Goal: Task Accomplishment & Management: Manage account settings

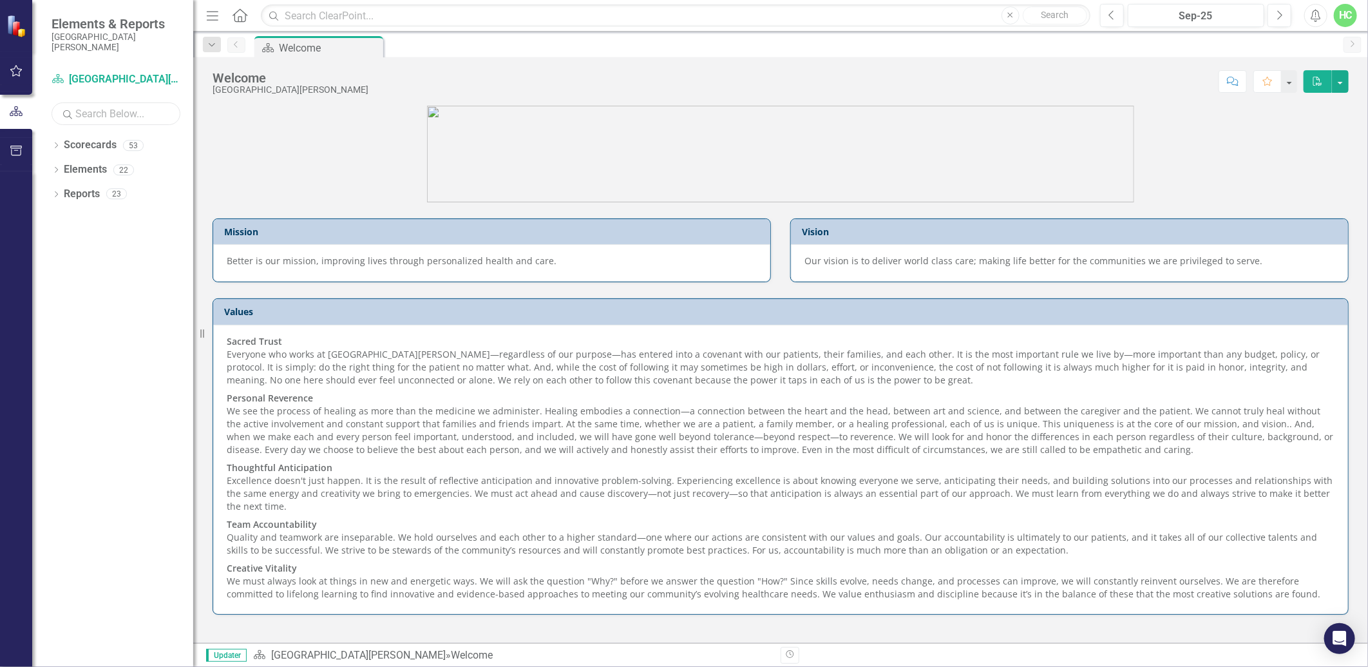
click at [113, 124] on input "text" at bounding box center [116, 113] width 129 height 23
type input "anesthesia"
click at [105, 151] on link "Scorecards" at bounding box center [90, 145] width 53 height 15
click at [65, 147] on link "Scorecards" at bounding box center [90, 145] width 53 height 15
click at [59, 147] on icon "Dropdown" at bounding box center [56, 146] width 9 height 7
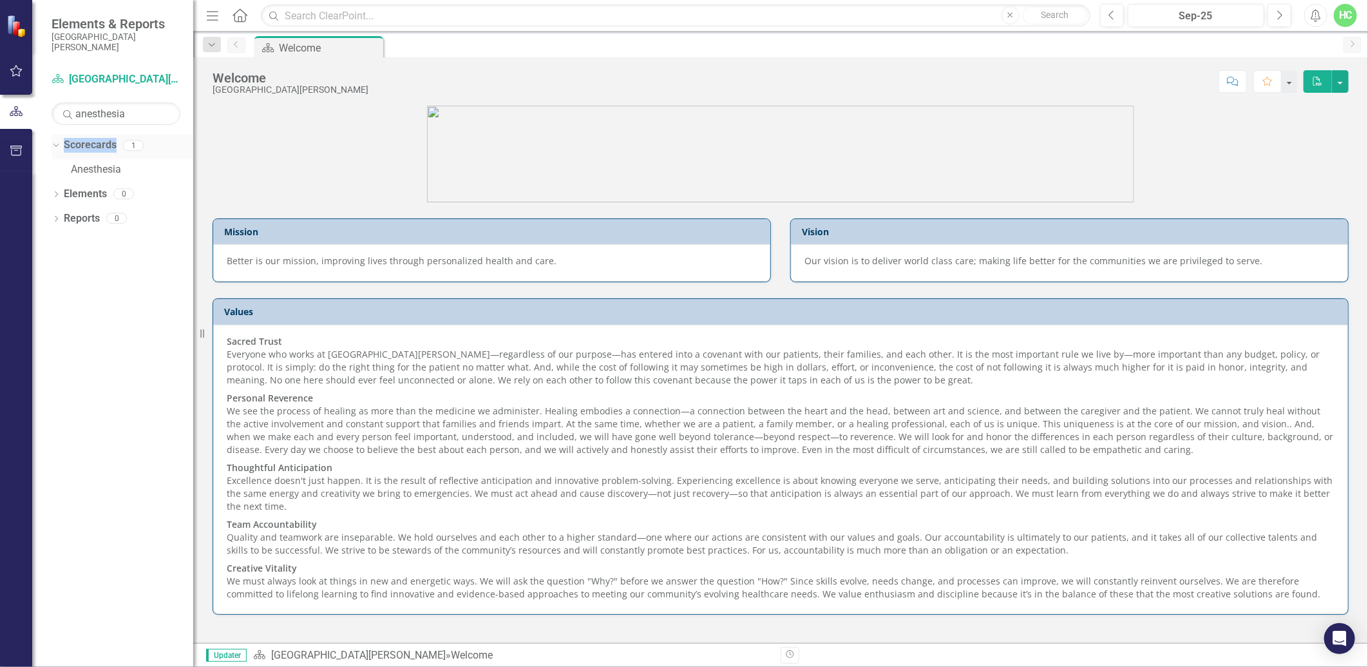
click at [59, 147] on div "Dropdown" at bounding box center [53, 144] width 11 height 9
click at [59, 147] on icon "Dropdown" at bounding box center [56, 146] width 9 height 7
drag, startPoint x: 59, startPoint y: 147, endPoint x: 88, endPoint y: 169, distance: 37.2
click at [88, 169] on link "Anesthesia" at bounding box center [132, 169] width 122 height 15
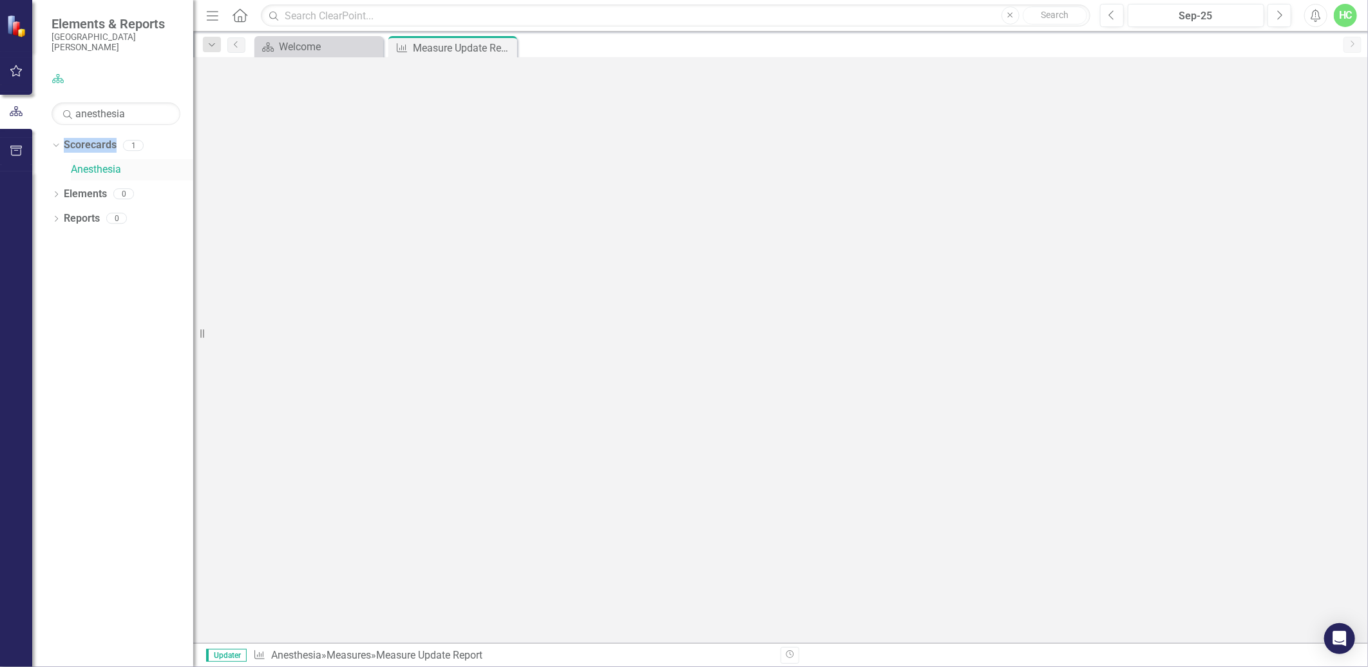
click at [88, 169] on link "Anesthesia" at bounding box center [132, 169] width 122 height 15
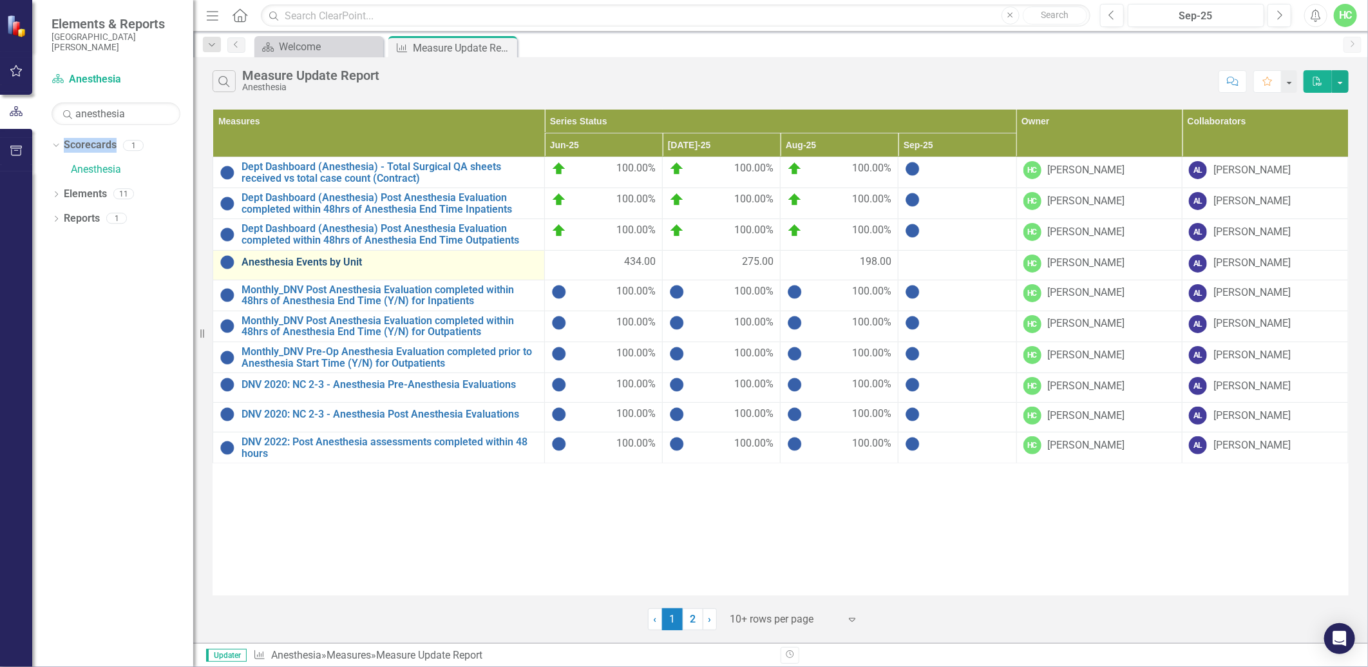
click at [347, 267] on link "Anesthesia Events by Unit" at bounding box center [390, 262] width 296 height 12
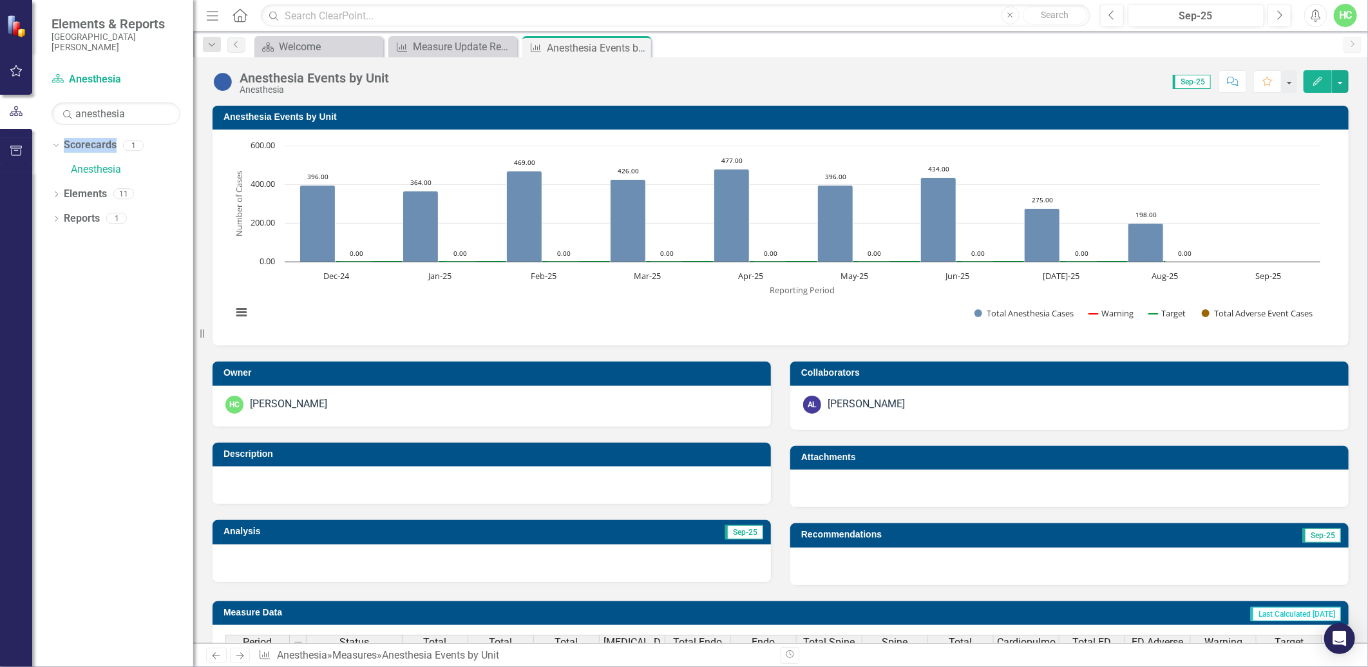
scroll to position [429, 0]
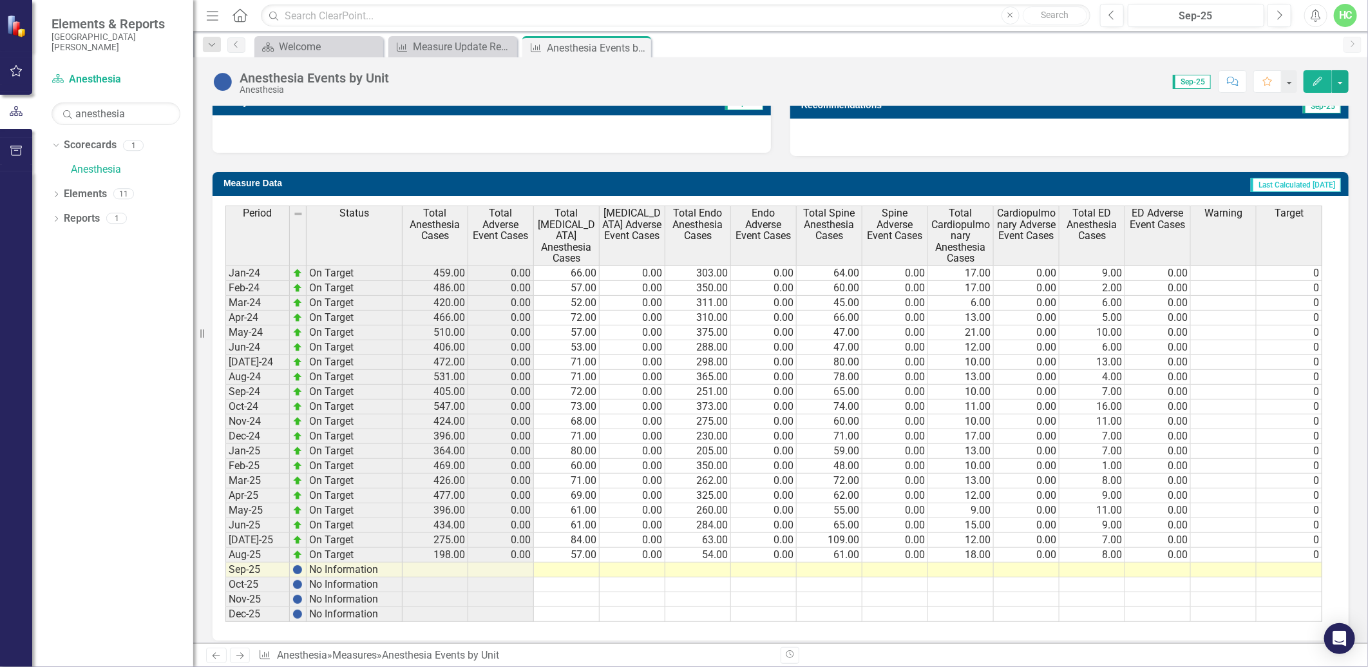
click at [958, 575] on td at bounding box center [961, 569] width 66 height 15
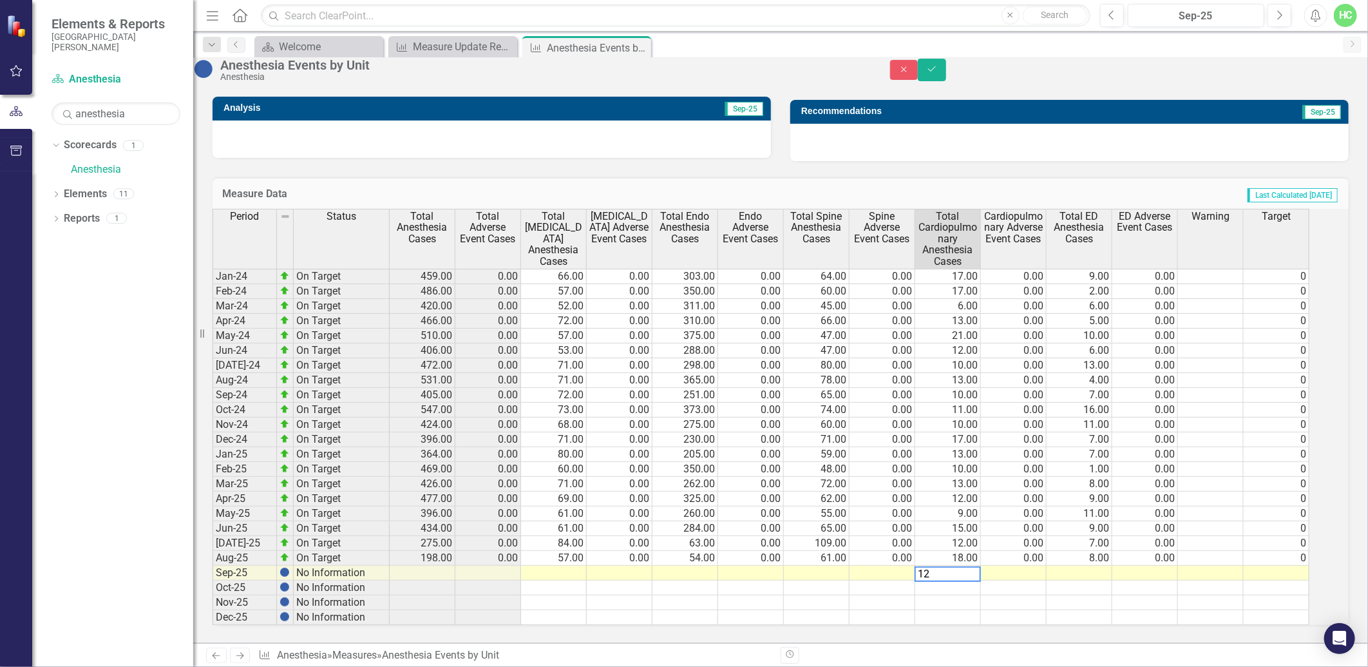
type textarea "12."
type textarea "0"
click at [946, 70] on button "Save" at bounding box center [932, 70] width 28 height 23
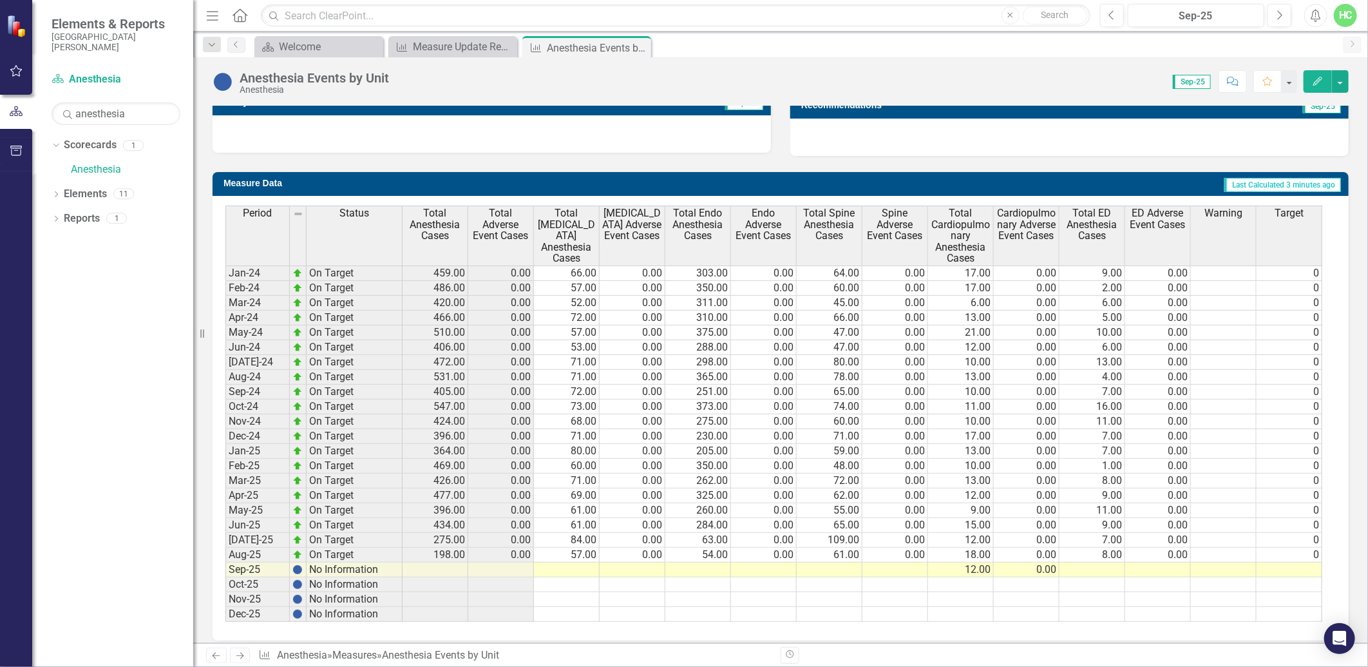
click at [649, 569] on td at bounding box center [633, 569] width 66 height 15
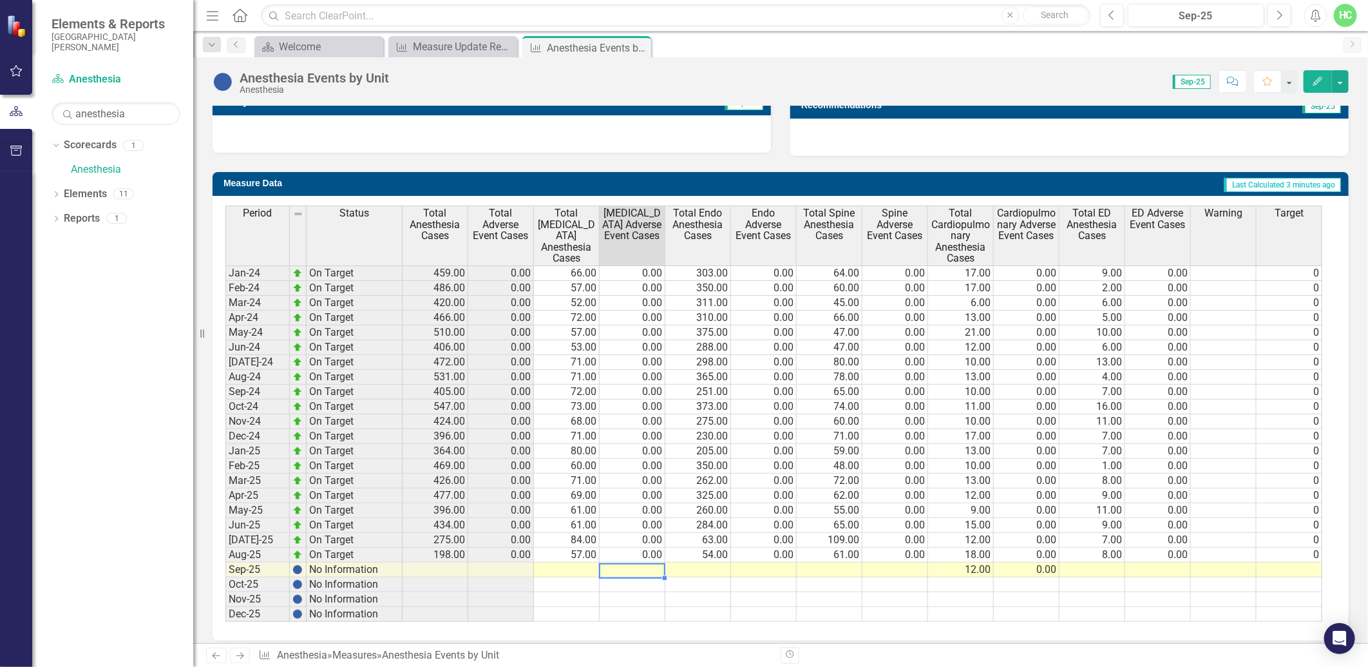
click at [573, 564] on td at bounding box center [567, 569] width 66 height 15
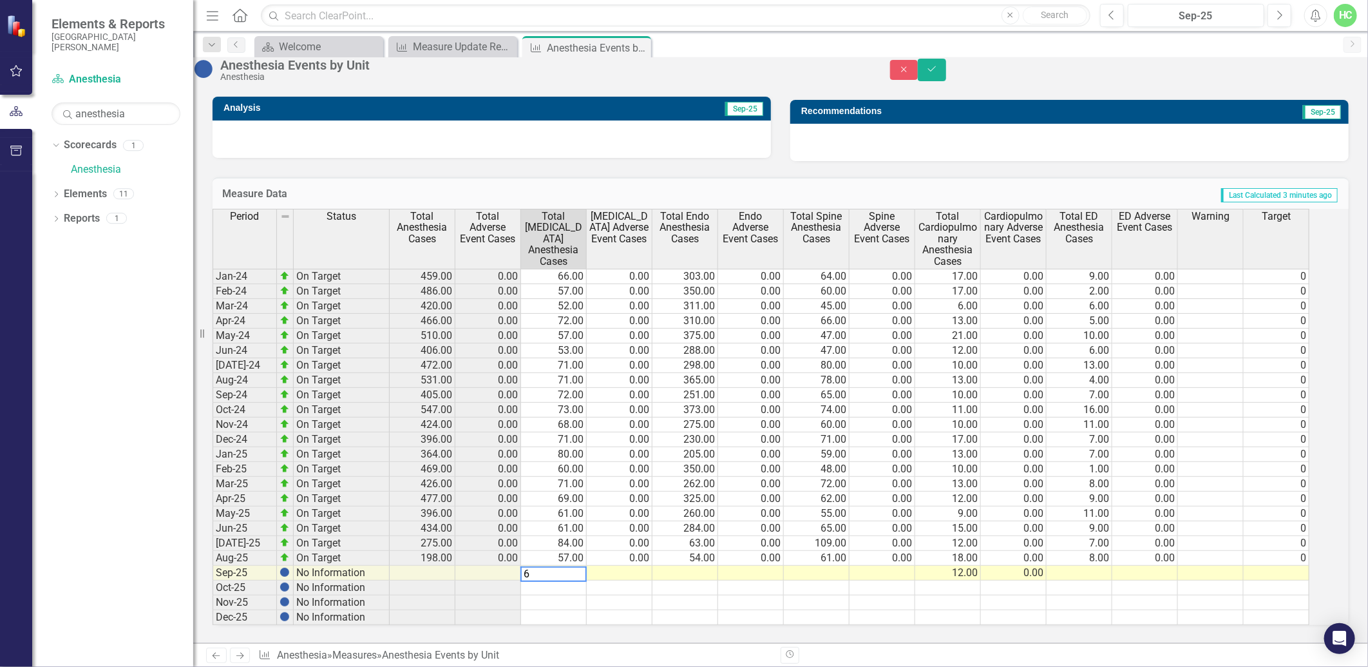
type textarea "64"
type textarea "0"
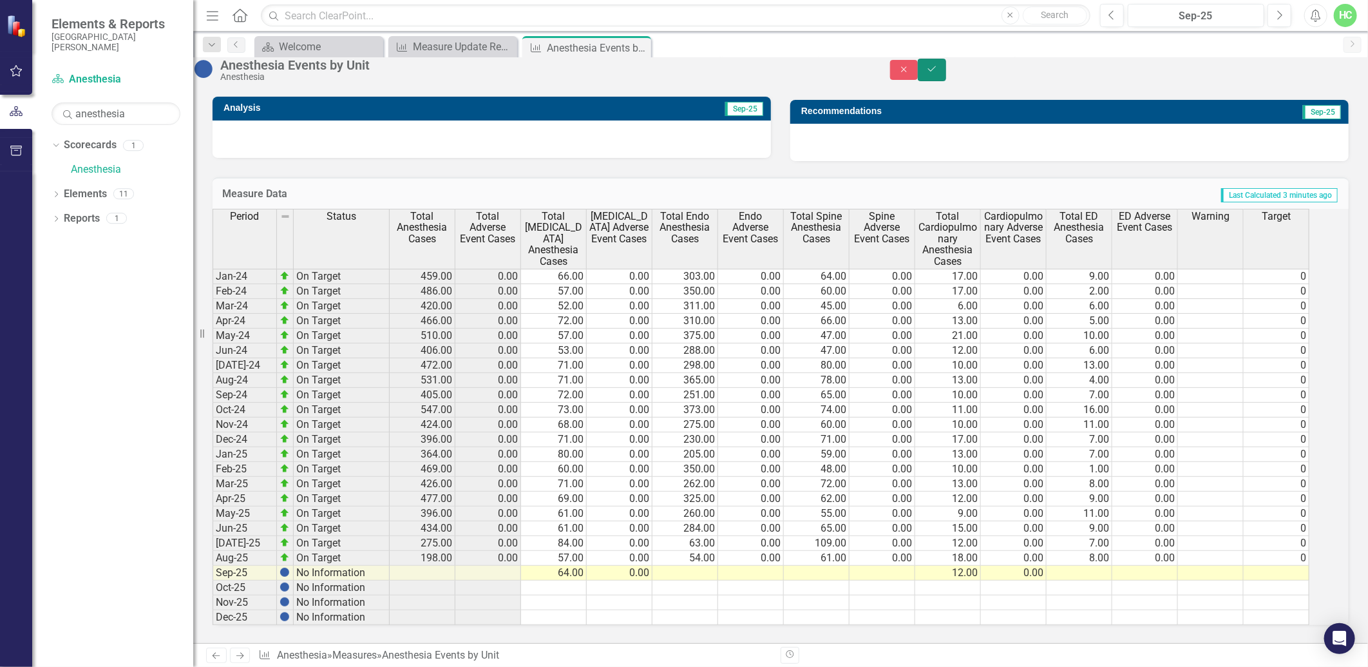
click at [946, 81] on button "Save" at bounding box center [932, 70] width 28 height 23
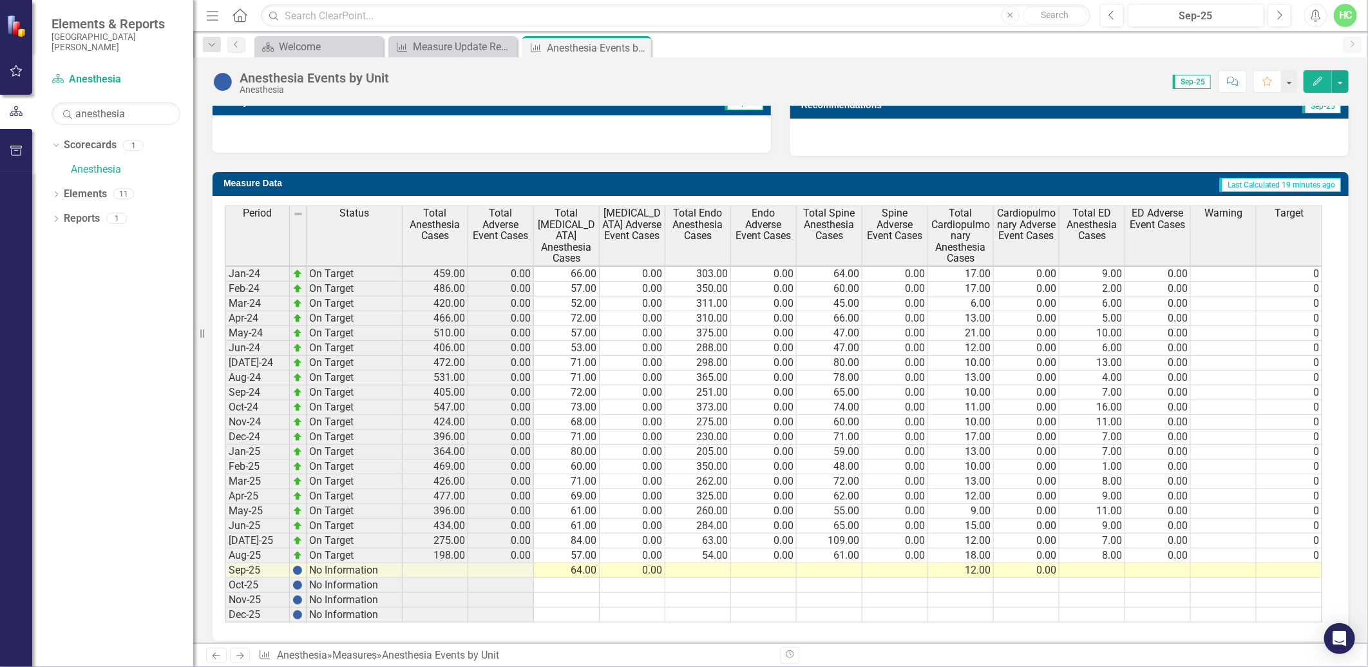
scroll to position [448, 0]
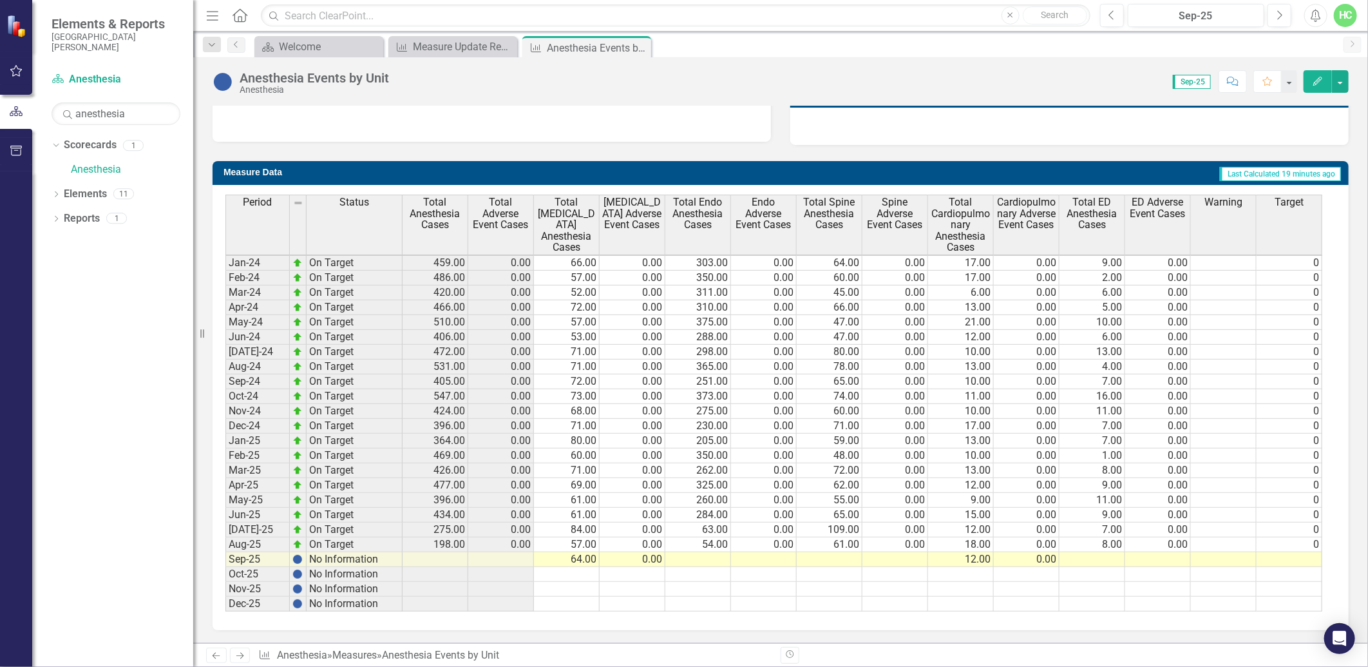
click at [246, 660] on link "Next" at bounding box center [240, 654] width 21 height 15
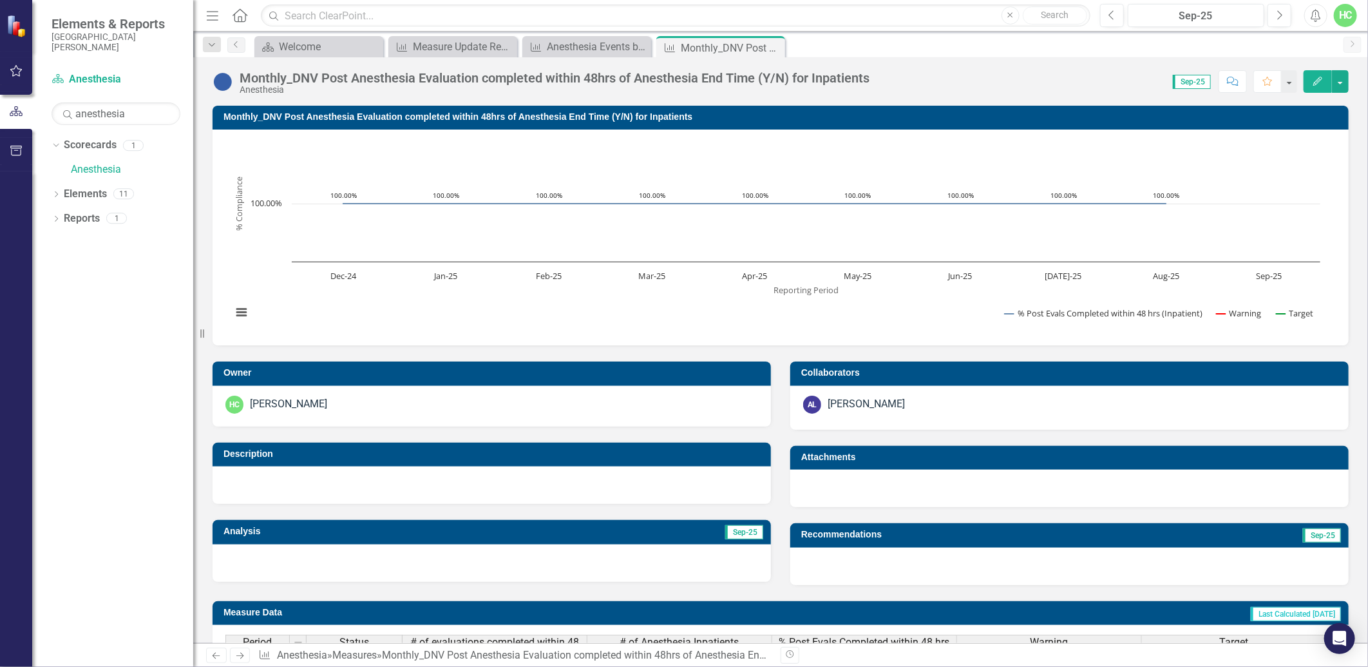
scroll to position [414, 0]
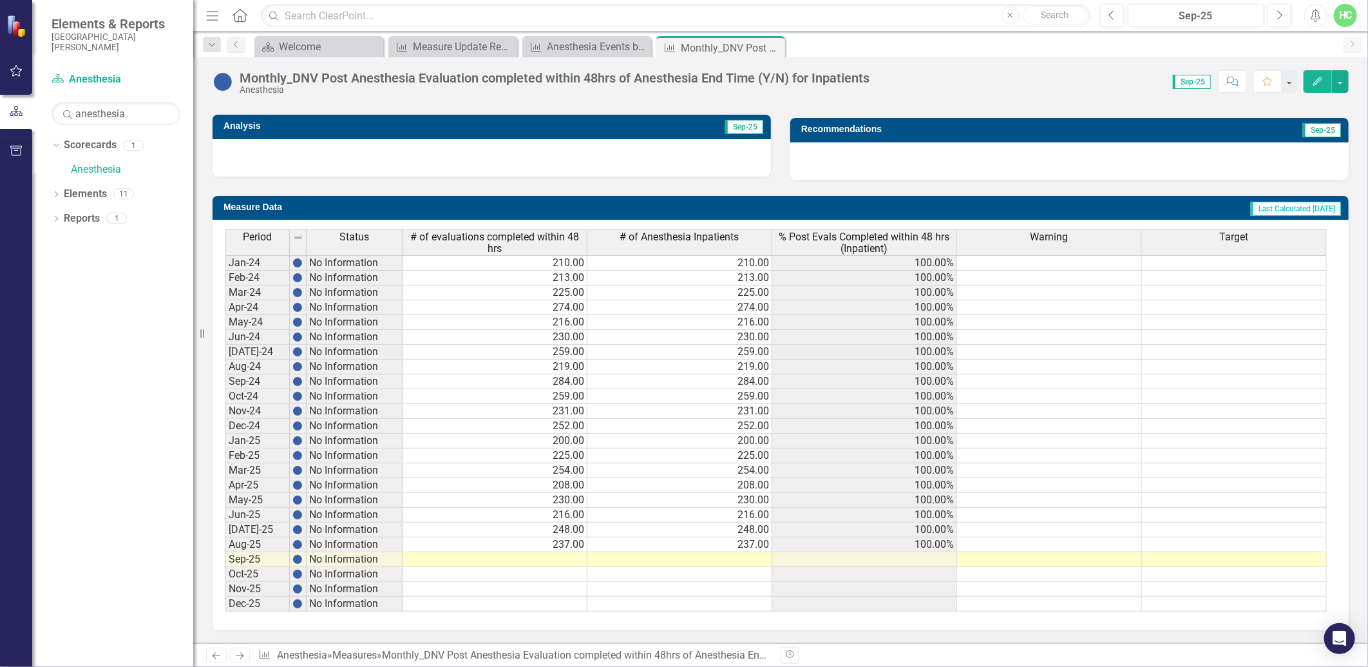
click at [240, 653] on icon "Next" at bounding box center [239, 655] width 11 height 8
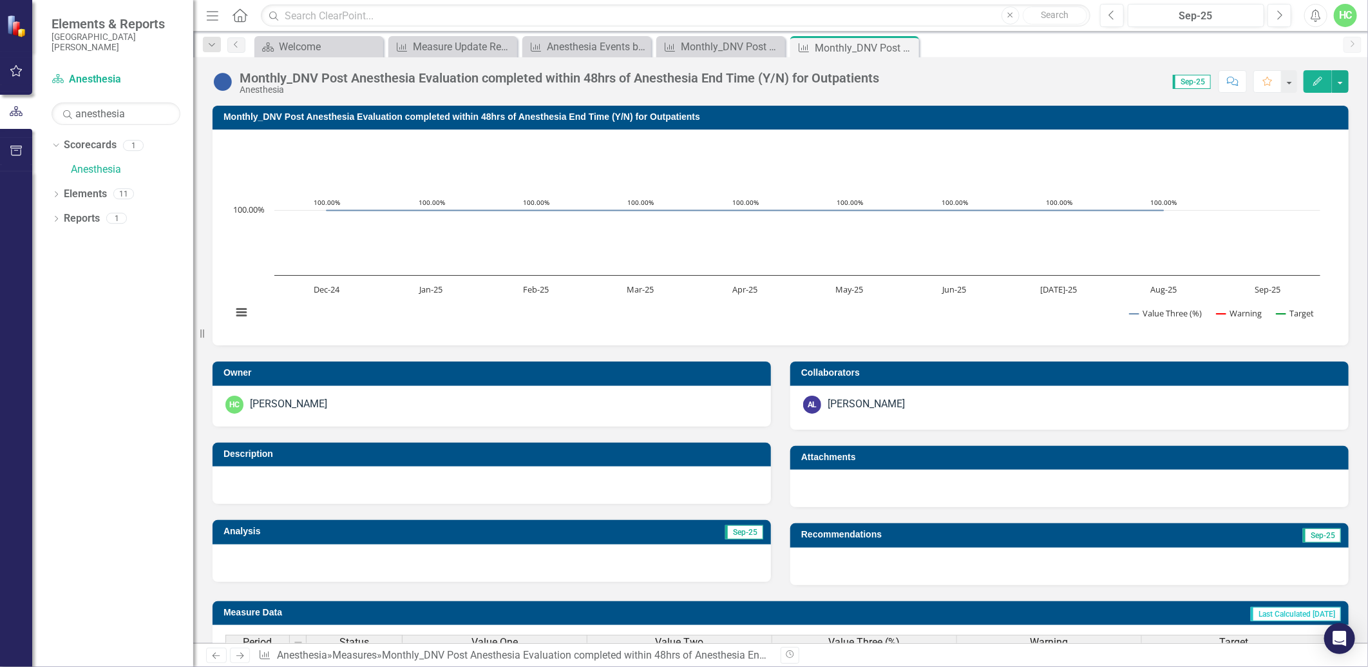
scroll to position [403, 0]
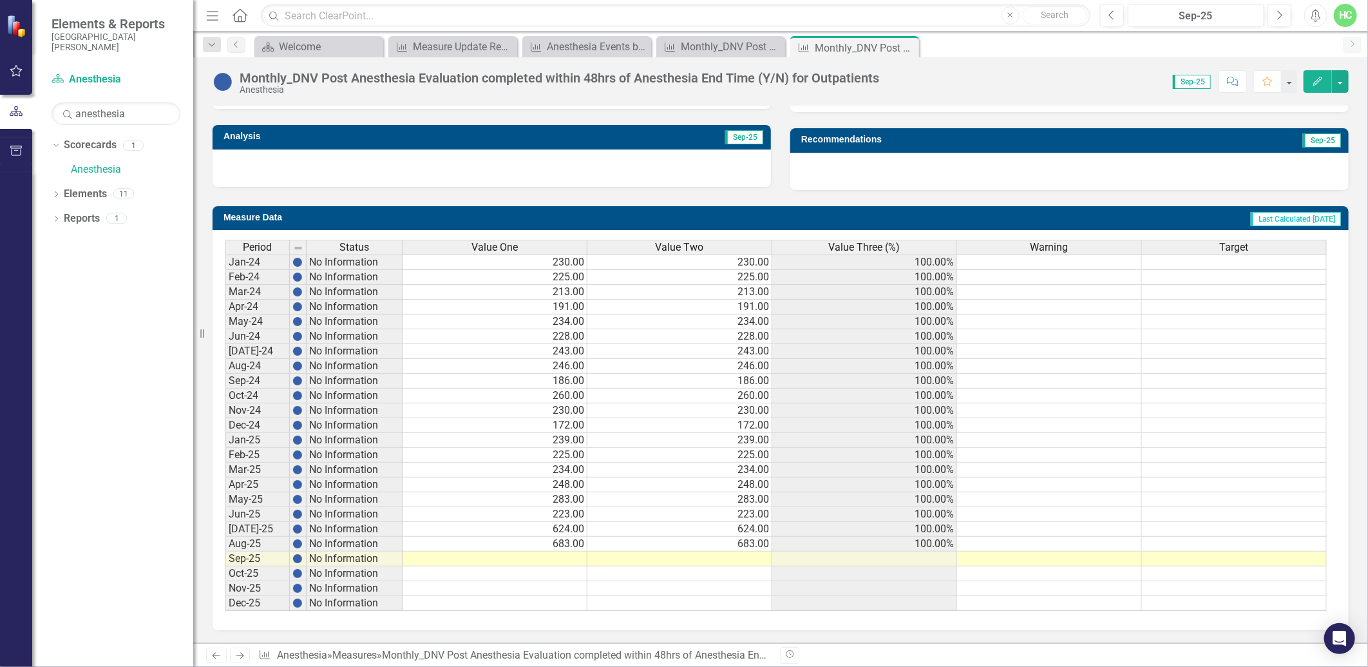
click at [240, 654] on icon "Next" at bounding box center [239, 655] width 11 height 8
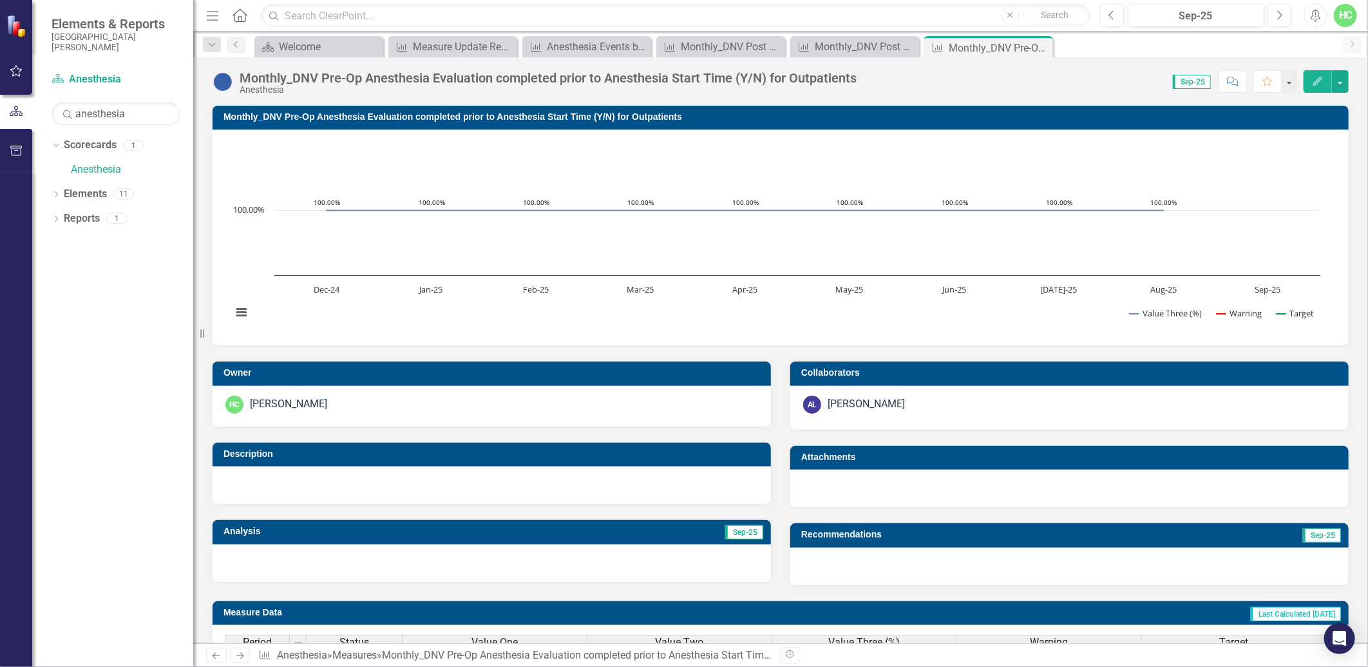
scroll to position [358, 0]
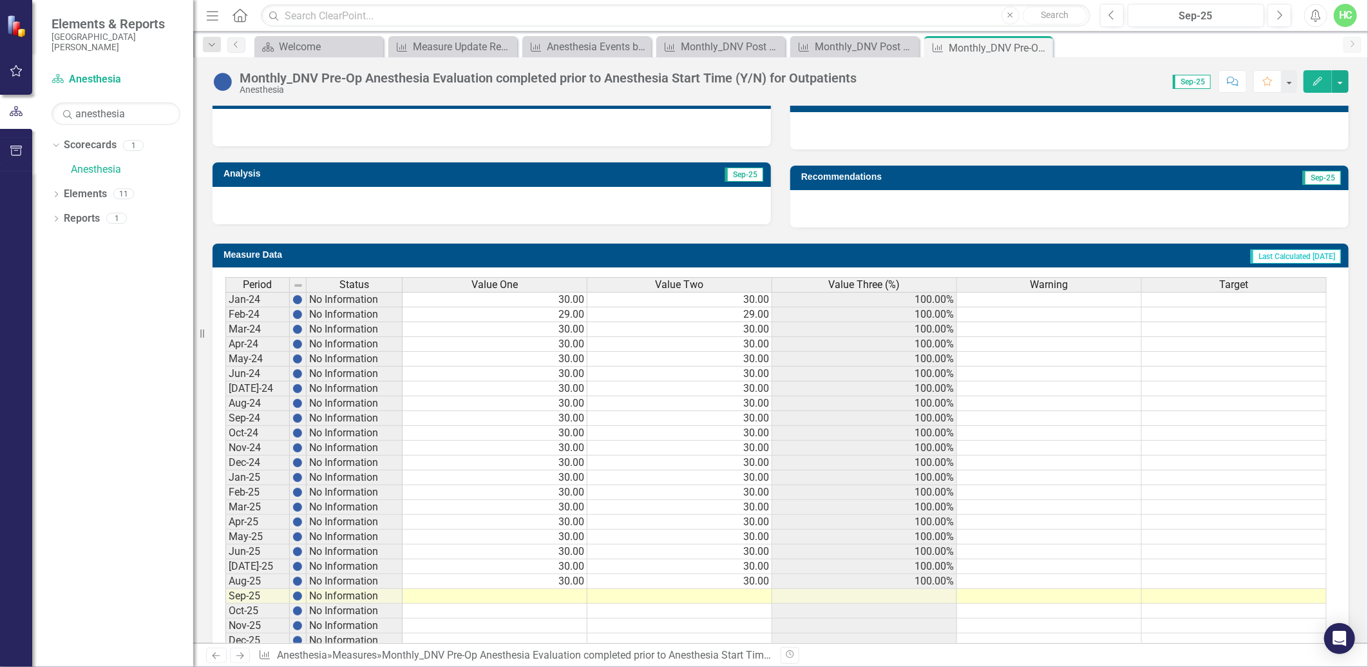
click at [238, 651] on link "Next" at bounding box center [240, 654] width 21 height 15
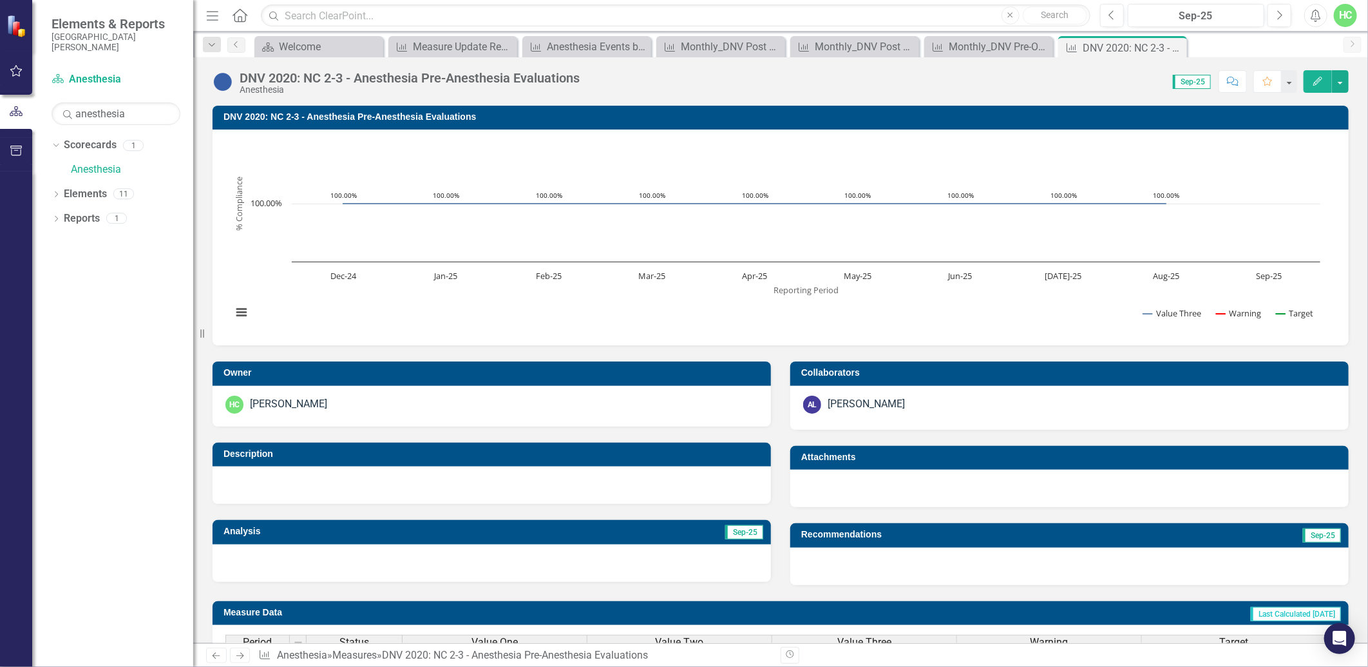
scroll to position [403, 0]
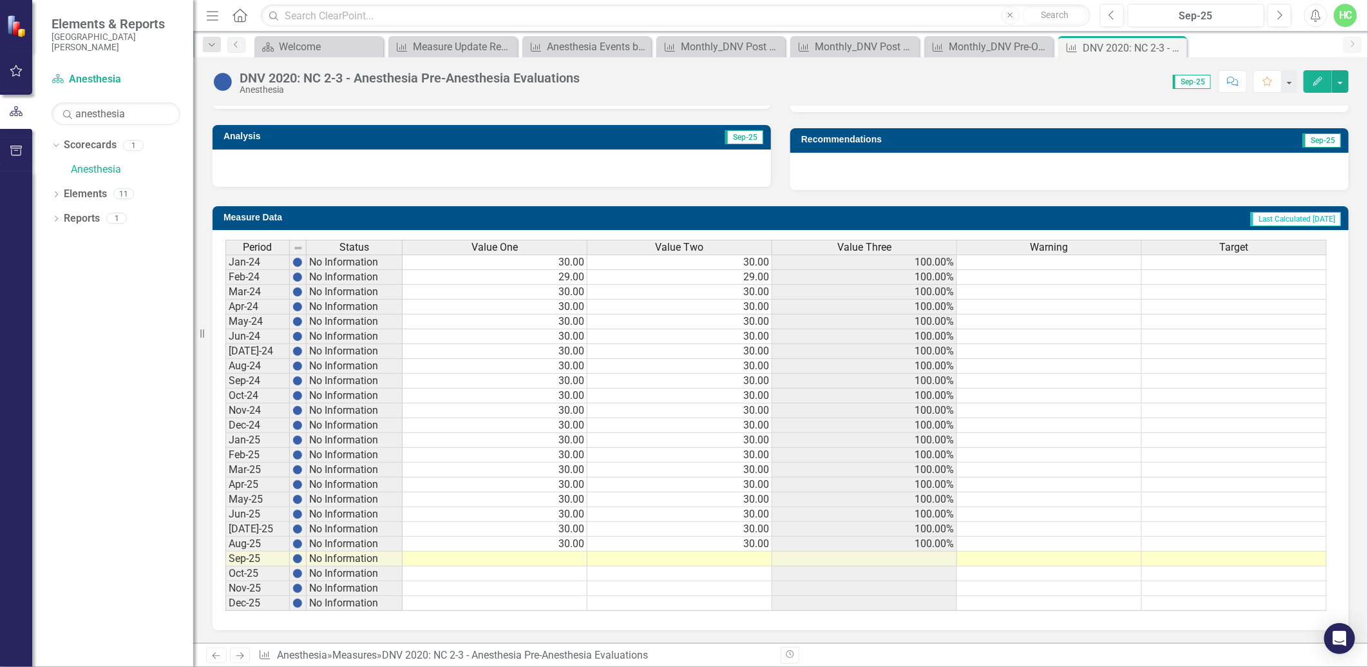
click at [245, 658] on icon "Next" at bounding box center [239, 655] width 11 height 8
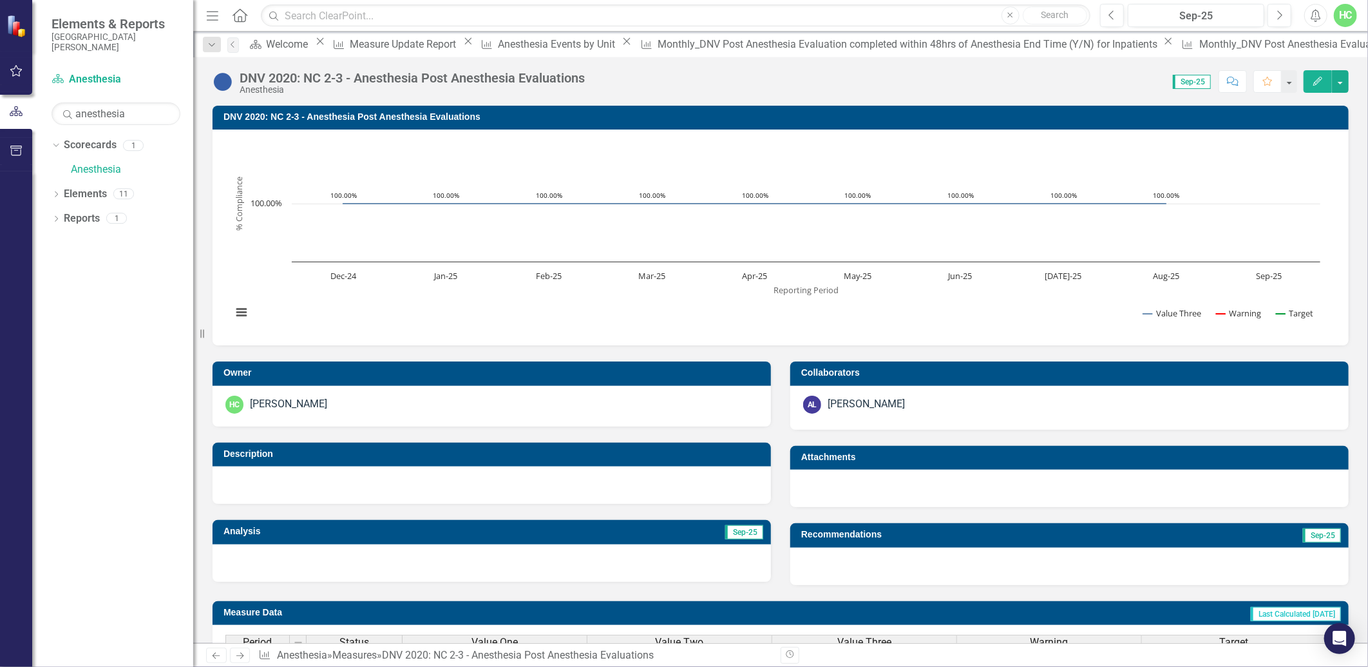
scroll to position [403, 0]
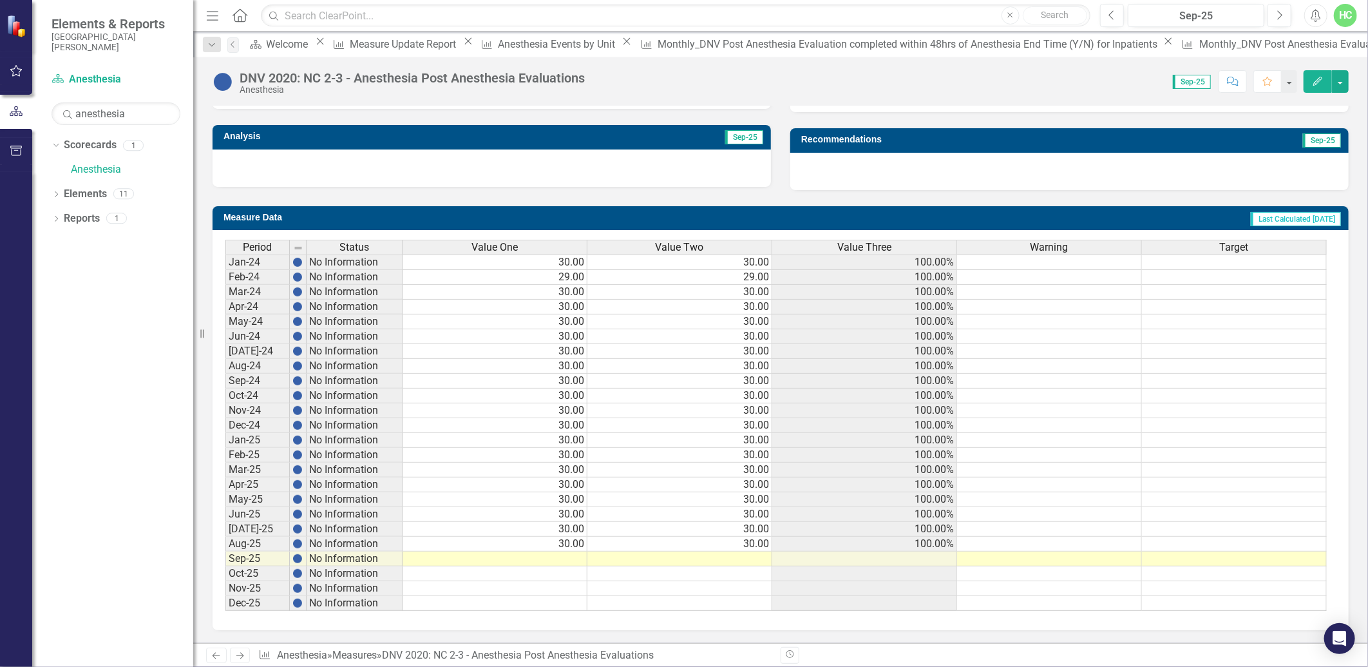
click at [242, 655] on icon "Next" at bounding box center [239, 655] width 11 height 8
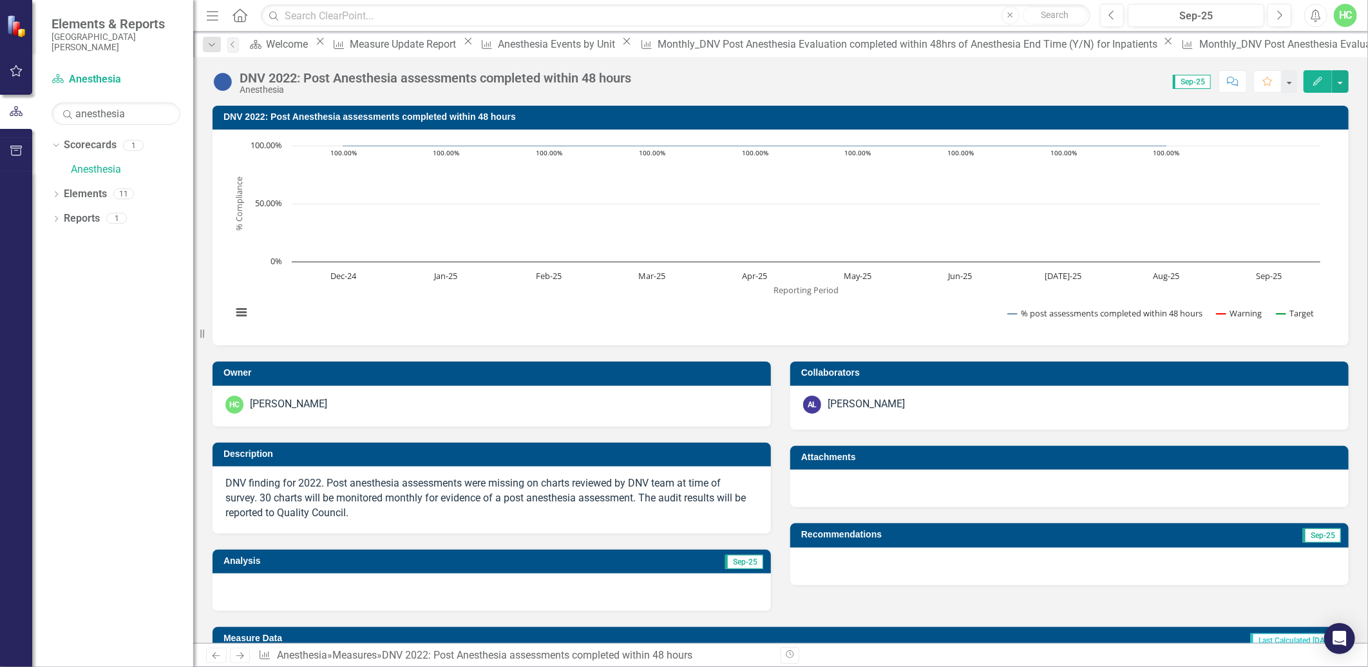
scroll to position [429, 0]
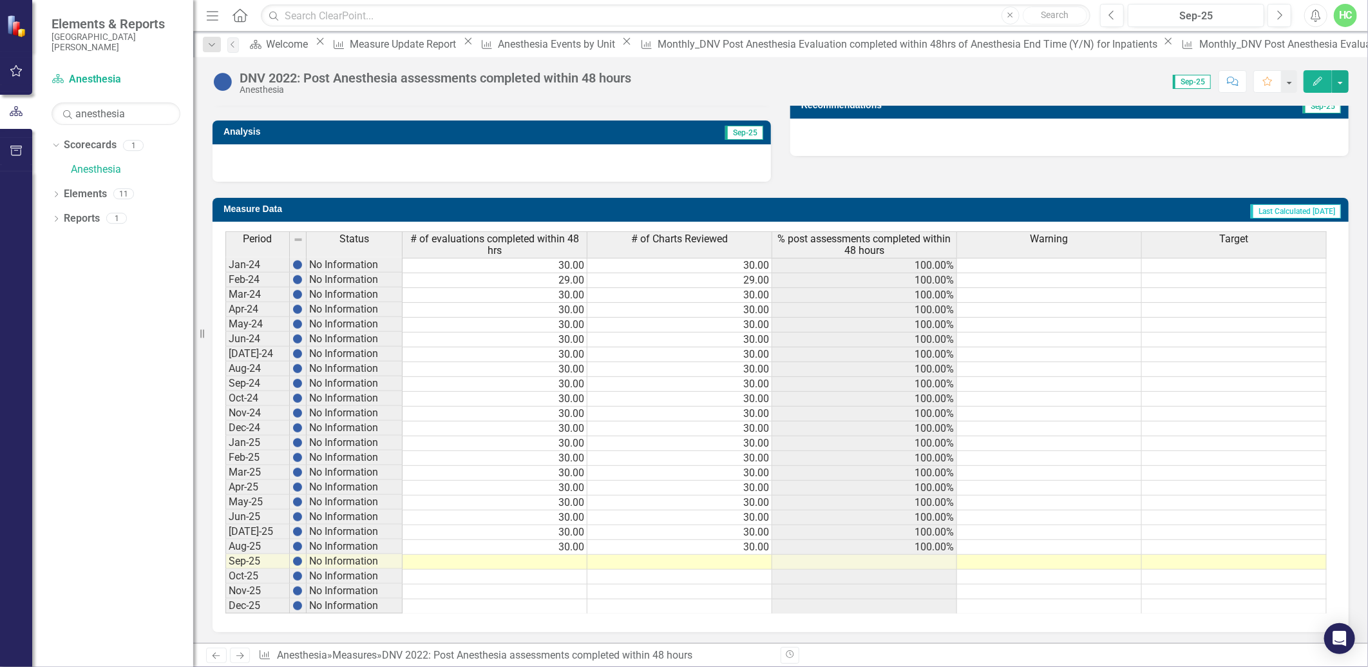
click at [244, 655] on icon "Next" at bounding box center [239, 655] width 11 height 8
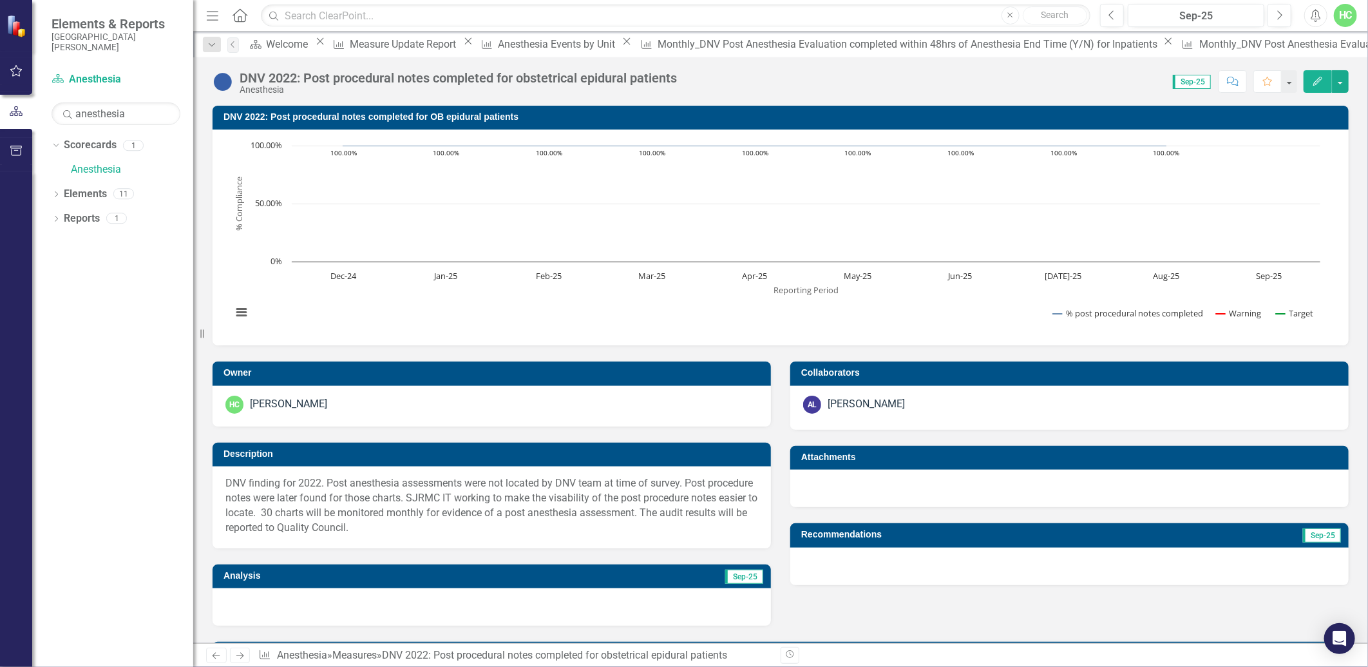
scroll to position [429, 0]
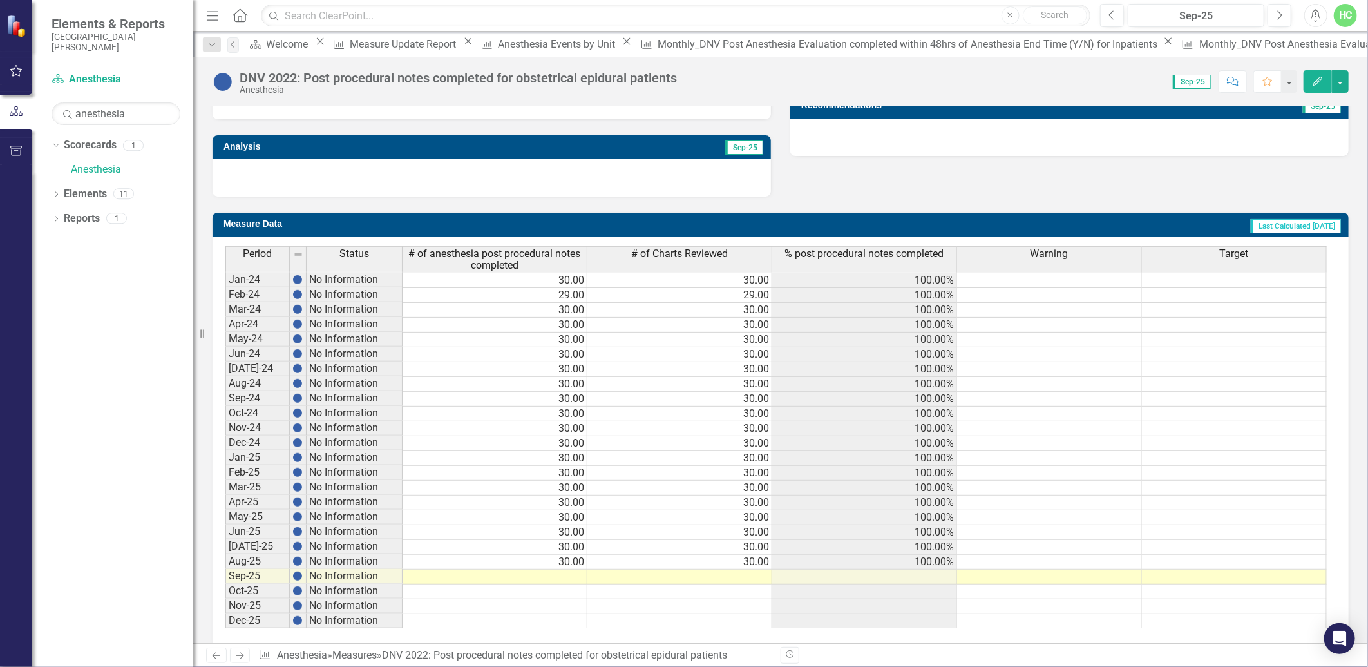
click at [241, 653] on icon at bounding box center [240, 656] width 8 height 6
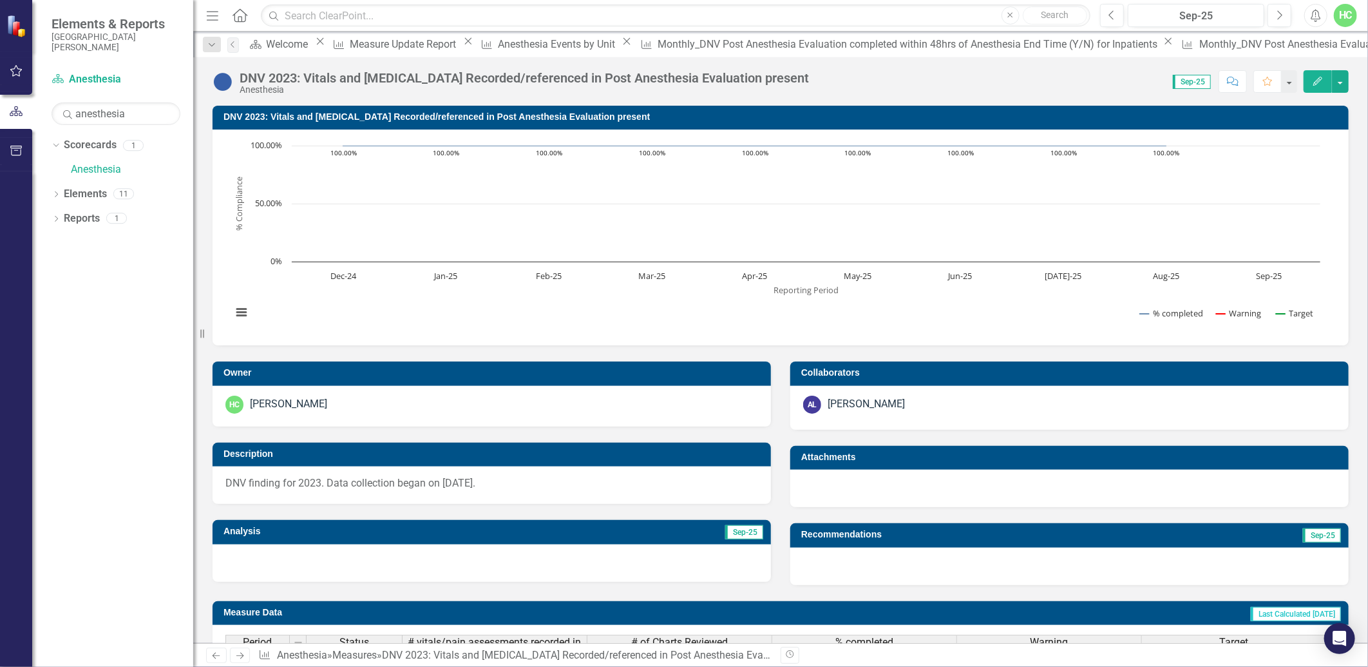
scroll to position [414, 0]
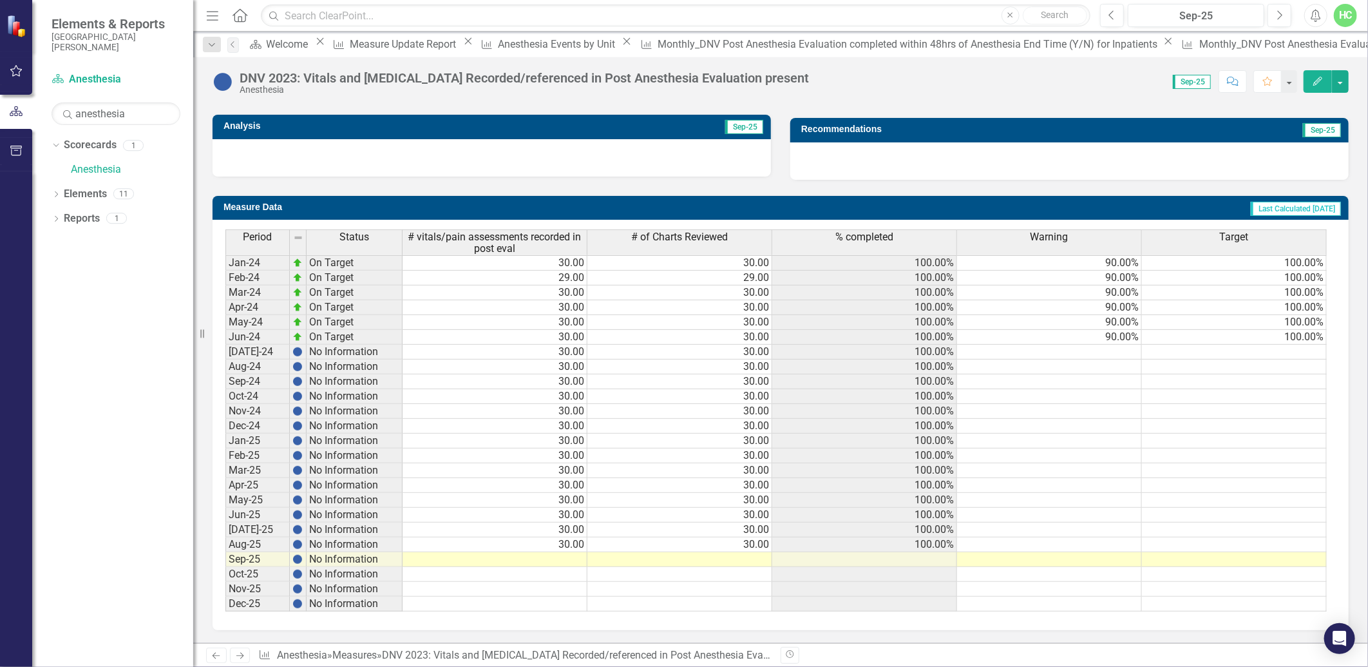
click at [240, 659] on icon "Next" at bounding box center [239, 655] width 11 height 8
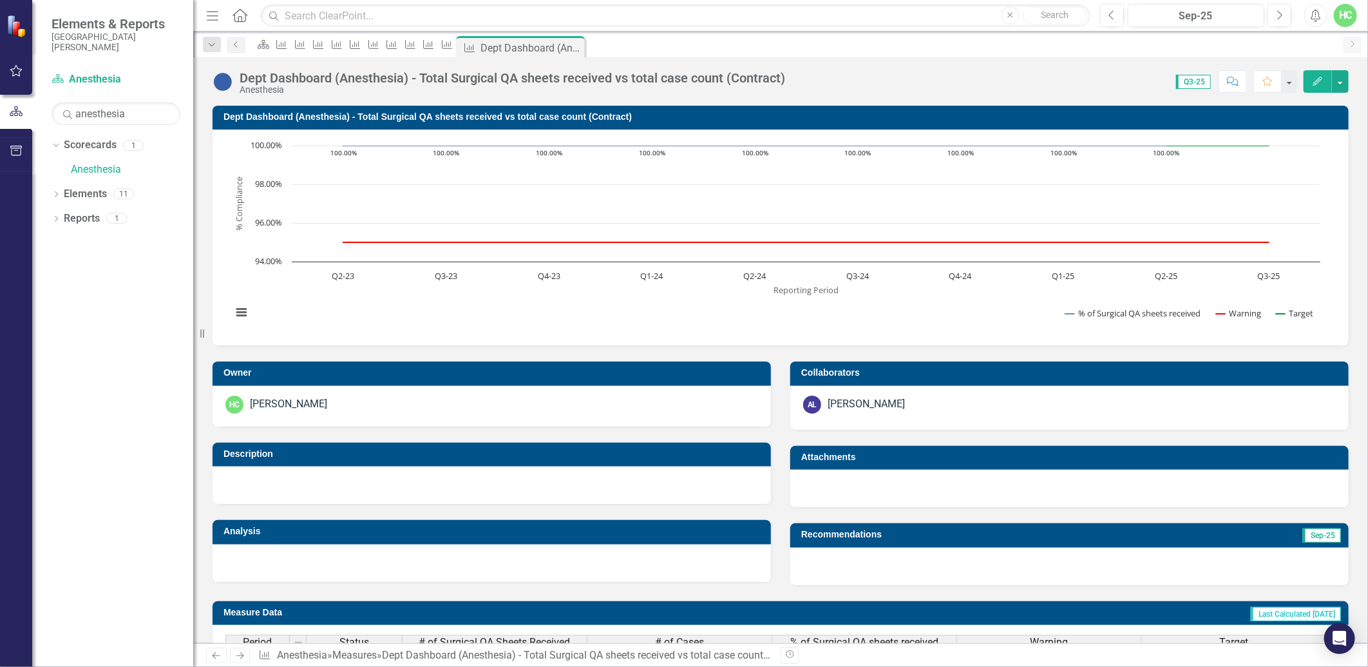
scroll to position [226, 0]
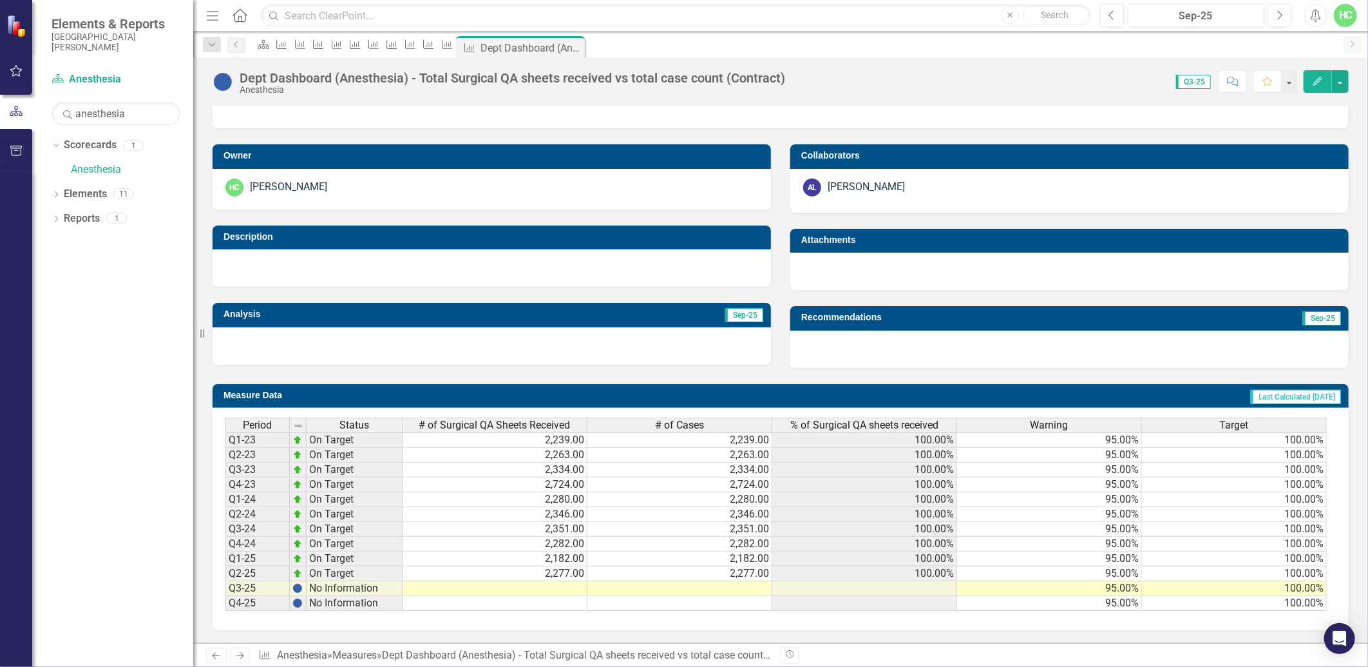
click at [245, 655] on icon "Next" at bounding box center [239, 655] width 11 height 8
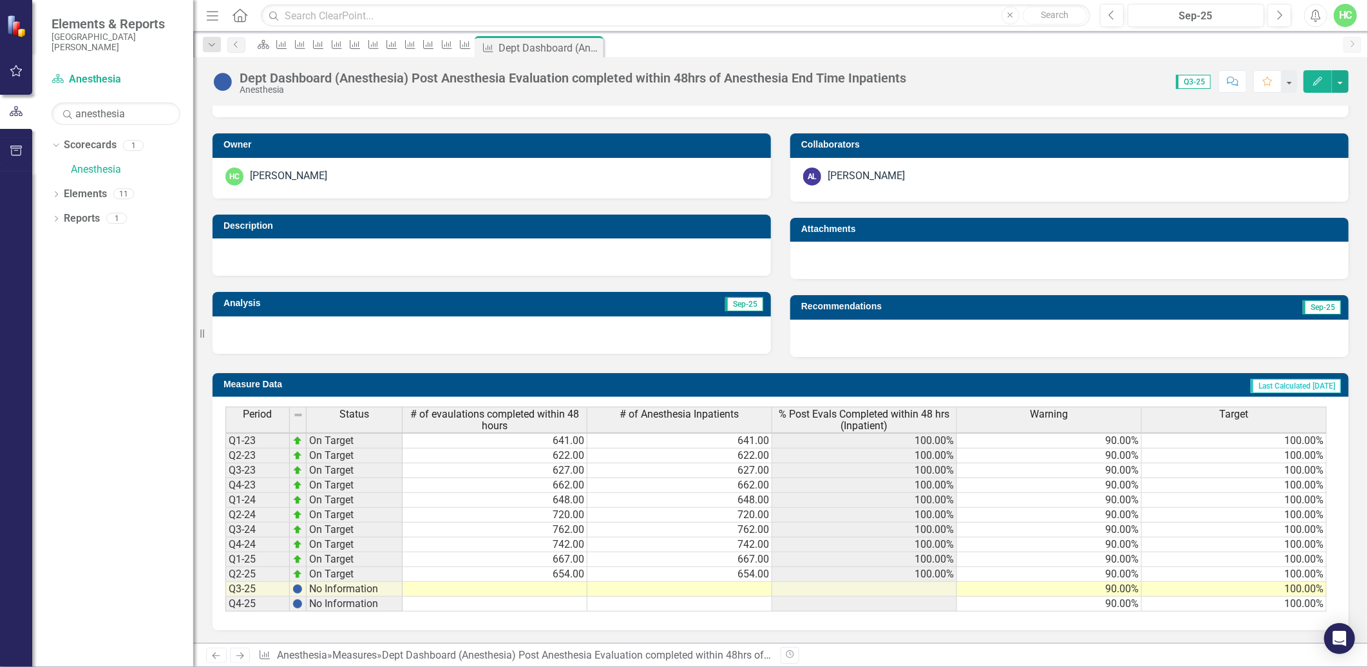
scroll to position [1, 0]
click at [236, 655] on icon "Next" at bounding box center [239, 655] width 11 height 8
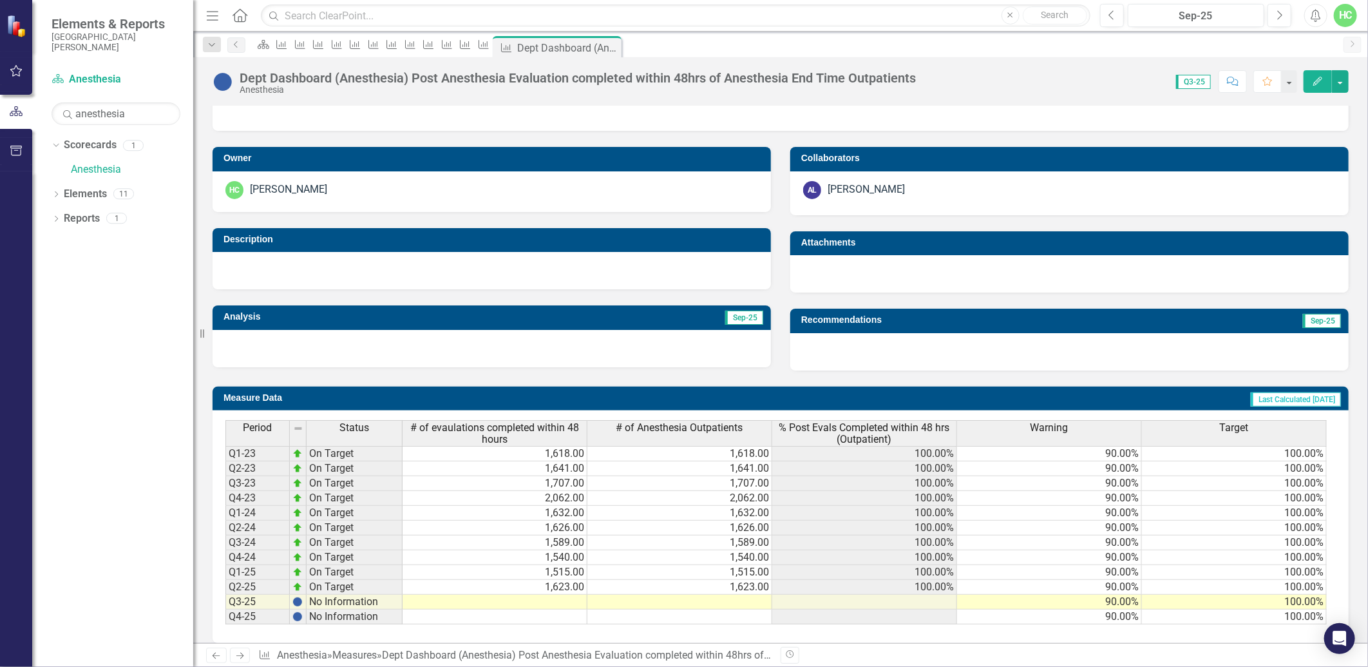
scroll to position [236, 0]
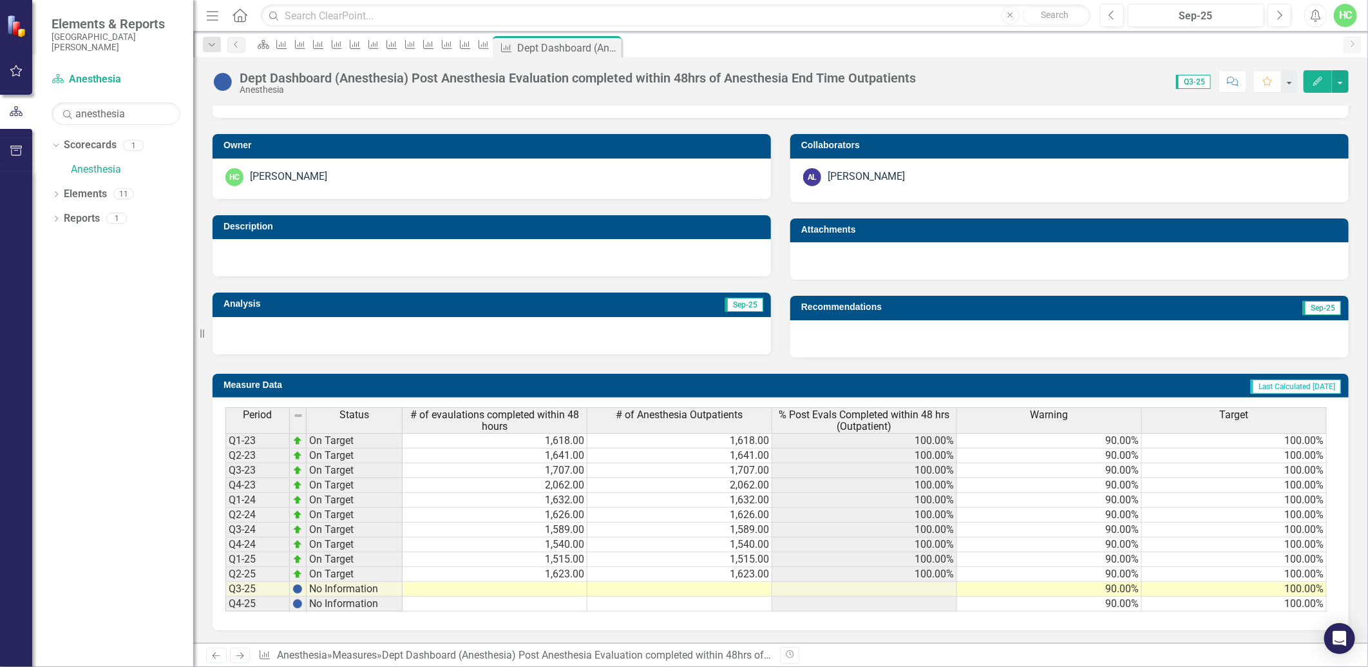
click at [244, 660] on icon "Next" at bounding box center [239, 655] width 11 height 8
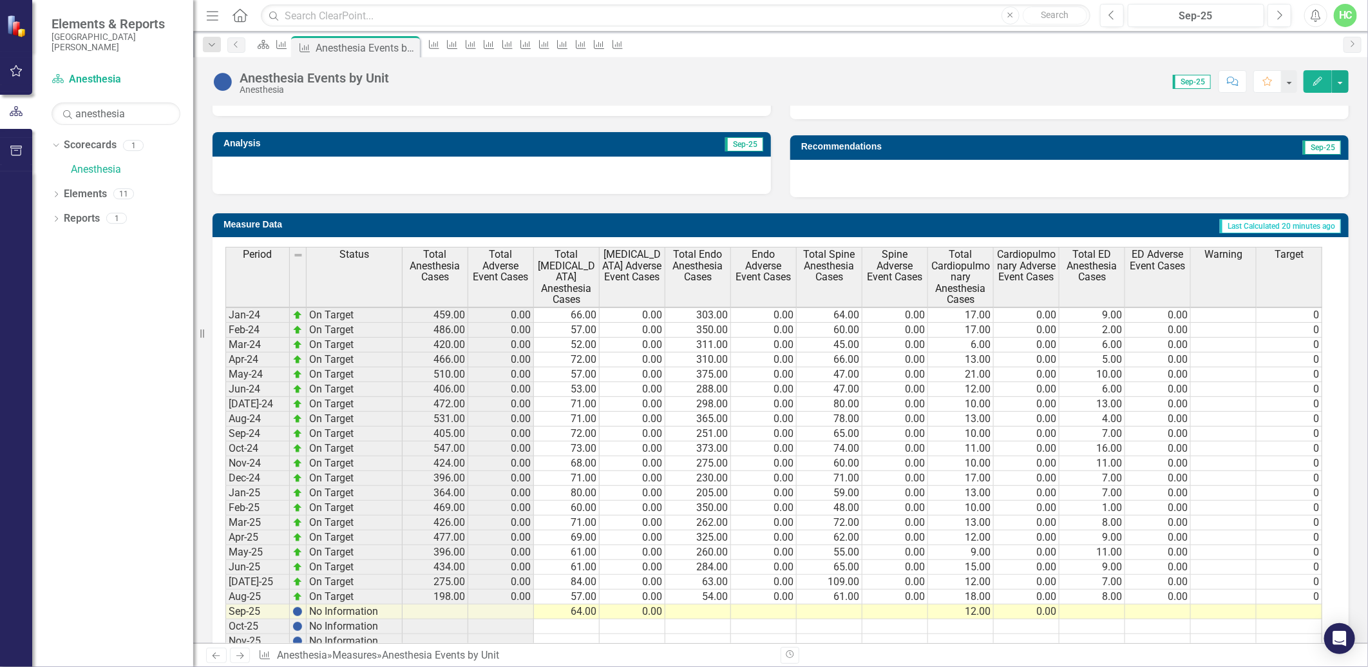
scroll to position [448, 0]
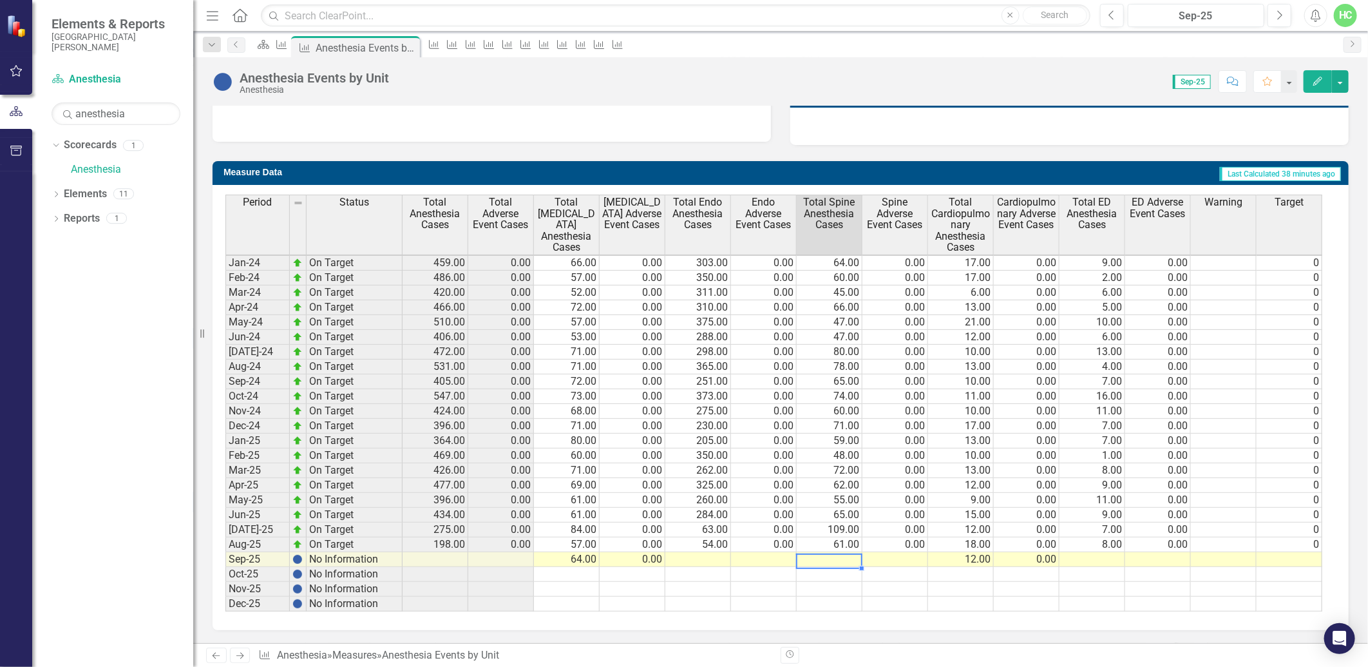
click at [836, 552] on td at bounding box center [830, 559] width 66 height 15
click at [821, 552] on td at bounding box center [830, 559] width 66 height 15
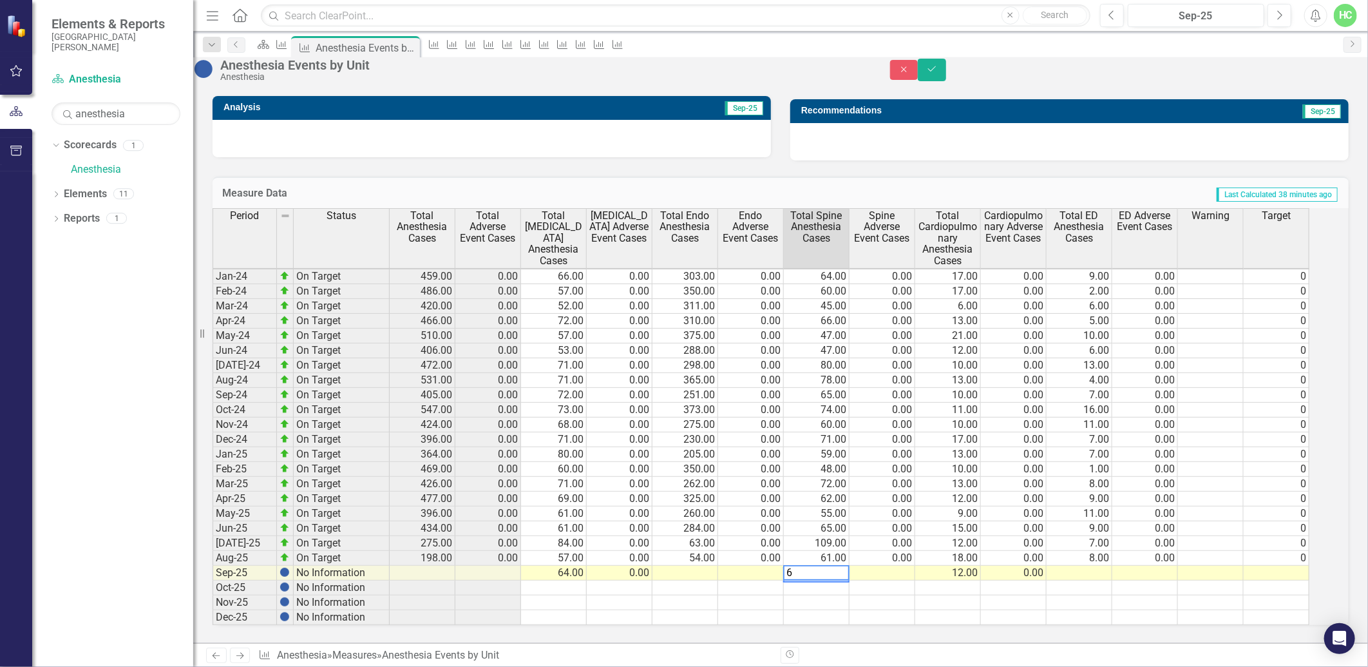
type textarea "64"
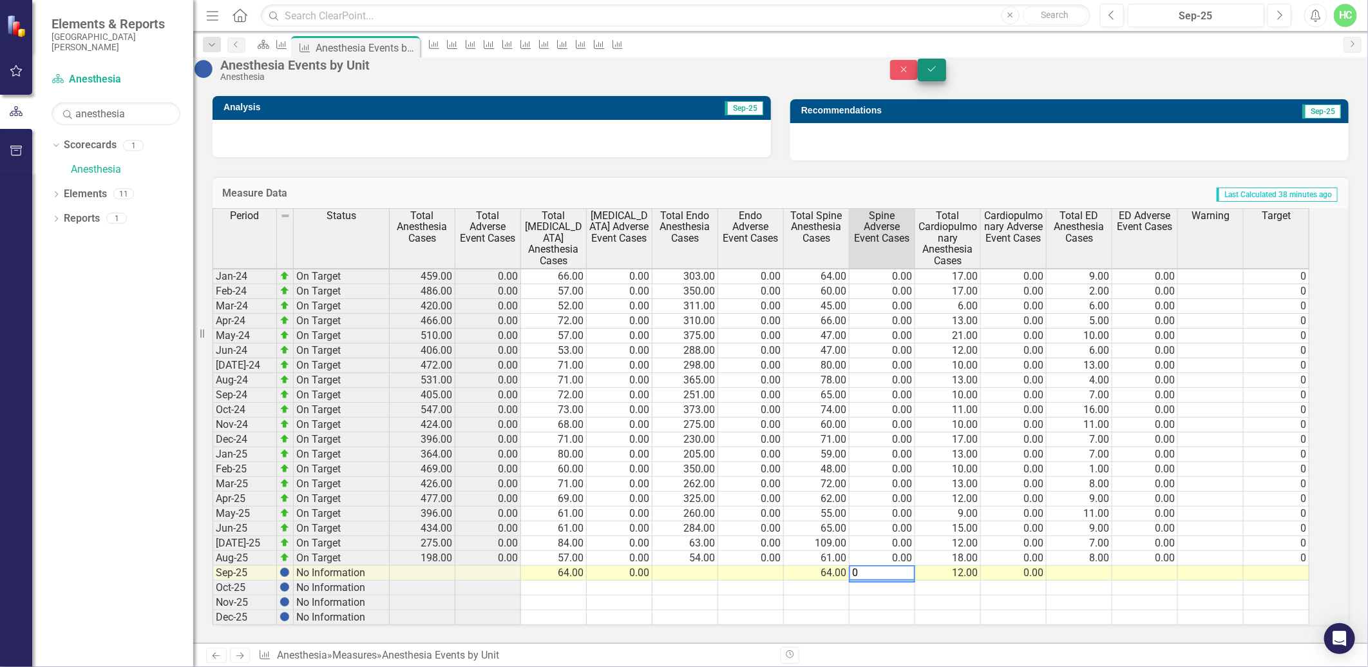
type textarea "0"
click at [946, 81] on button "Save" at bounding box center [932, 70] width 28 height 23
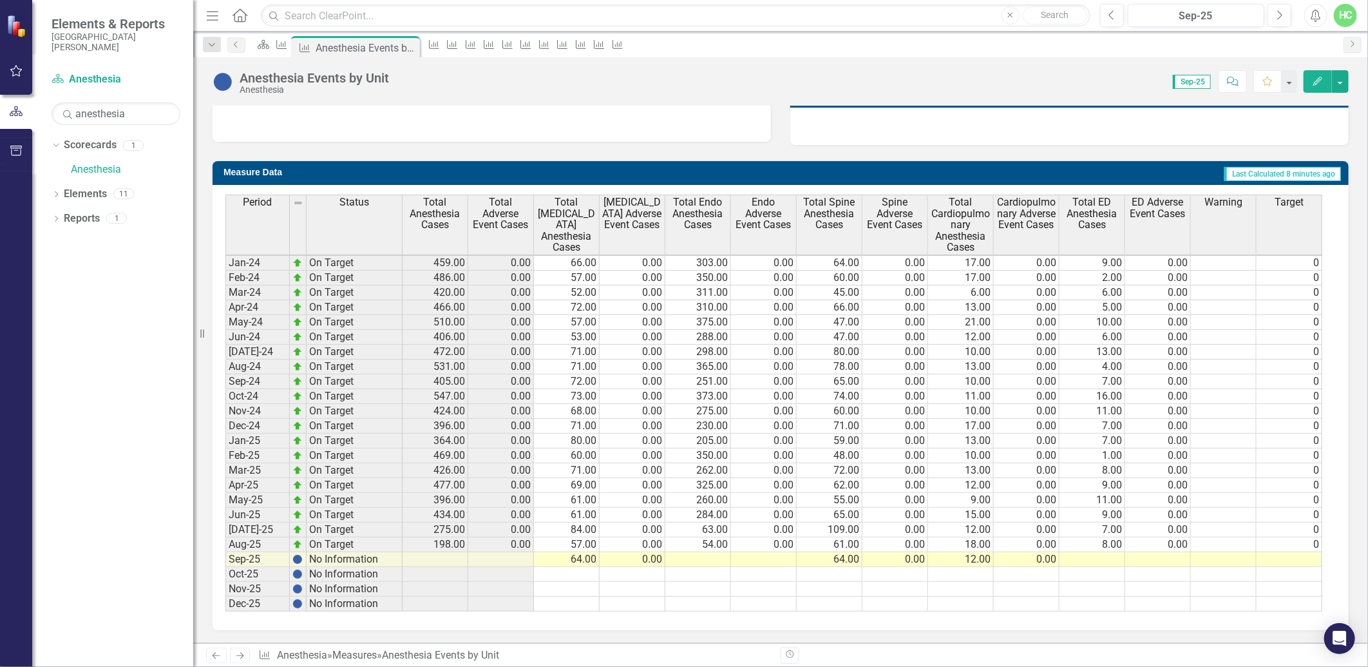
click at [523, 556] on td at bounding box center [501, 559] width 66 height 15
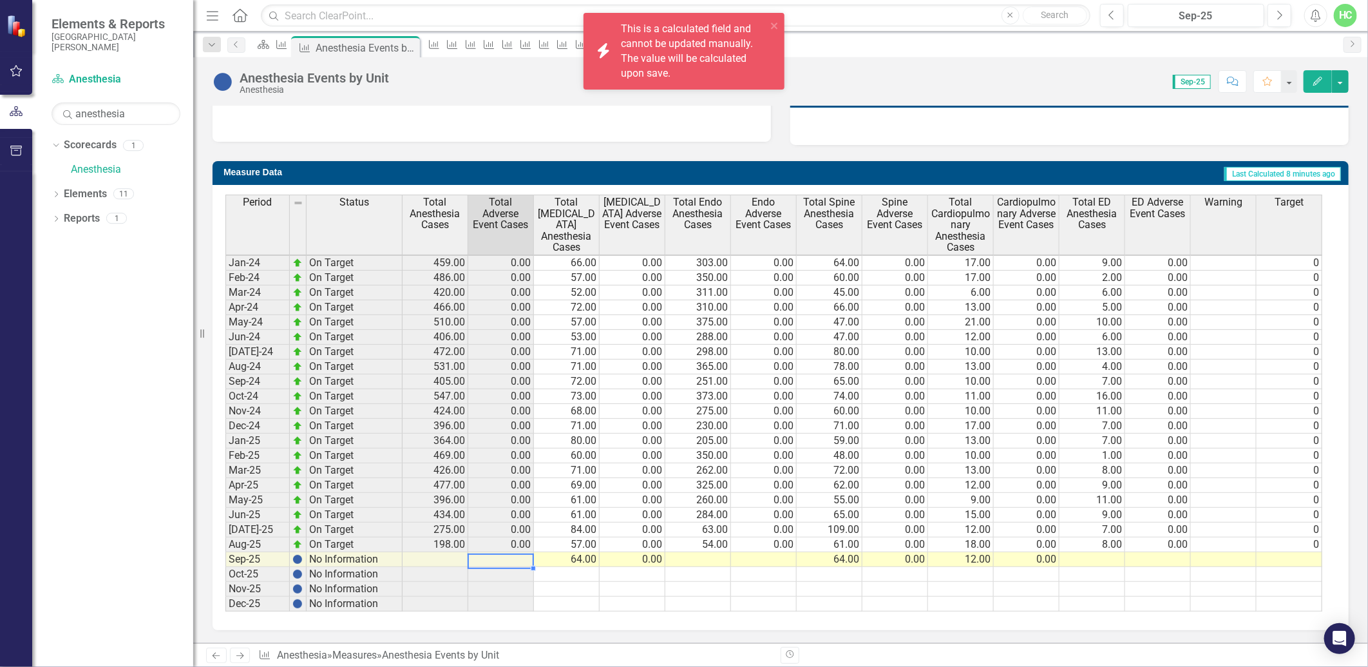
click at [704, 523] on td "63.00" at bounding box center [698, 529] width 66 height 15
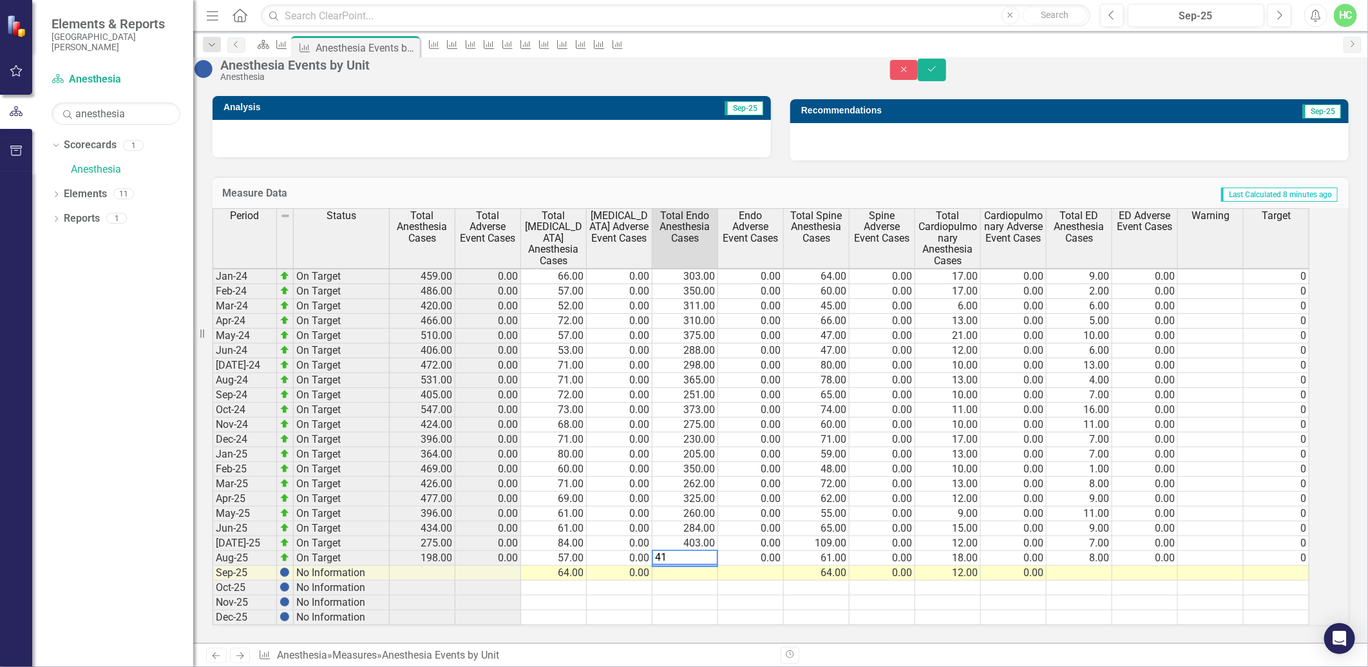
type textarea "412"
click at [759, 566] on td at bounding box center [751, 573] width 66 height 15
type textarea "00"
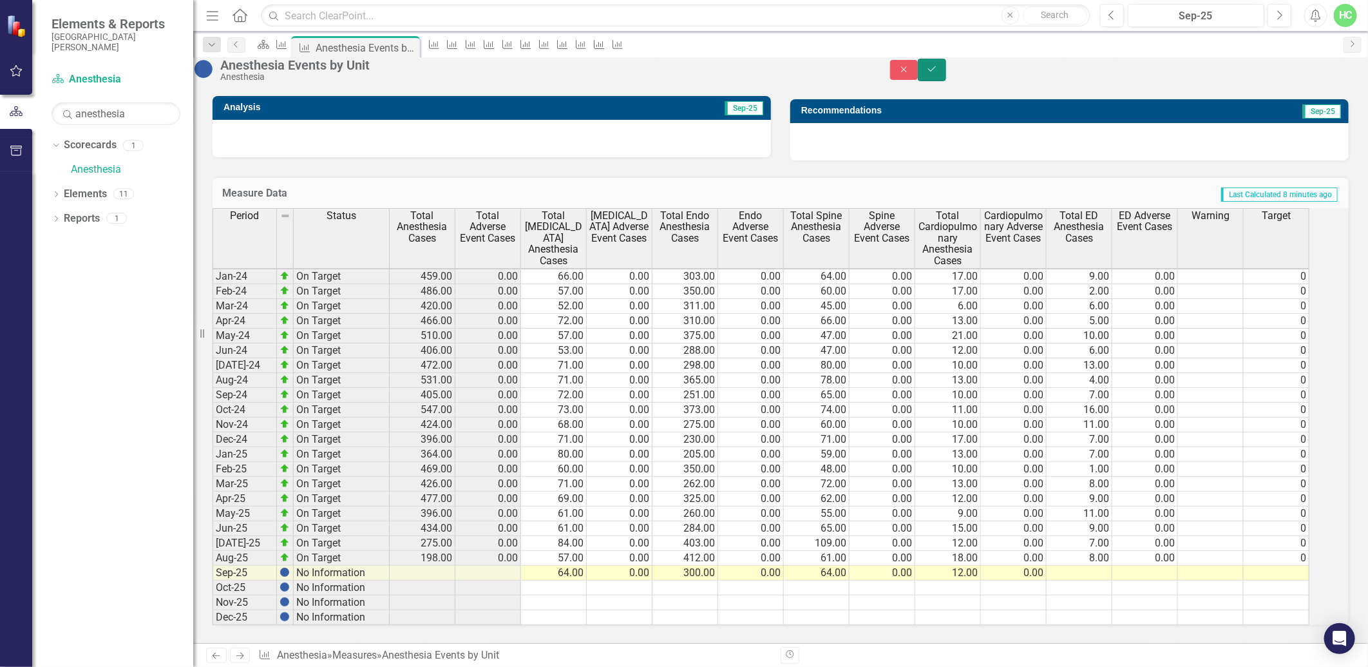
click at [938, 73] on icon "Save" at bounding box center [932, 68] width 12 height 9
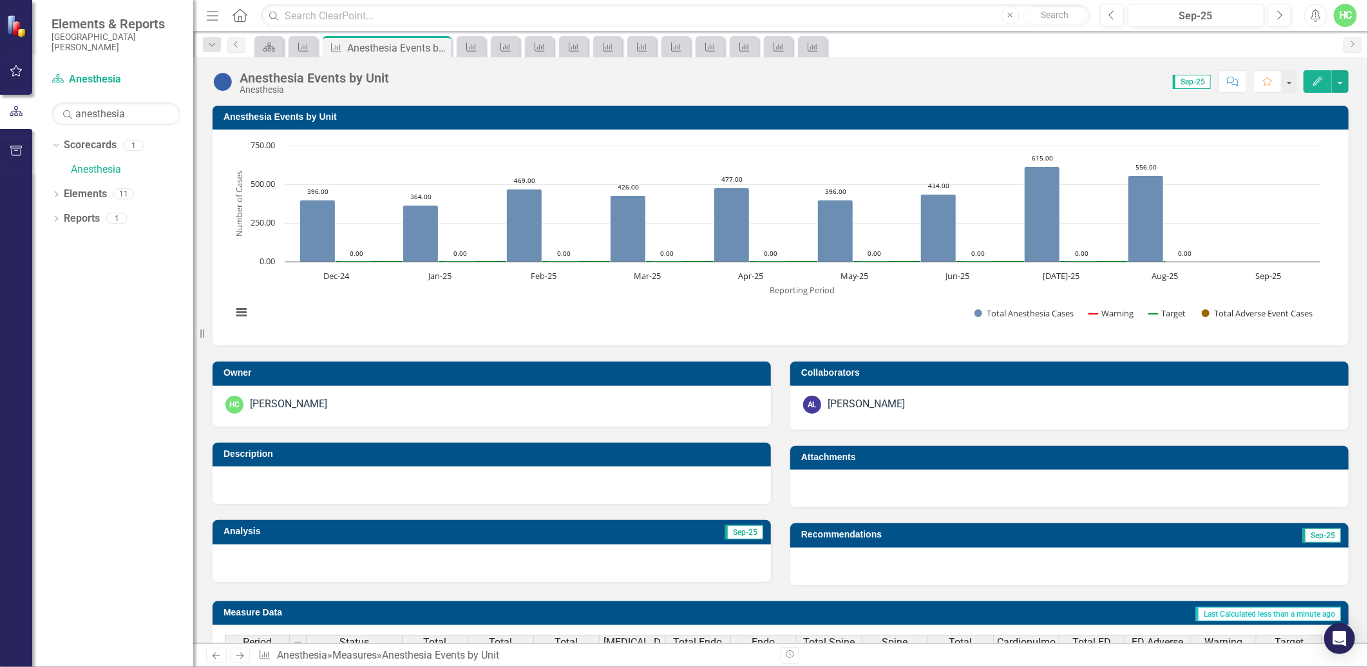
scroll to position [1, 0]
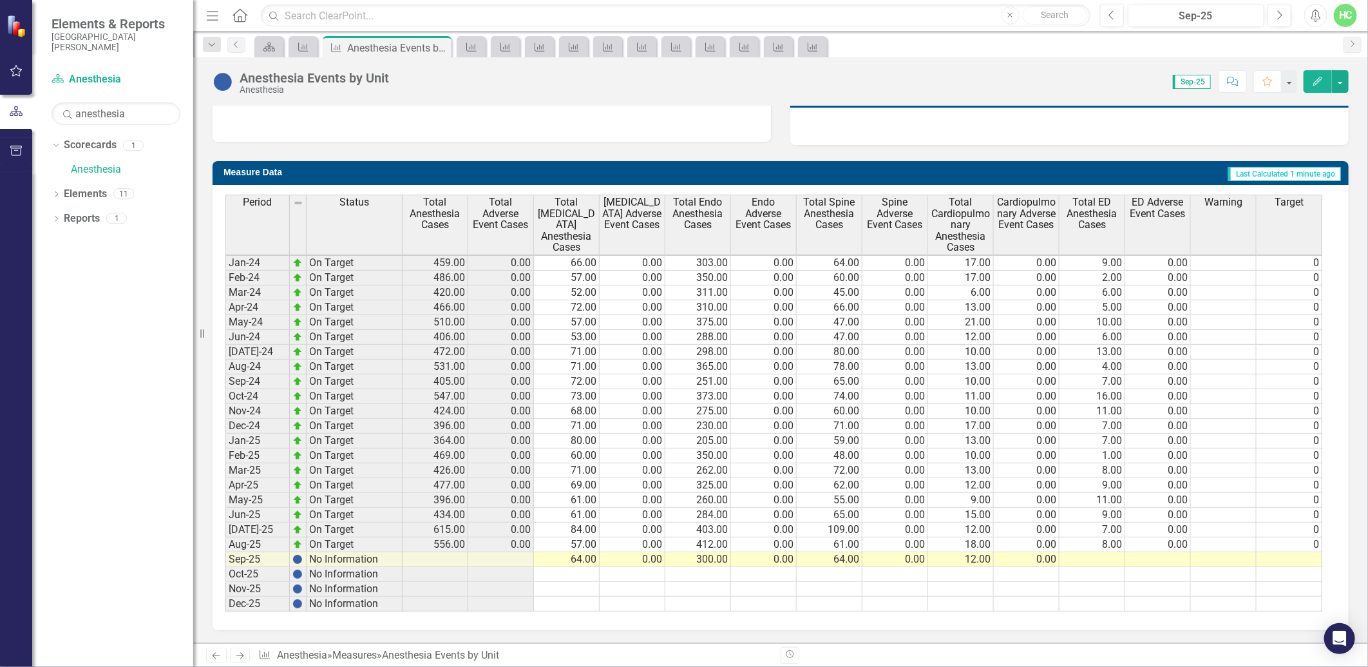
click at [459, 552] on td at bounding box center [436, 559] width 66 height 15
click at [454, 526] on td "615.00" at bounding box center [436, 529] width 66 height 15
click at [451, 522] on td "615.00" at bounding box center [436, 529] width 66 height 15
click at [235, 655] on icon "Next" at bounding box center [239, 655] width 11 height 8
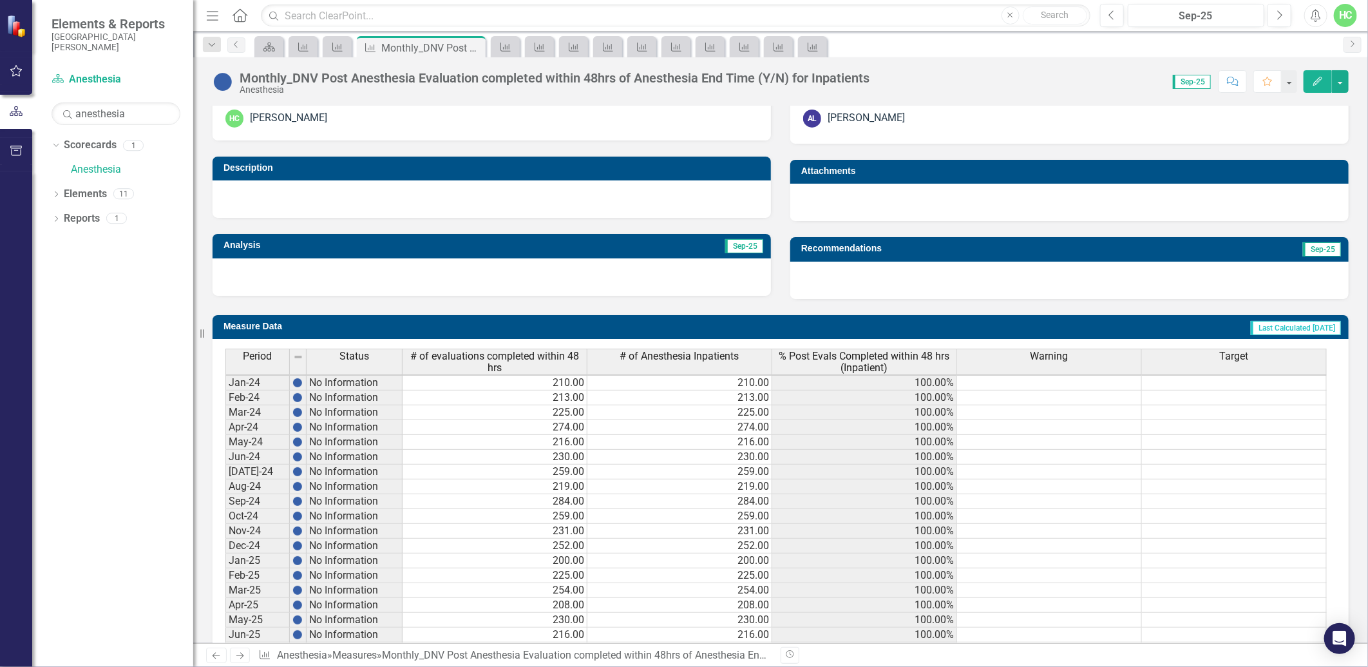
scroll to position [414, 0]
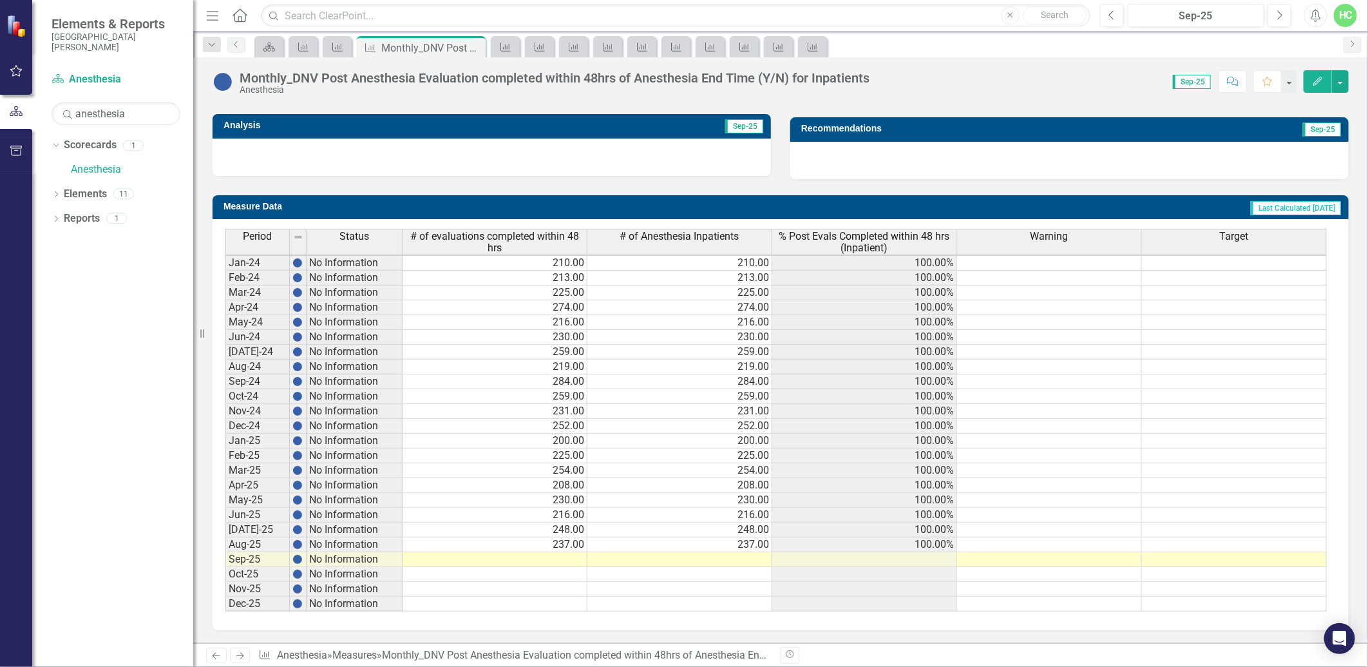
click at [225, 557] on div "Period Status # of evaluations completed within 48 hrs # of Anesthesia Inpatien…" at bounding box center [225, 420] width 0 height 383
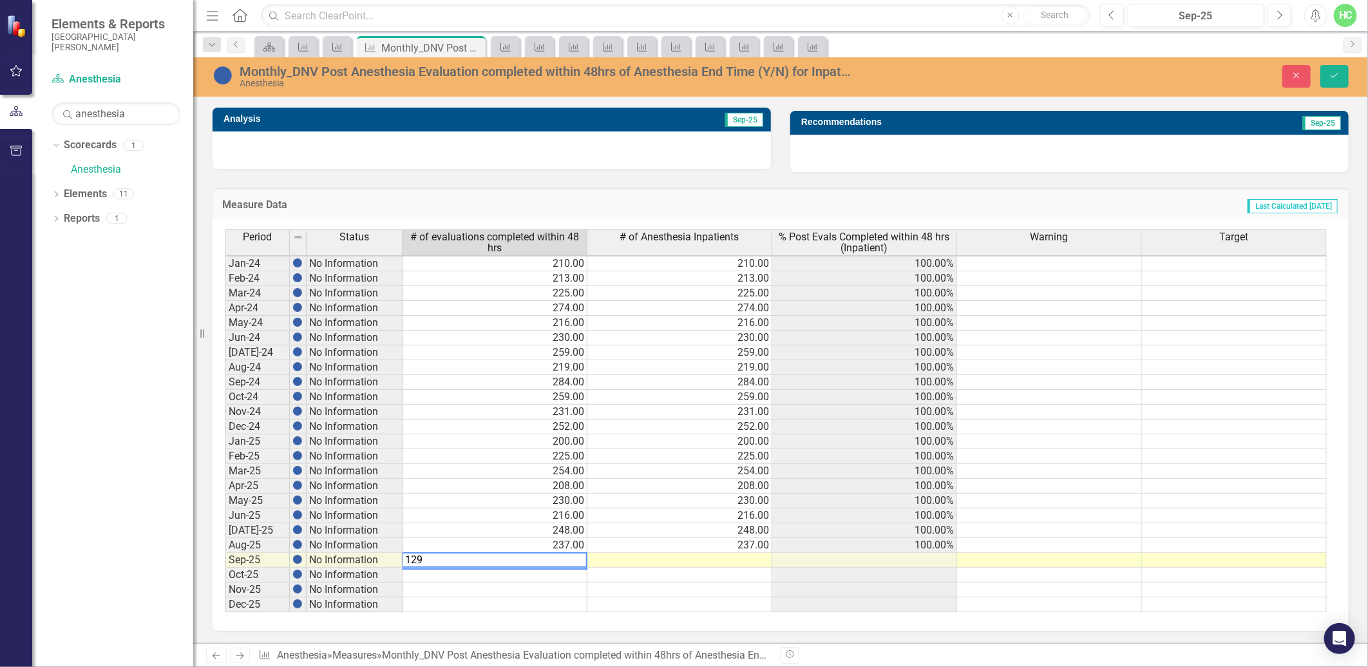
type textarea "129"
click at [652, 557] on td at bounding box center [680, 560] width 185 height 15
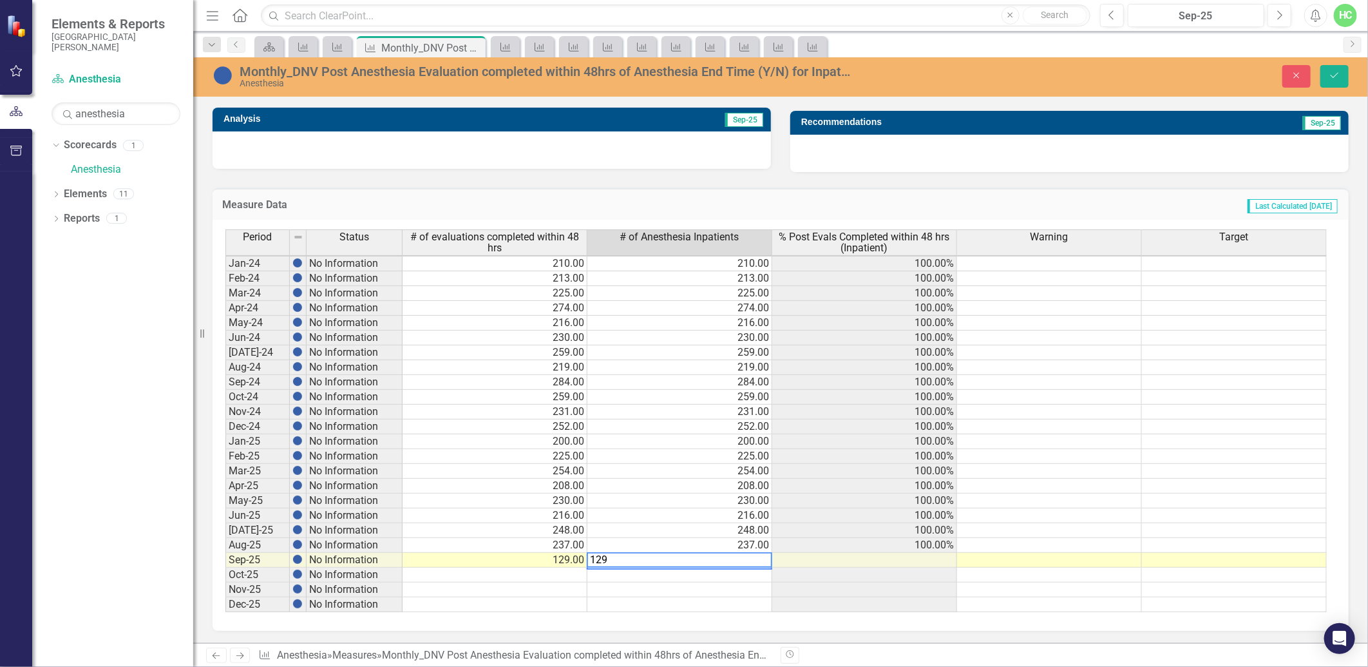
type textarea "129"
click at [705, 599] on td at bounding box center [680, 604] width 185 height 15
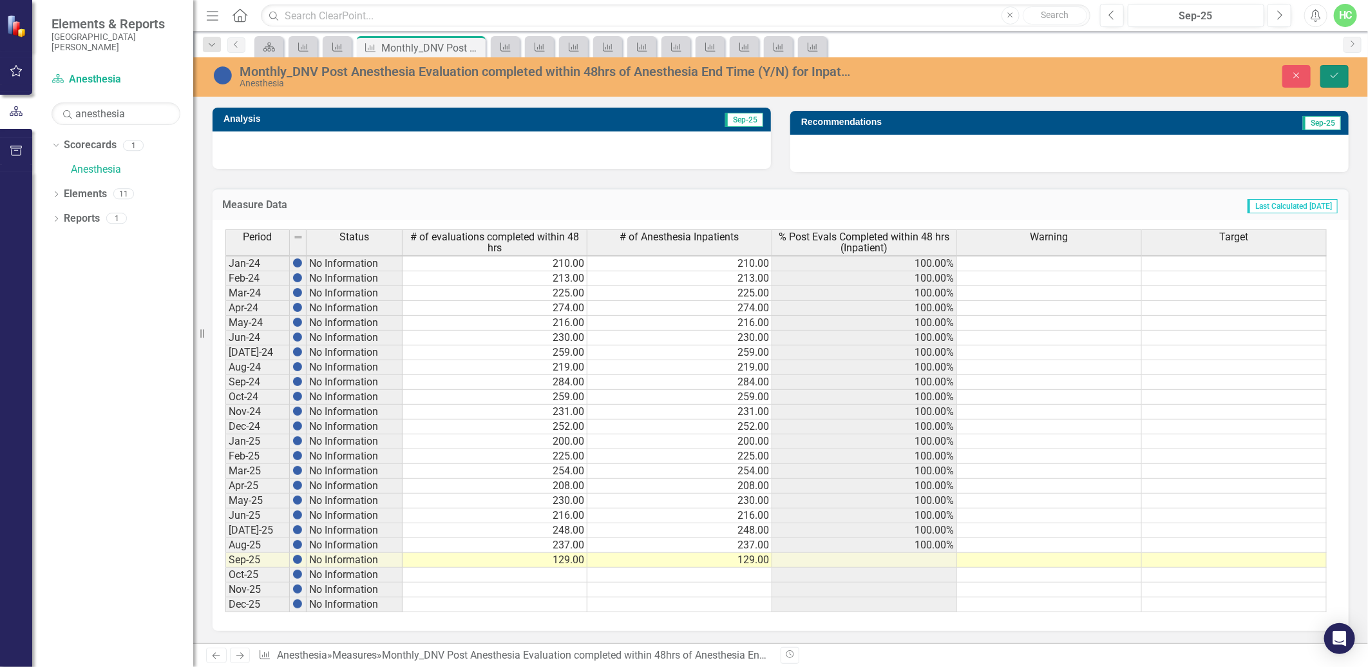
click at [1330, 73] on icon "Save" at bounding box center [1335, 75] width 12 height 9
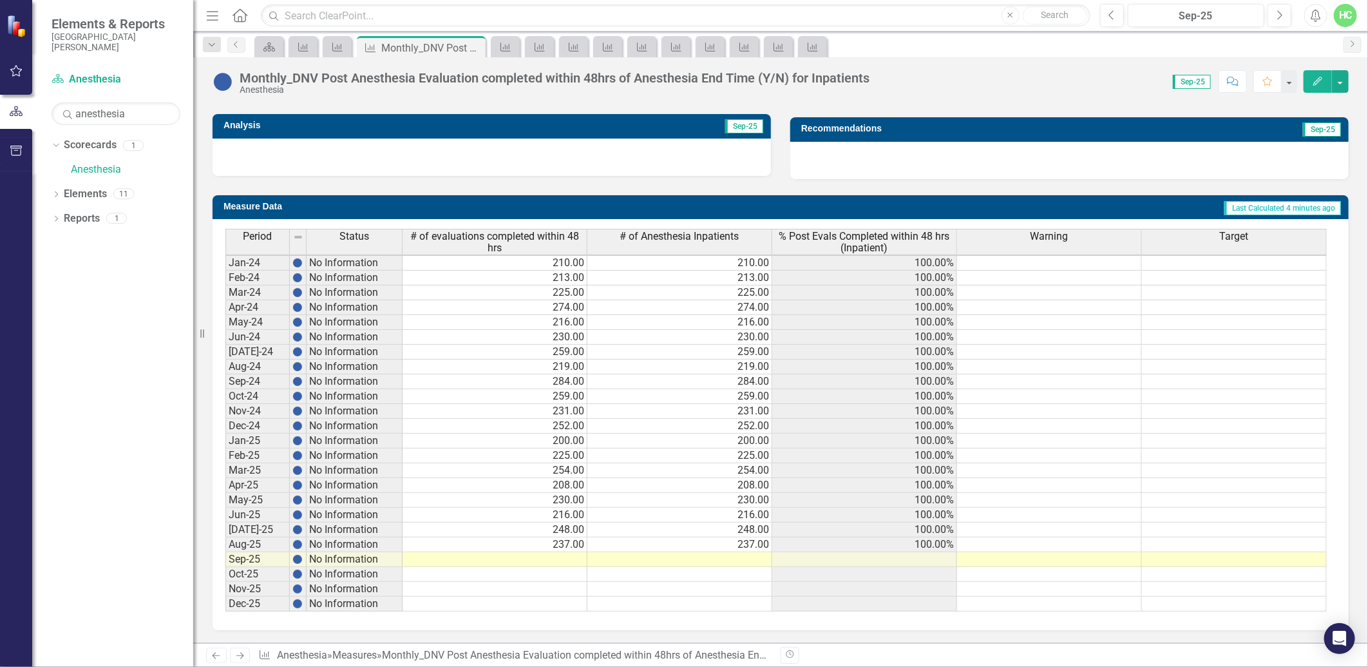
click at [211, 658] on icon "Previous" at bounding box center [216, 655] width 11 height 8
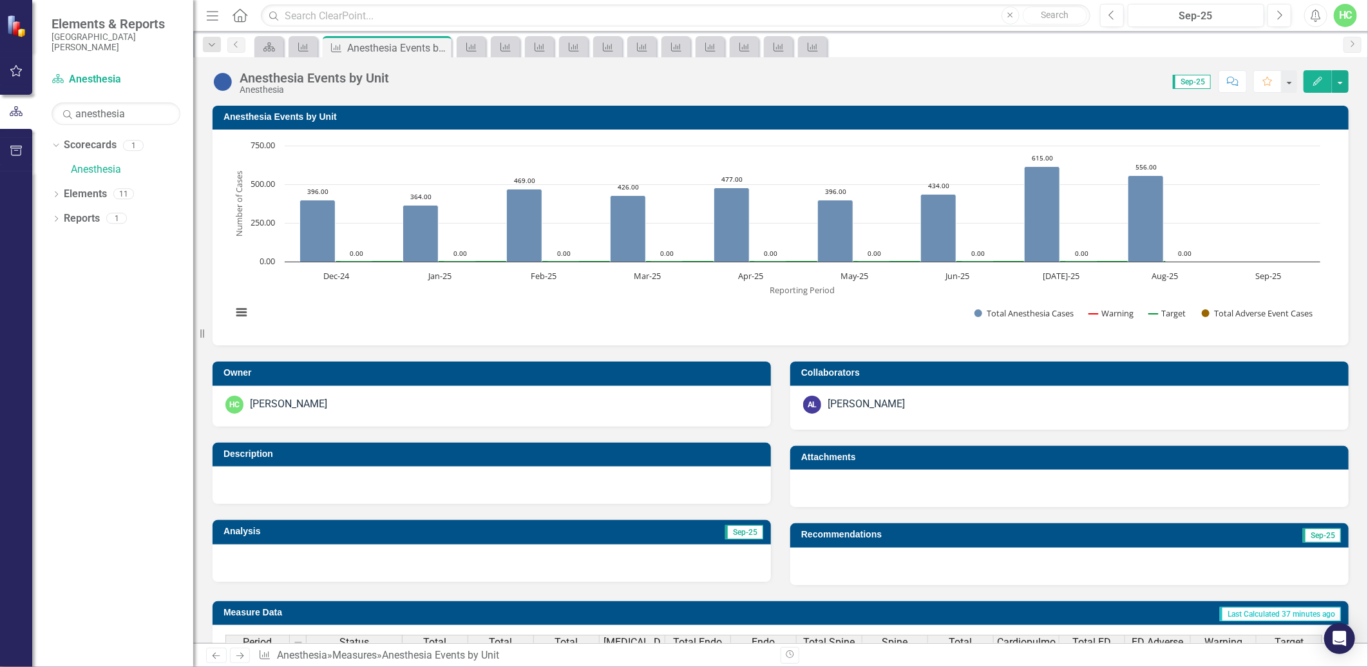
scroll to position [429, 0]
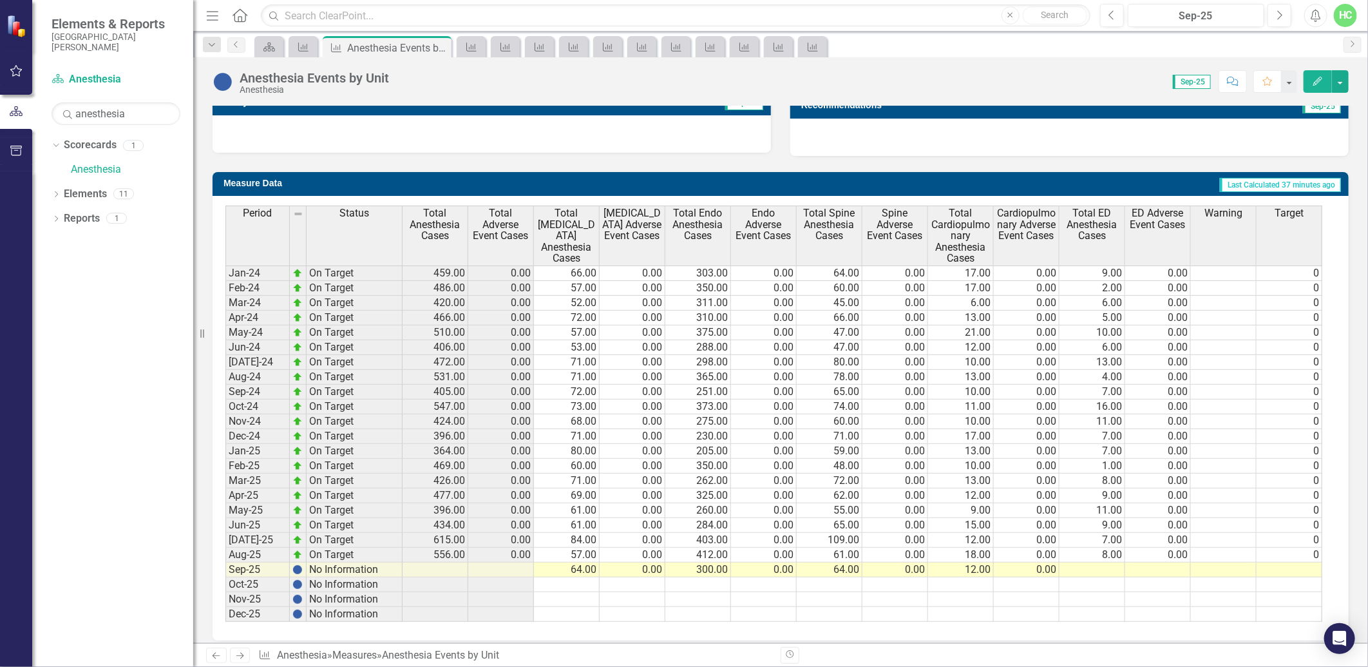
click at [246, 653] on link "Next" at bounding box center [240, 654] width 21 height 15
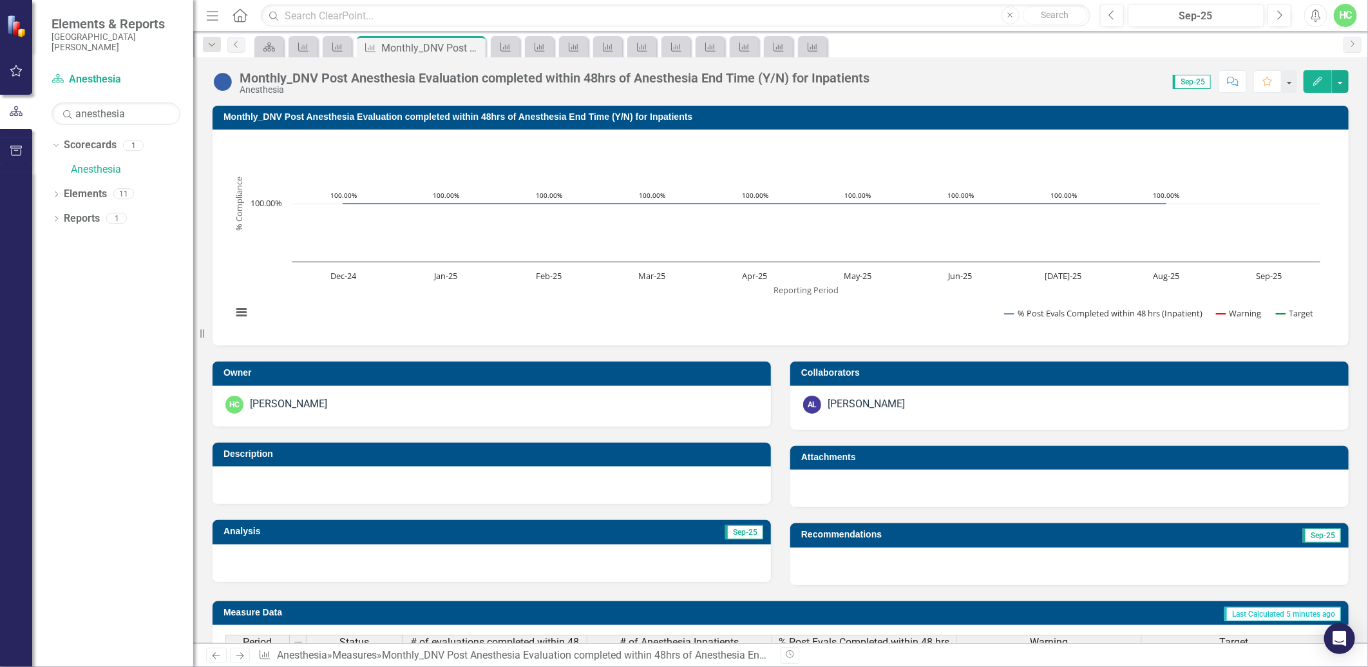
scroll to position [414, 0]
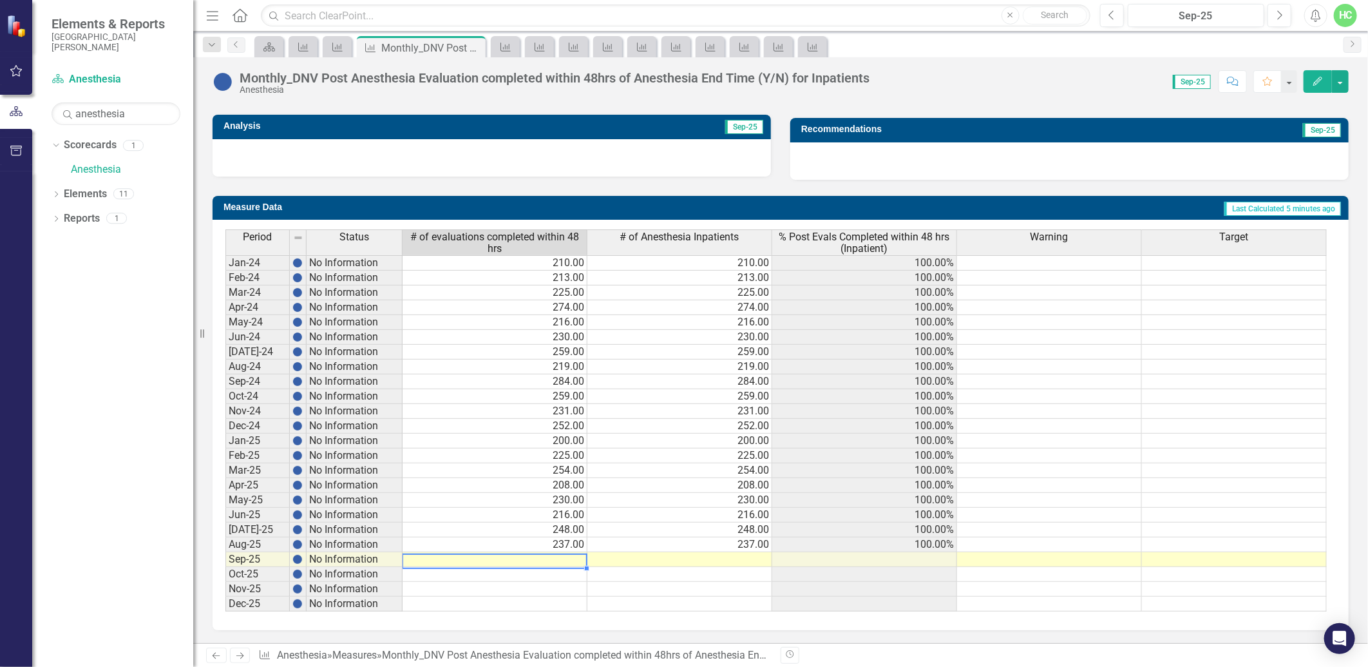
click at [530, 555] on td at bounding box center [495, 559] width 185 height 15
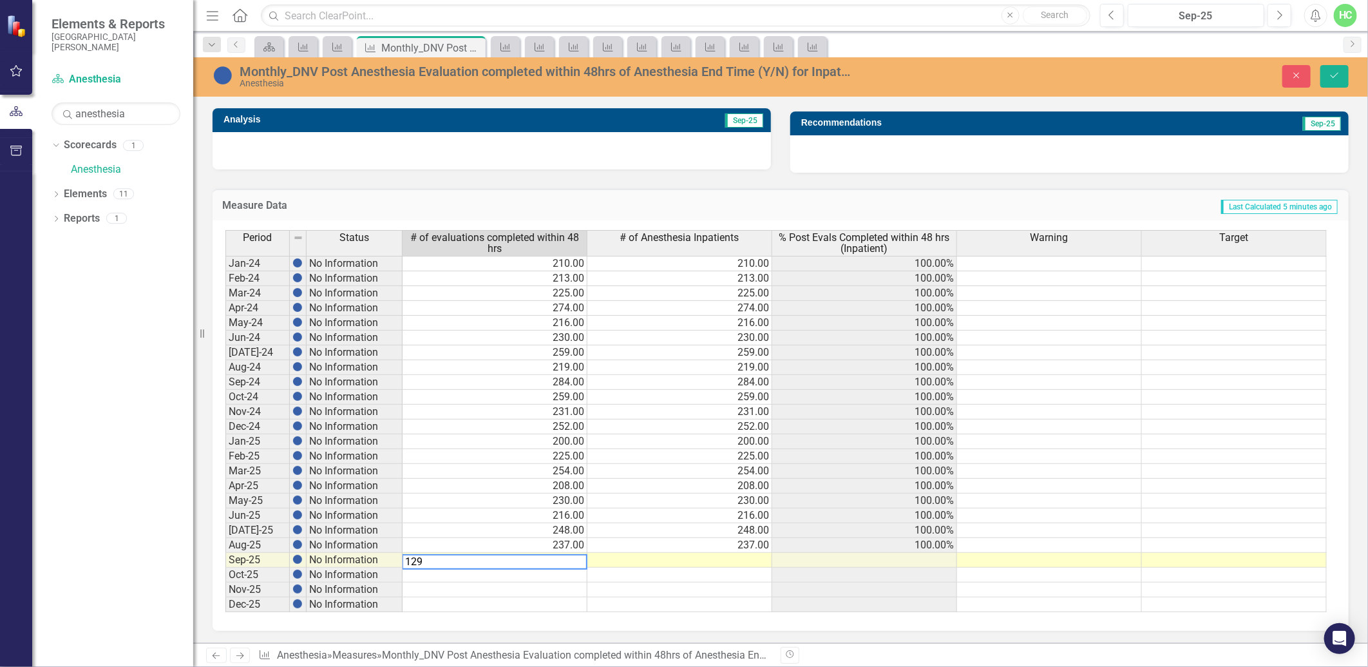
type textarea "129"
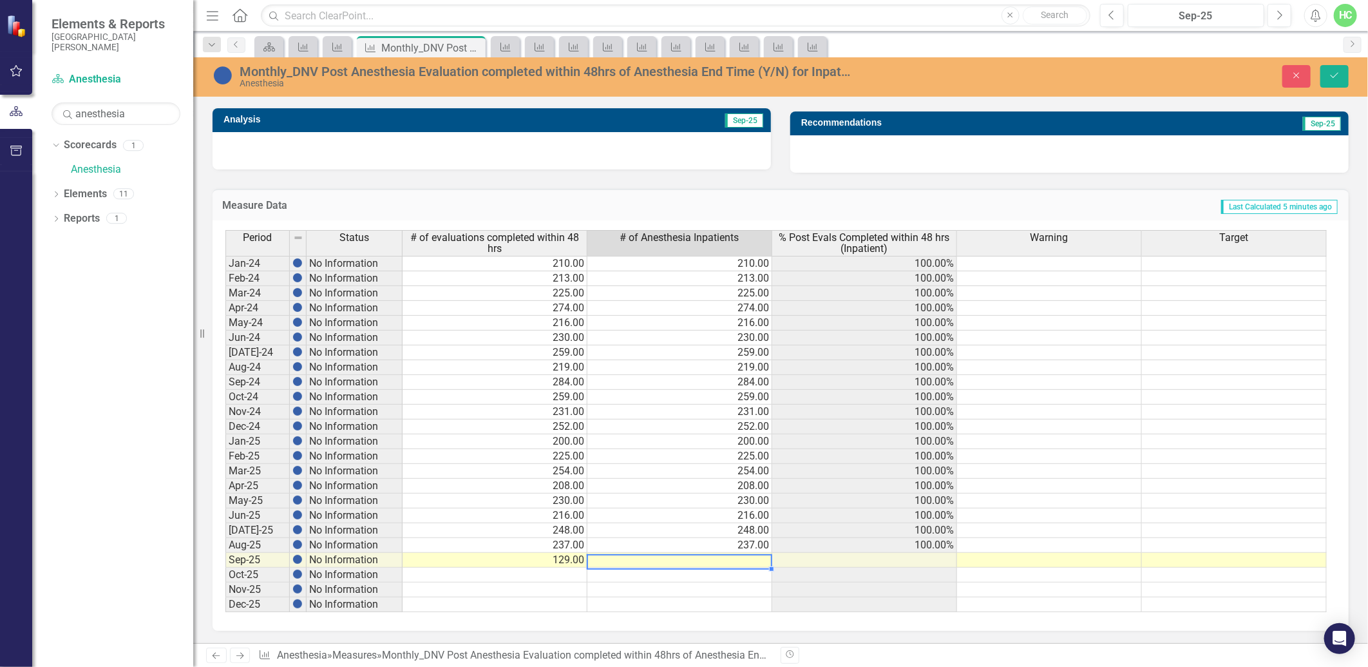
click at [630, 557] on td at bounding box center [680, 560] width 185 height 15
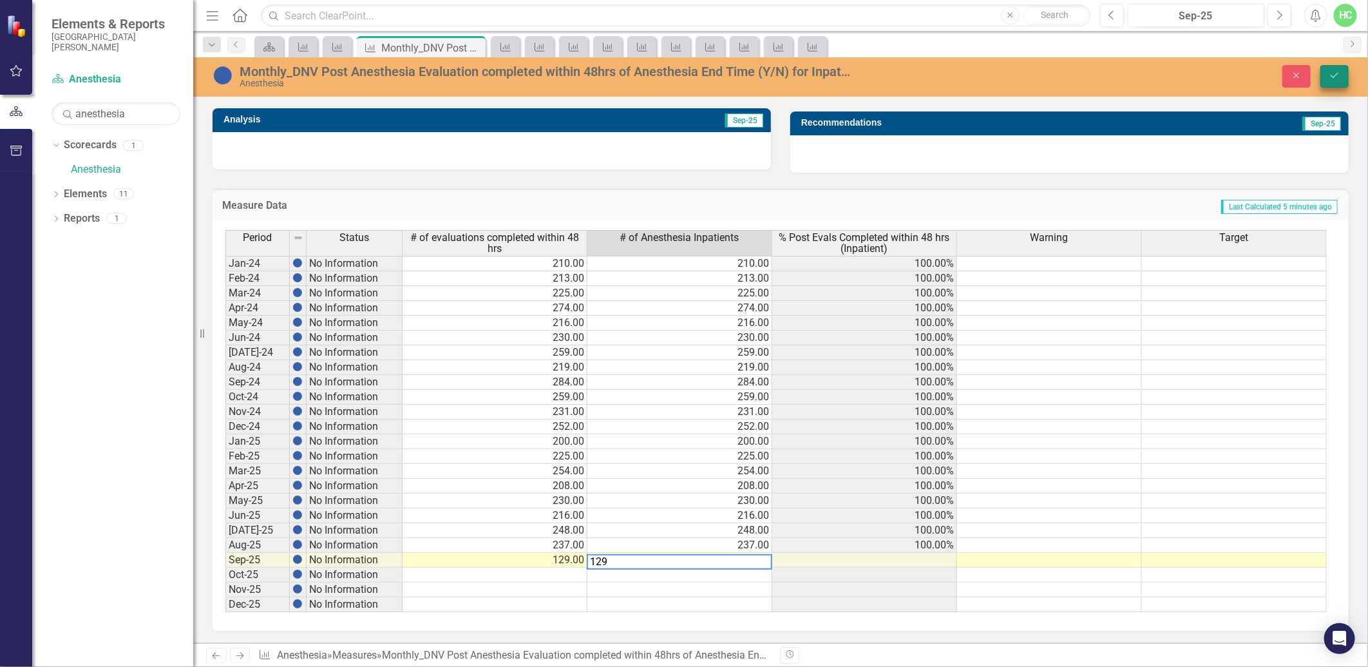
type textarea "129"
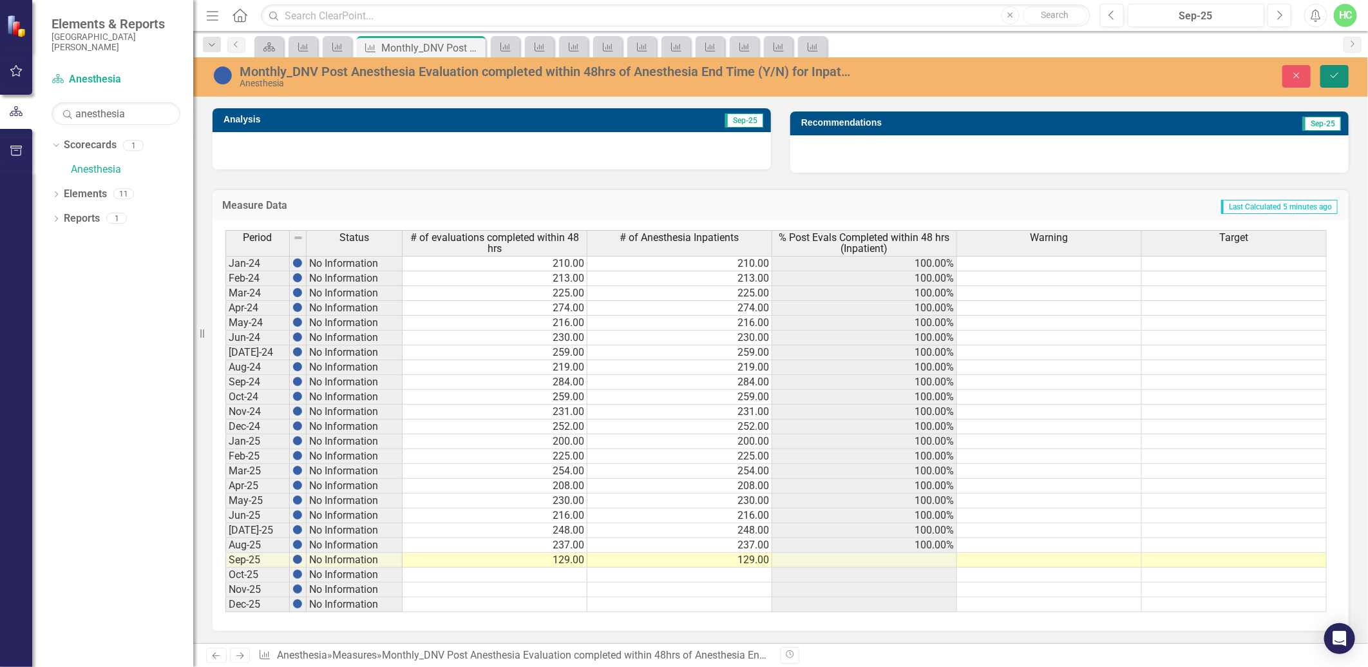
click at [1332, 78] on icon "Save" at bounding box center [1335, 75] width 12 height 9
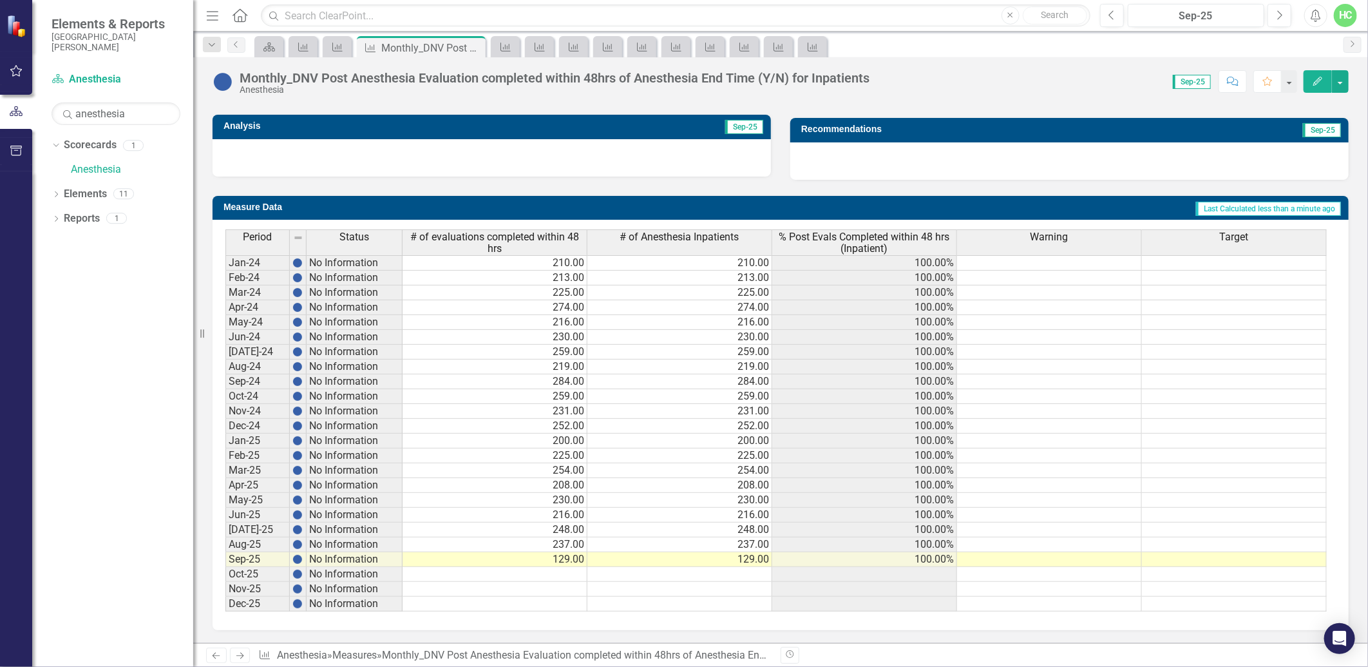
click at [239, 659] on icon "Next" at bounding box center [239, 655] width 11 height 8
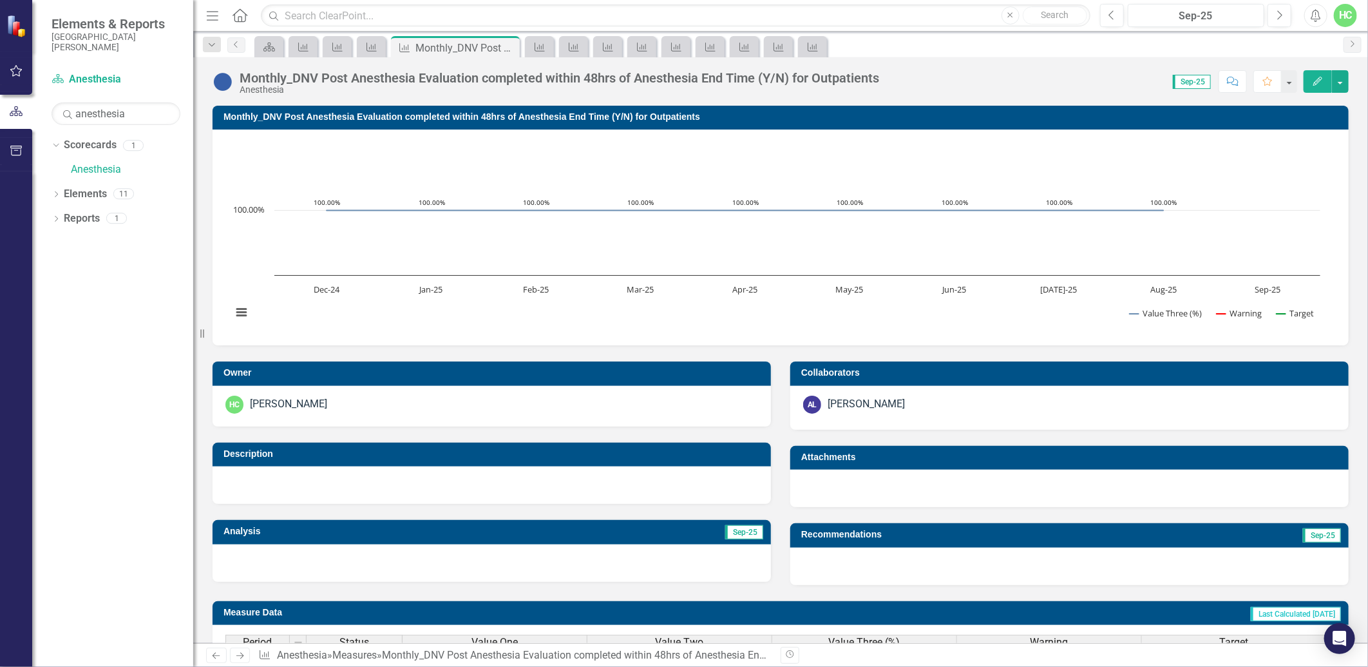
scroll to position [358, 0]
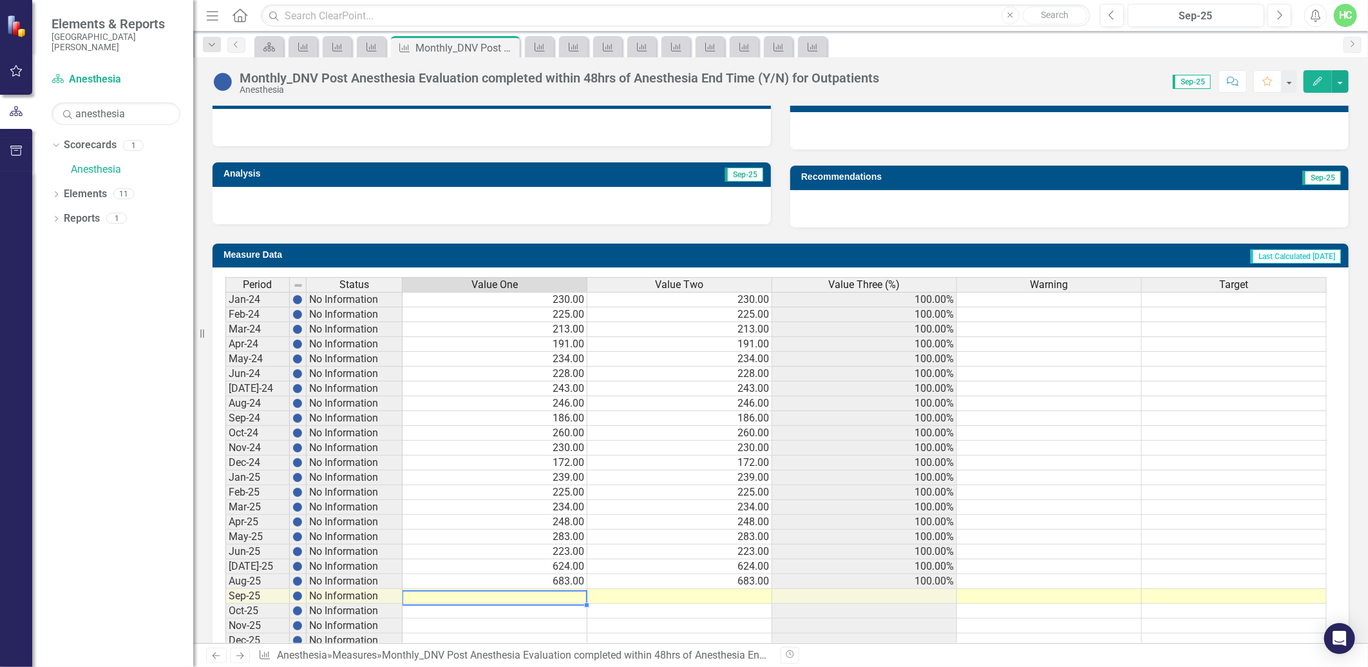
click at [568, 597] on td at bounding box center [495, 596] width 185 height 15
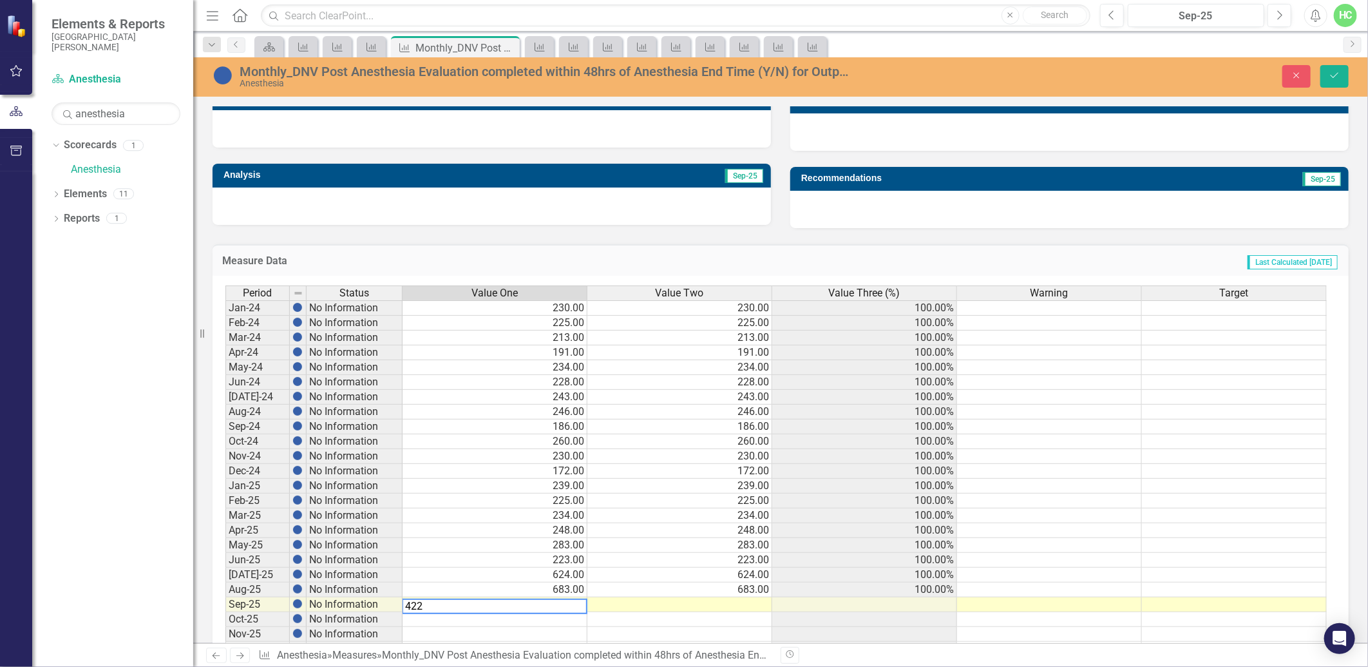
type textarea "422"
click at [627, 601] on td at bounding box center [680, 604] width 185 height 15
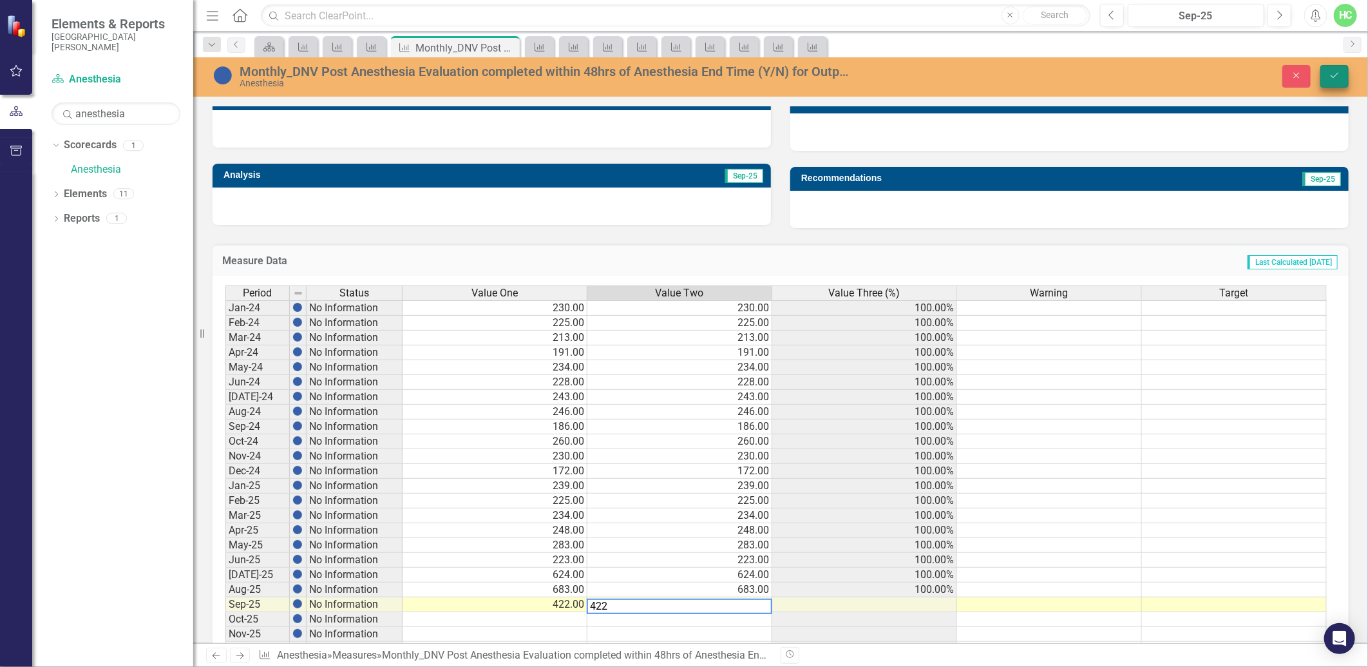
type textarea "422"
click at [1326, 73] on button "Save" at bounding box center [1335, 76] width 28 height 23
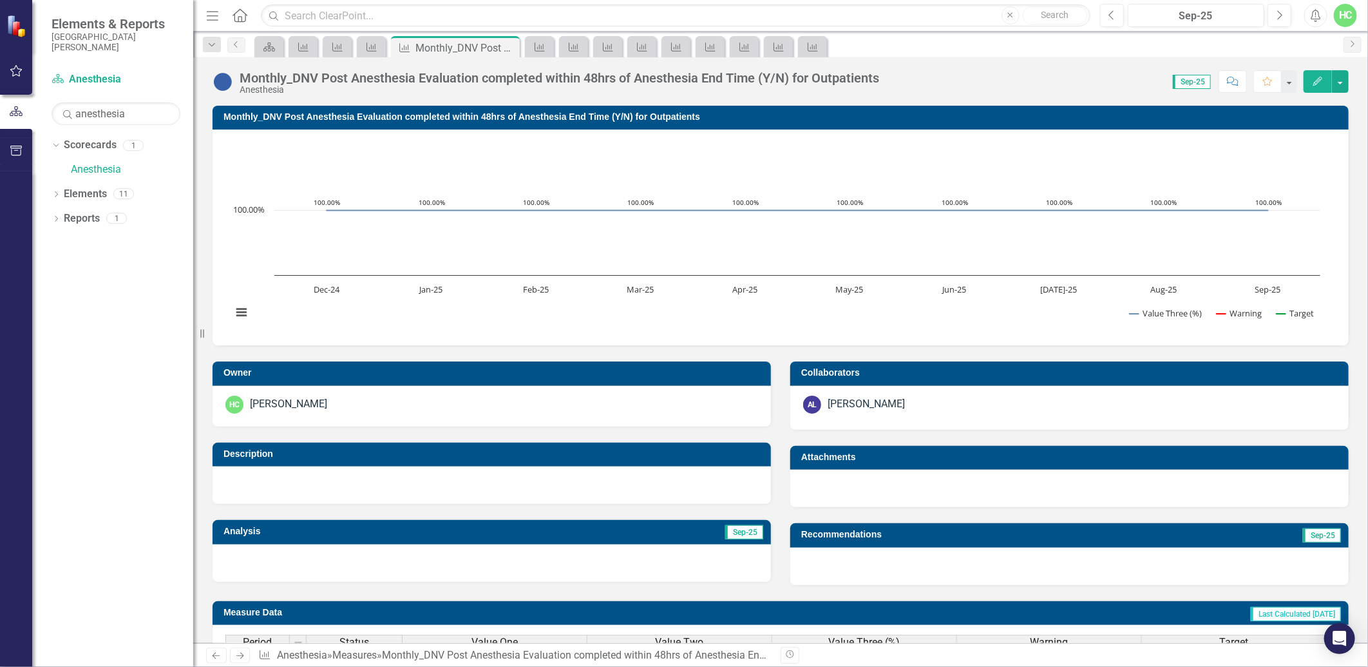
scroll to position [403, 0]
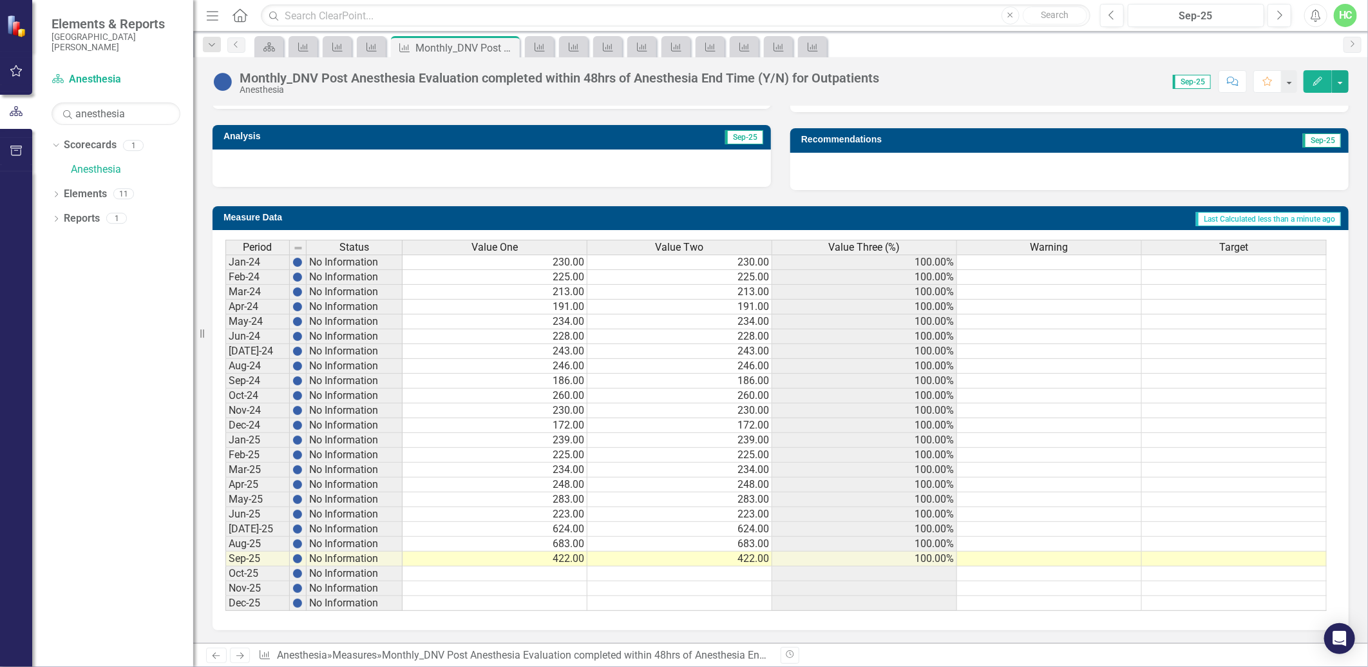
click at [236, 656] on icon "Next" at bounding box center [239, 655] width 11 height 8
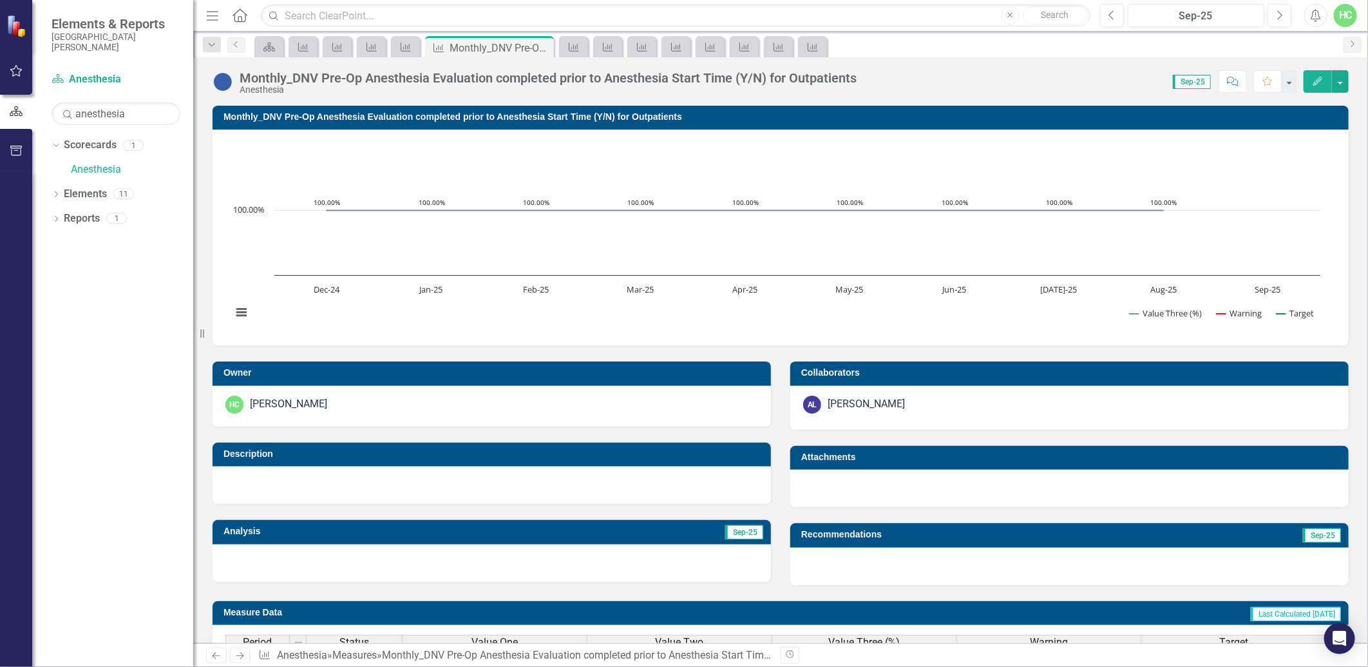
scroll to position [403, 0]
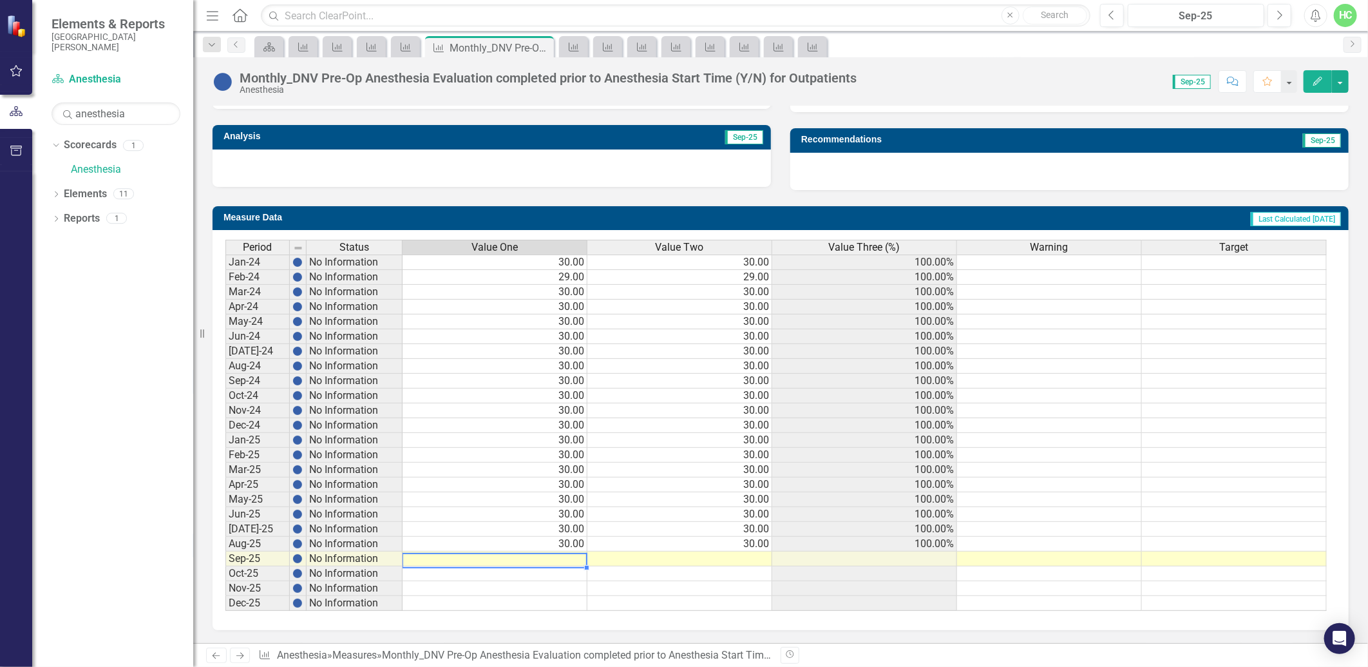
click at [579, 551] on td at bounding box center [495, 558] width 185 height 15
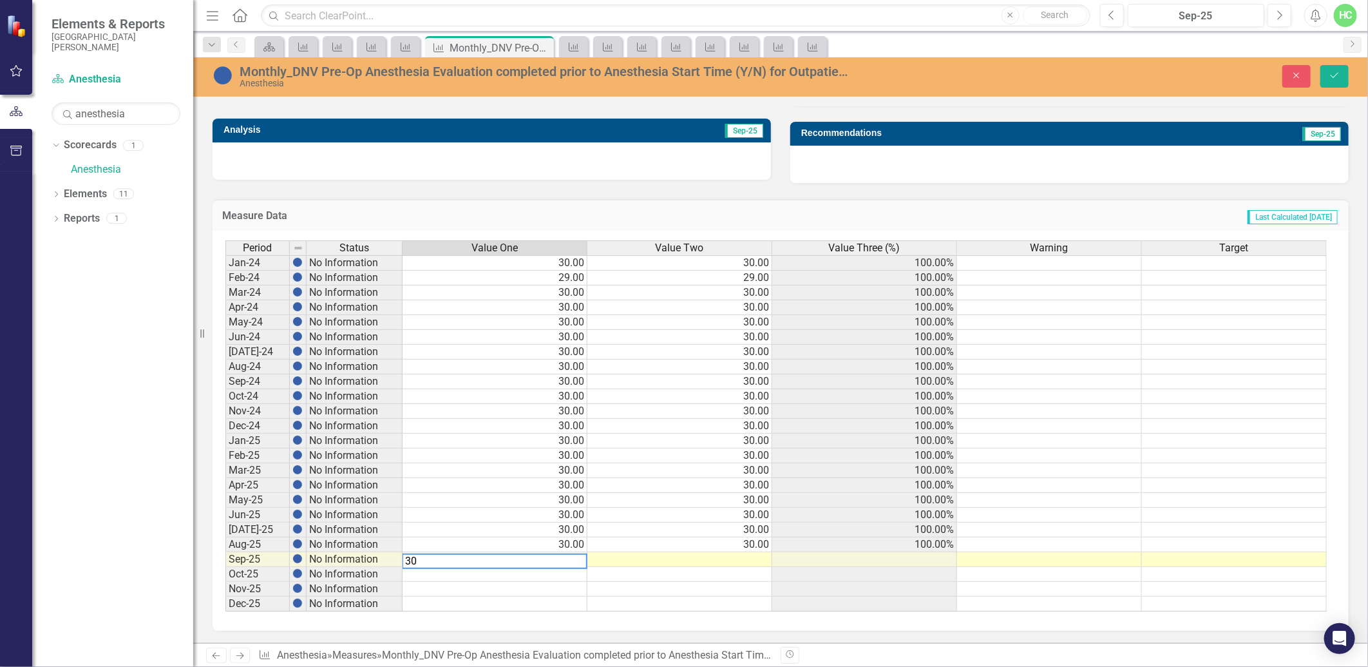
type textarea "30"
click at [641, 557] on td at bounding box center [680, 559] width 185 height 15
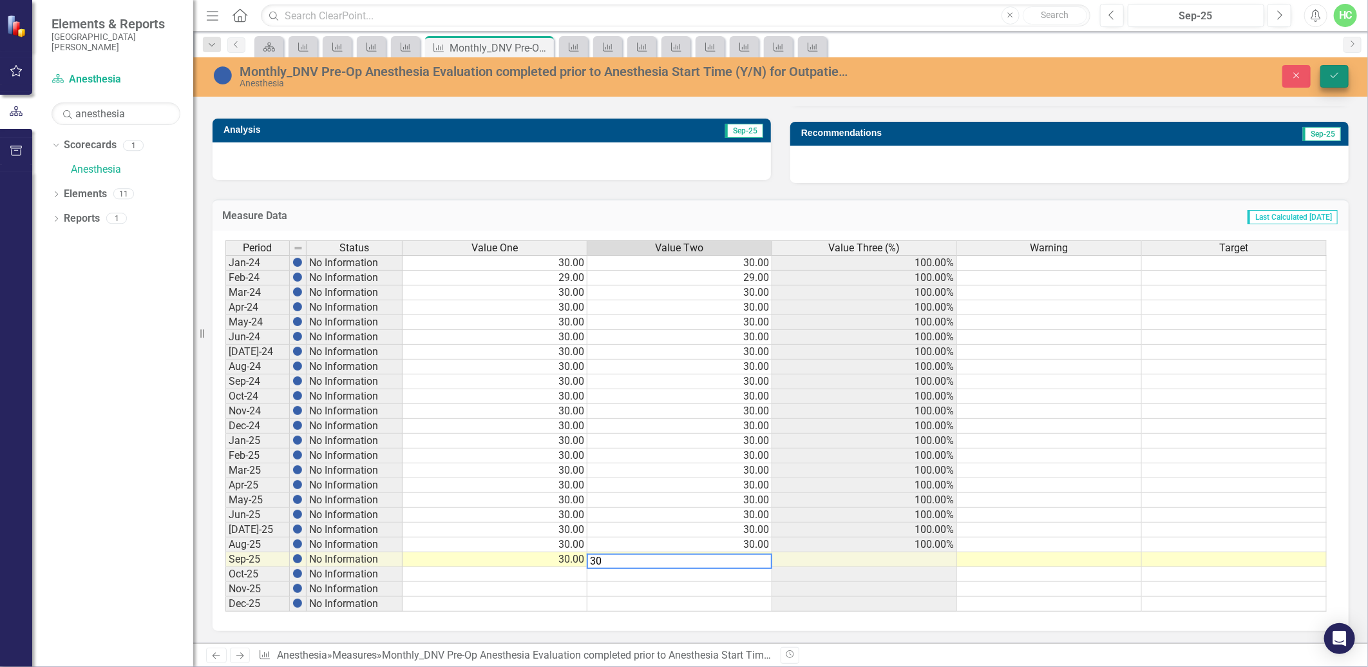
type textarea "30"
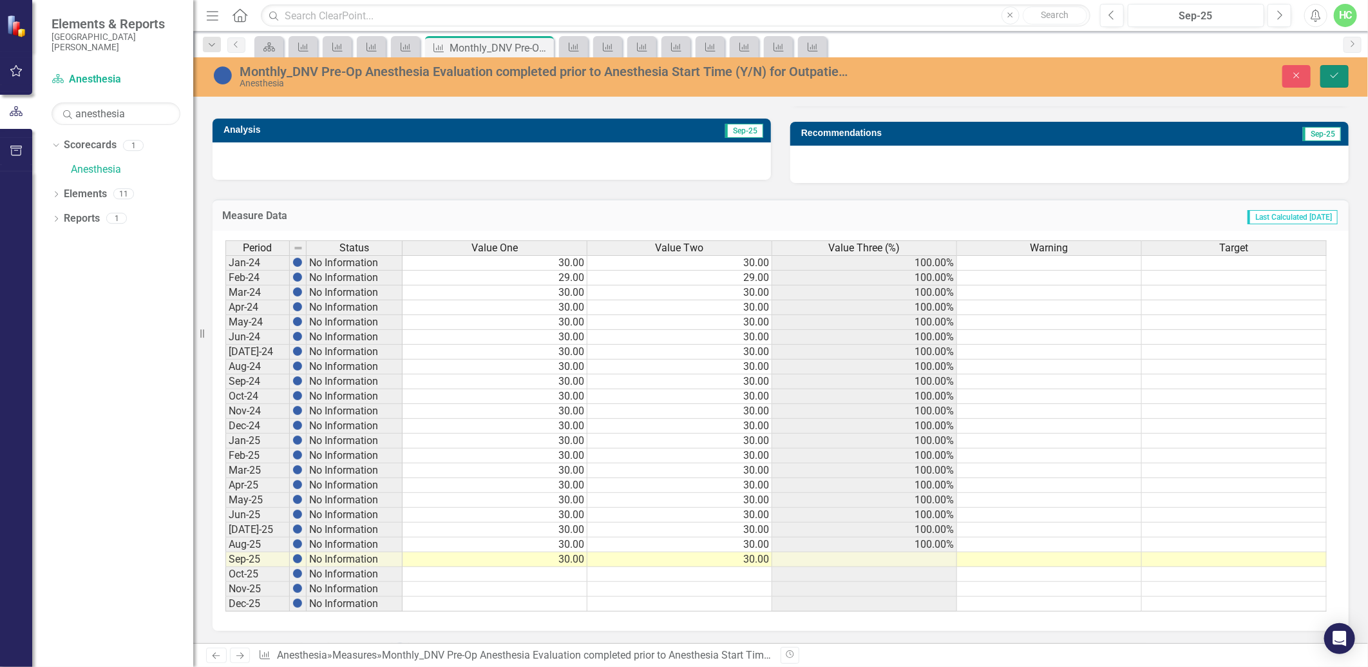
click at [1339, 73] on icon "Save" at bounding box center [1335, 75] width 12 height 9
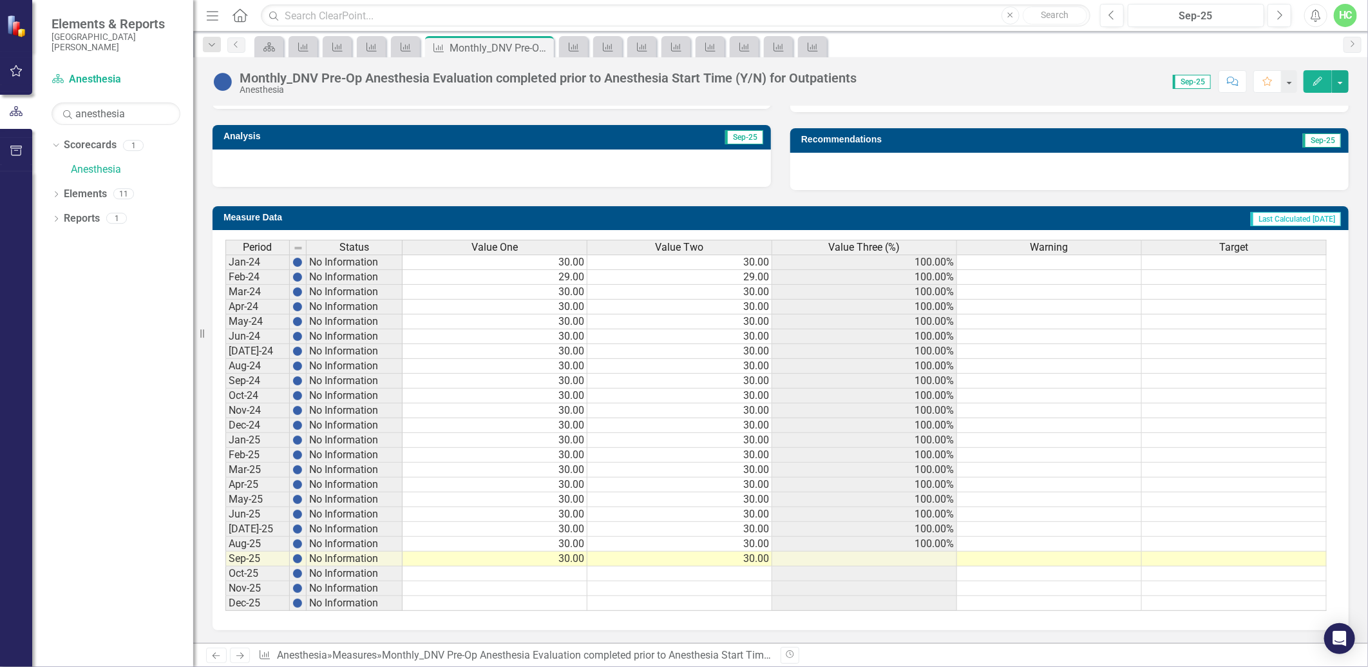
scroll to position [1, 0]
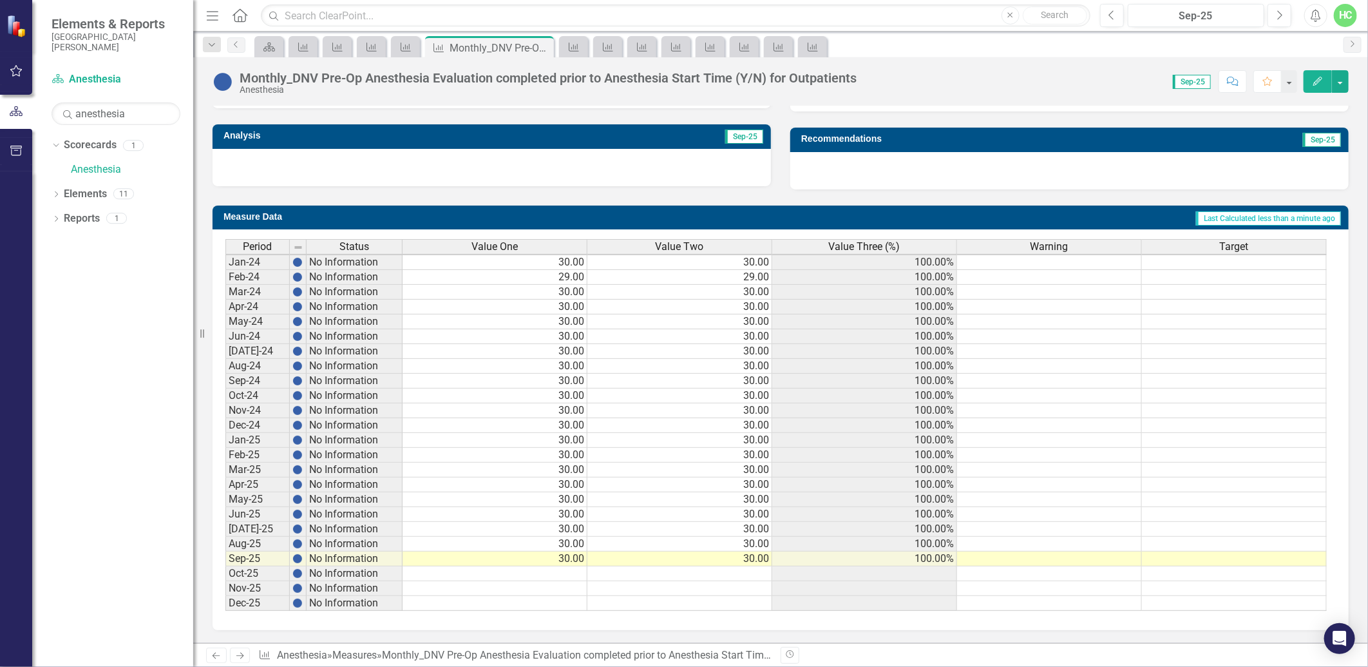
click at [245, 655] on icon "Next" at bounding box center [239, 655] width 11 height 8
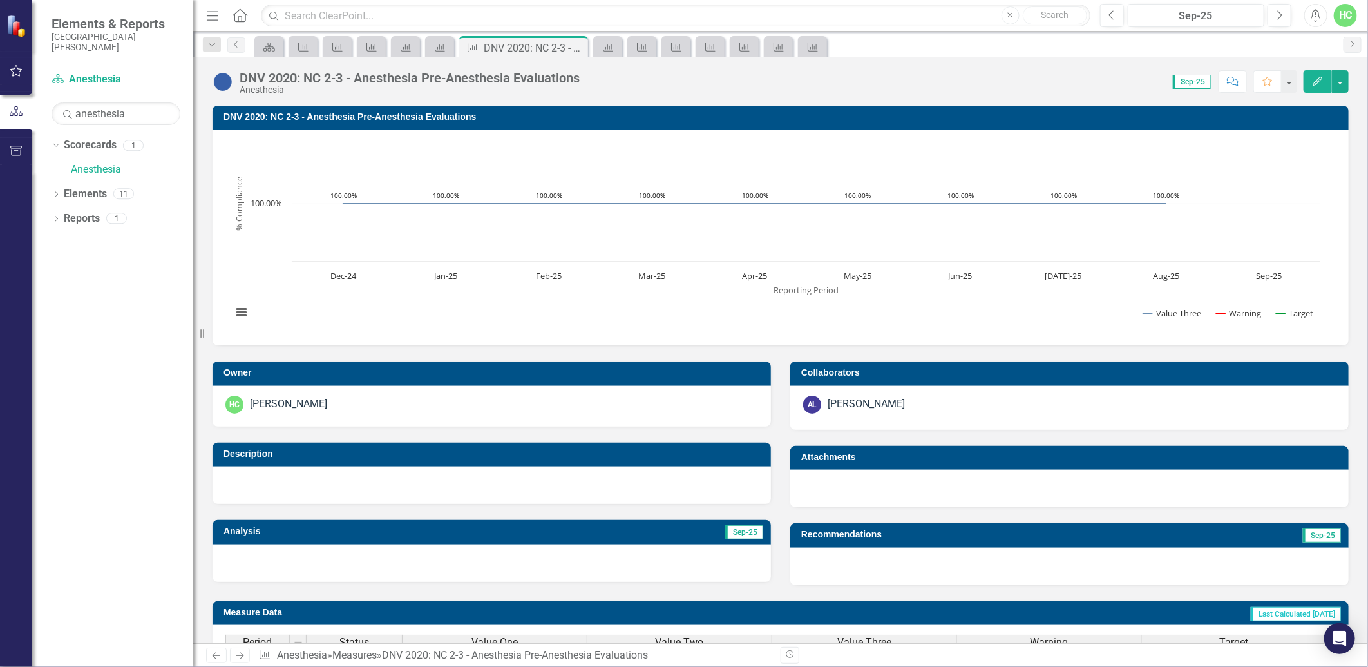
scroll to position [403, 0]
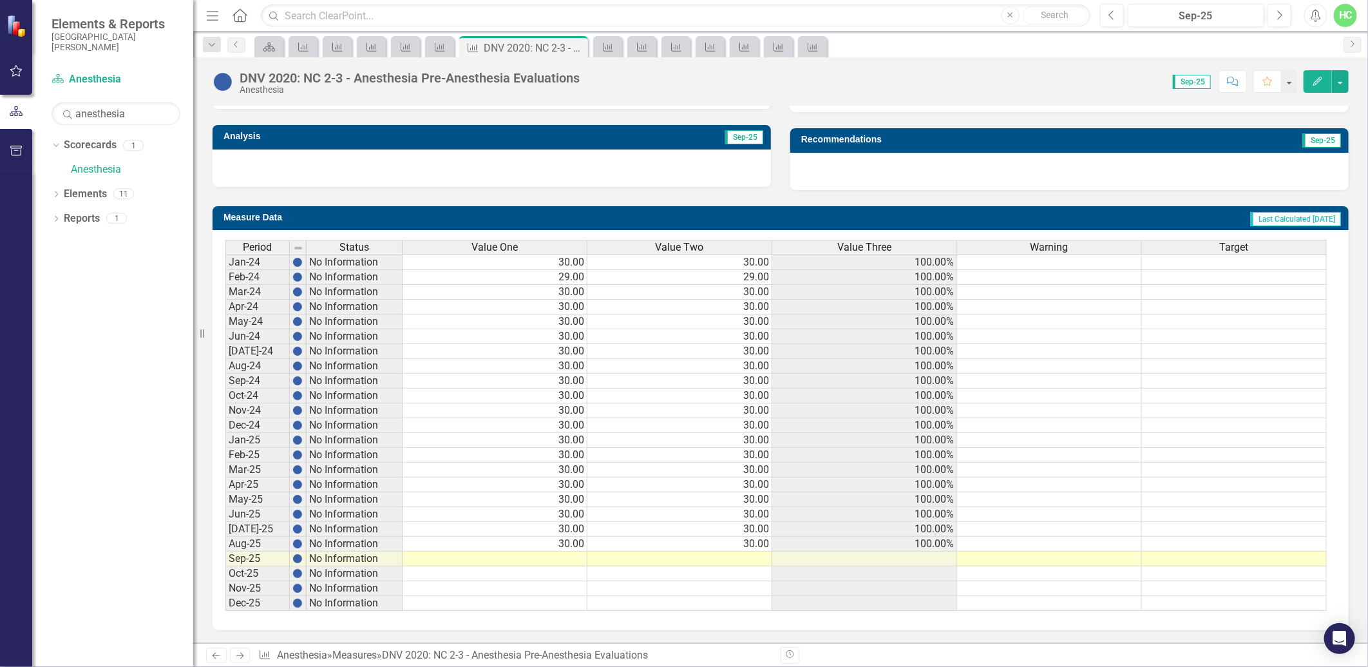
click at [561, 556] on td at bounding box center [495, 558] width 185 height 15
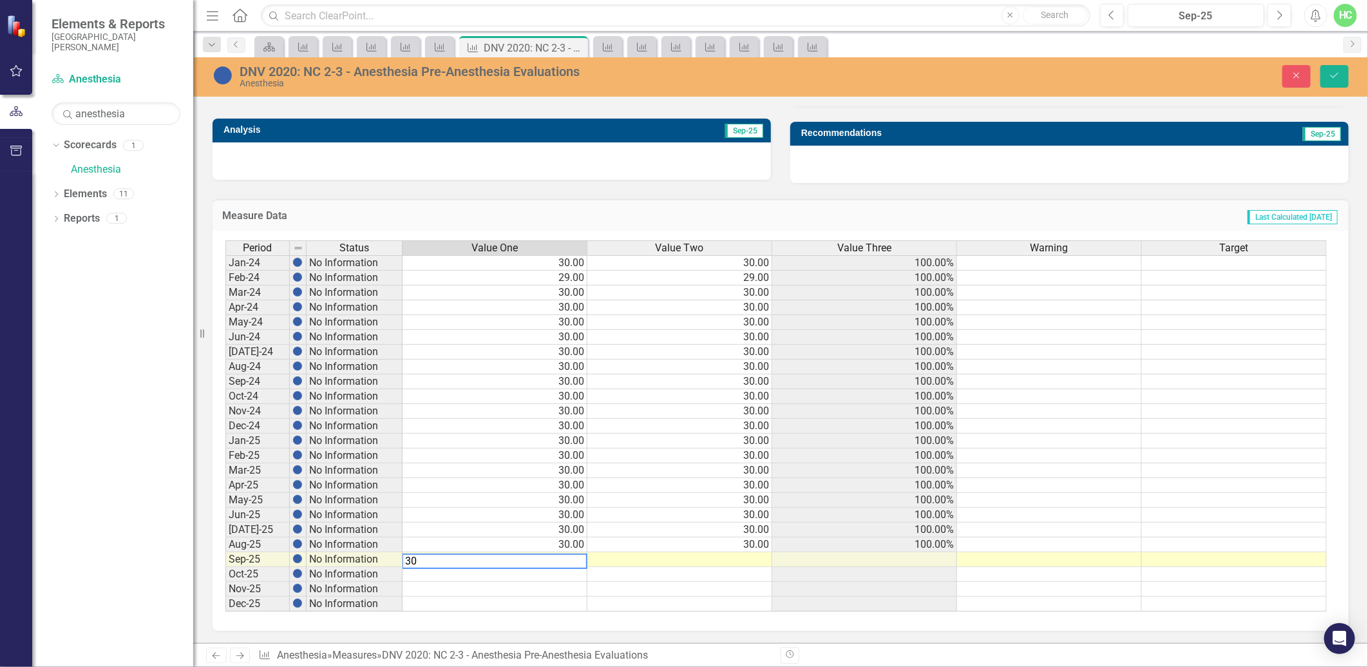
type textarea "30"
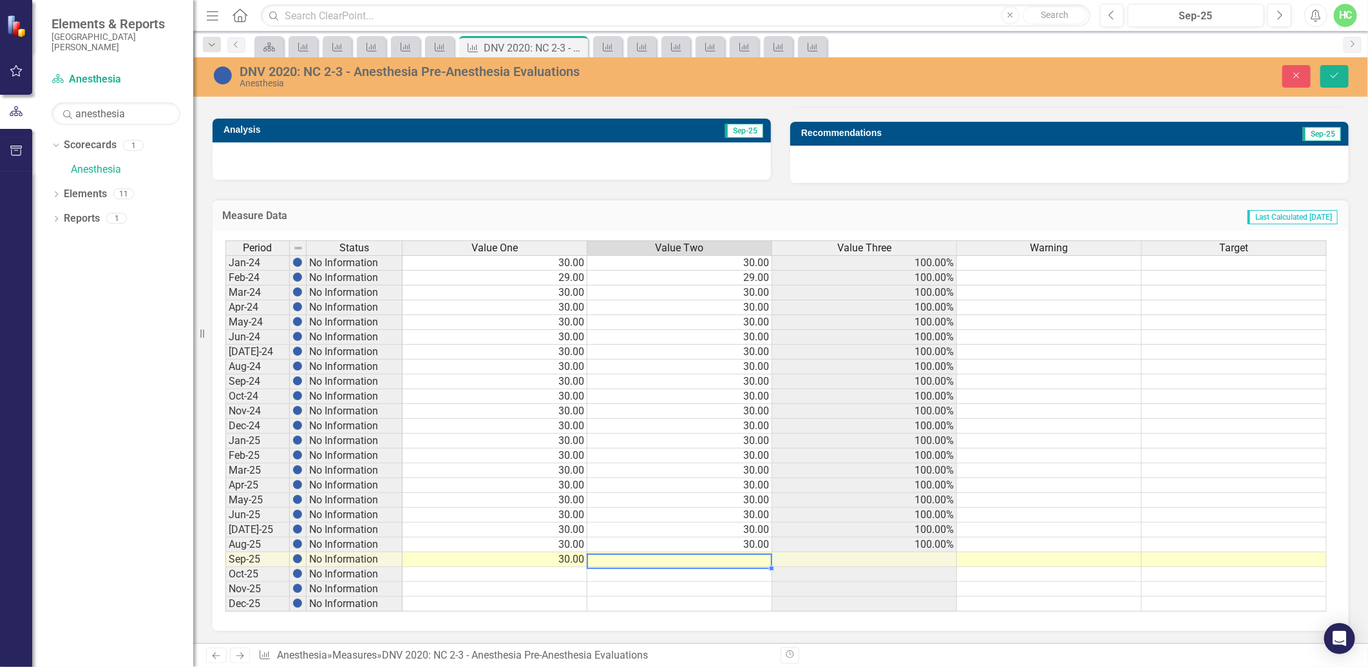
click at [651, 559] on td at bounding box center [680, 559] width 185 height 15
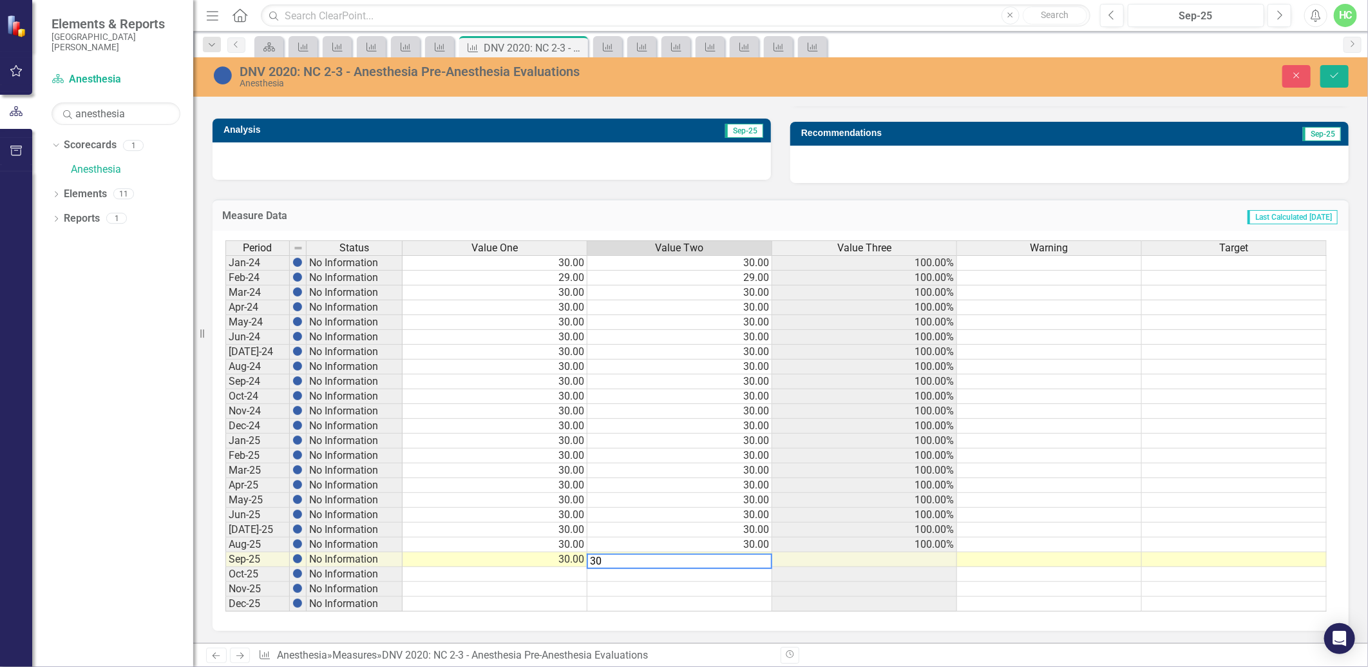
type textarea "30"
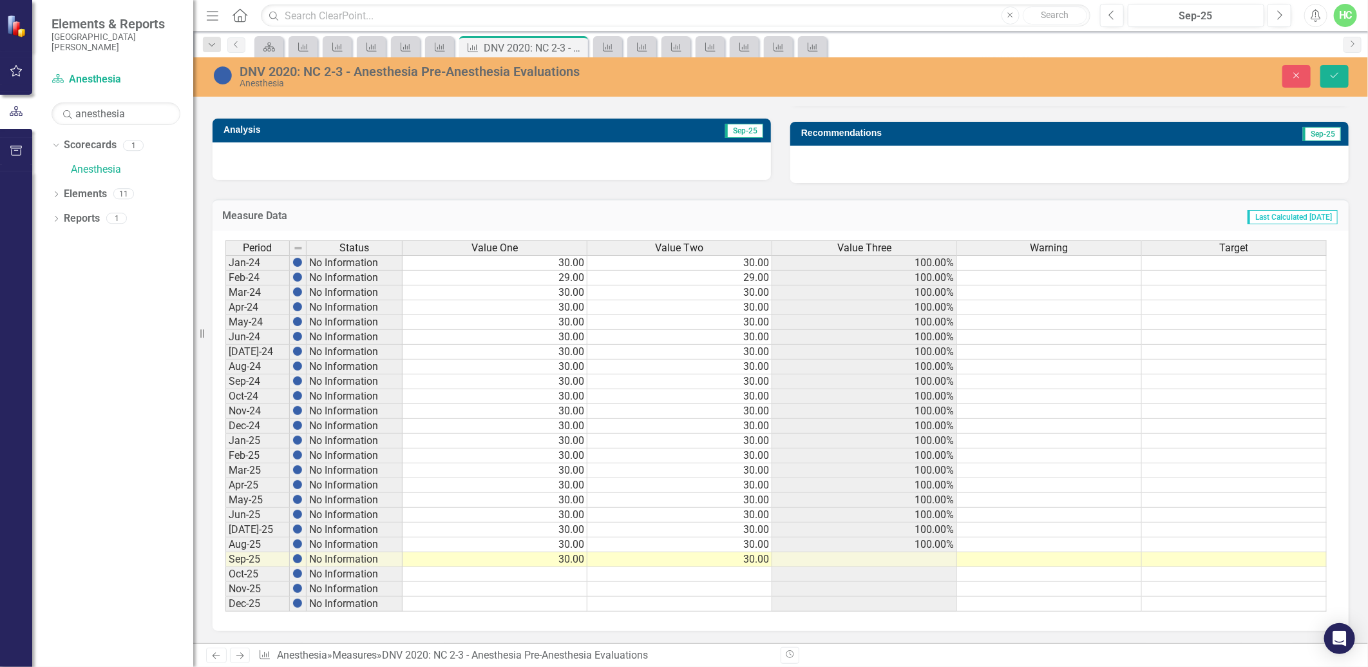
click at [1334, 88] on div "DNV 2020: NC 2-3 - Anesthesia Pre-Anesthesia Evaluations Anesthesia Close Save" at bounding box center [780, 76] width 1175 height 24
click at [1334, 79] on icon "Save" at bounding box center [1335, 75] width 12 height 9
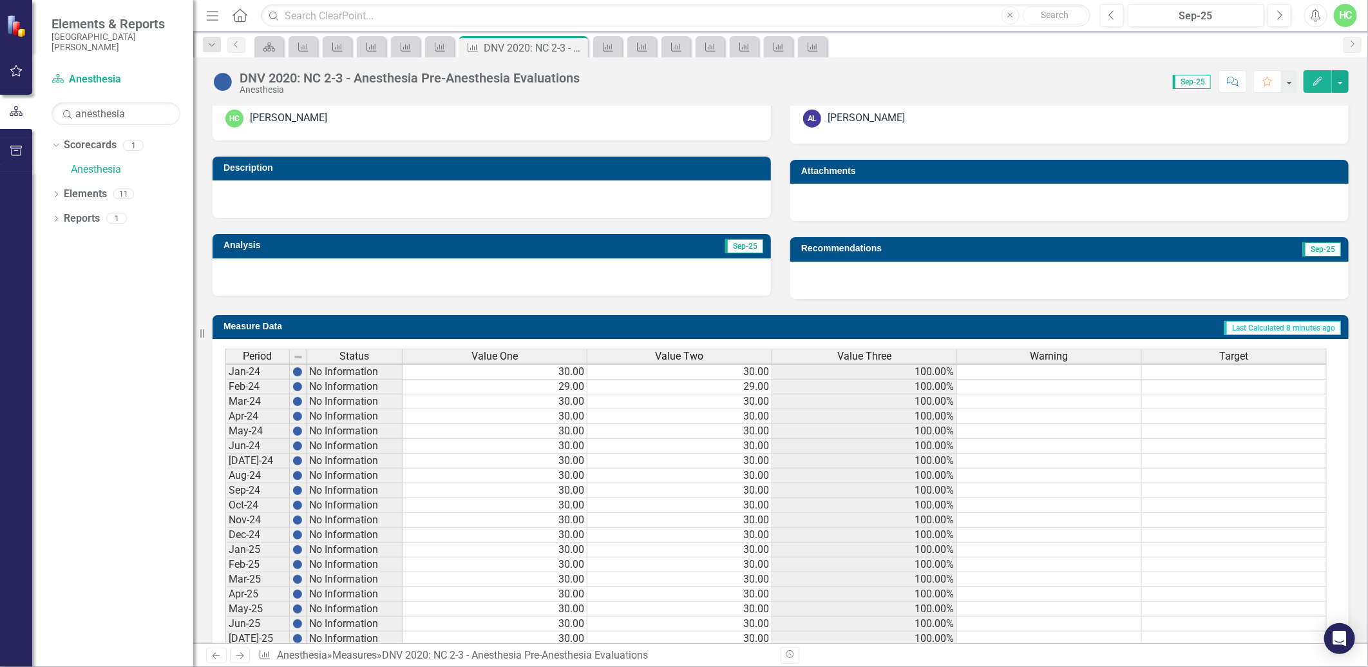
scroll to position [404, 0]
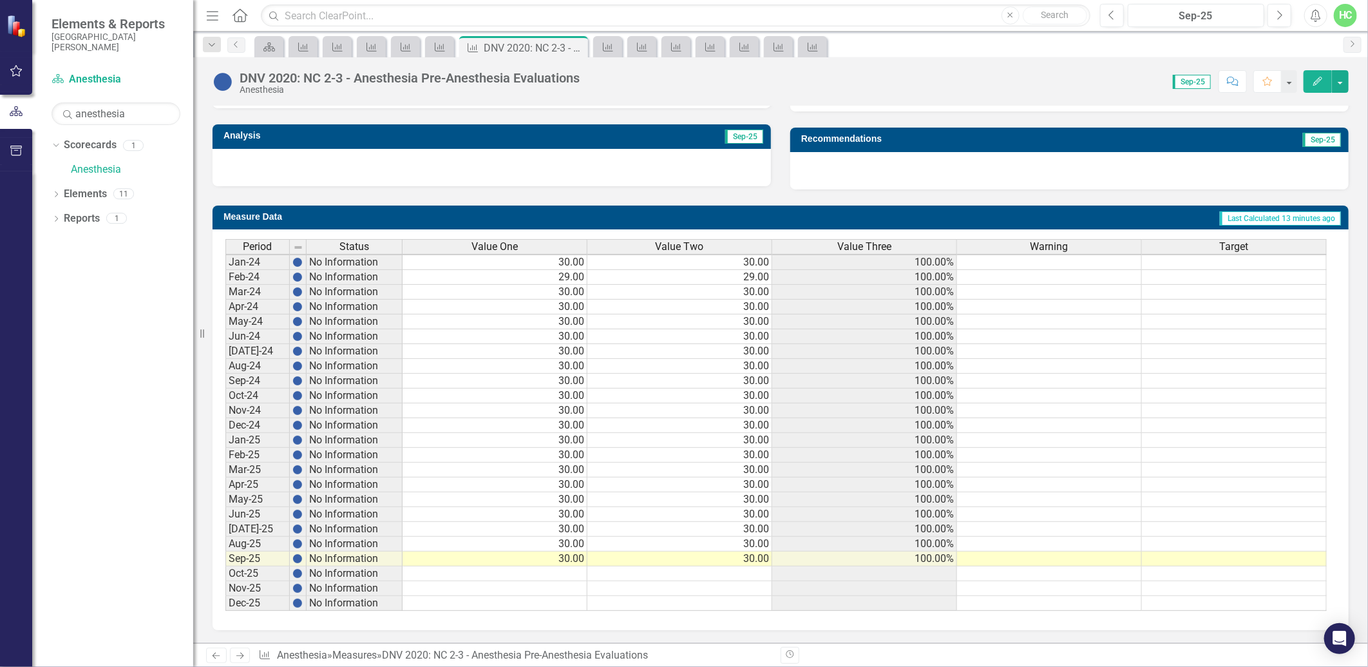
click at [240, 657] on icon "Next" at bounding box center [239, 655] width 11 height 8
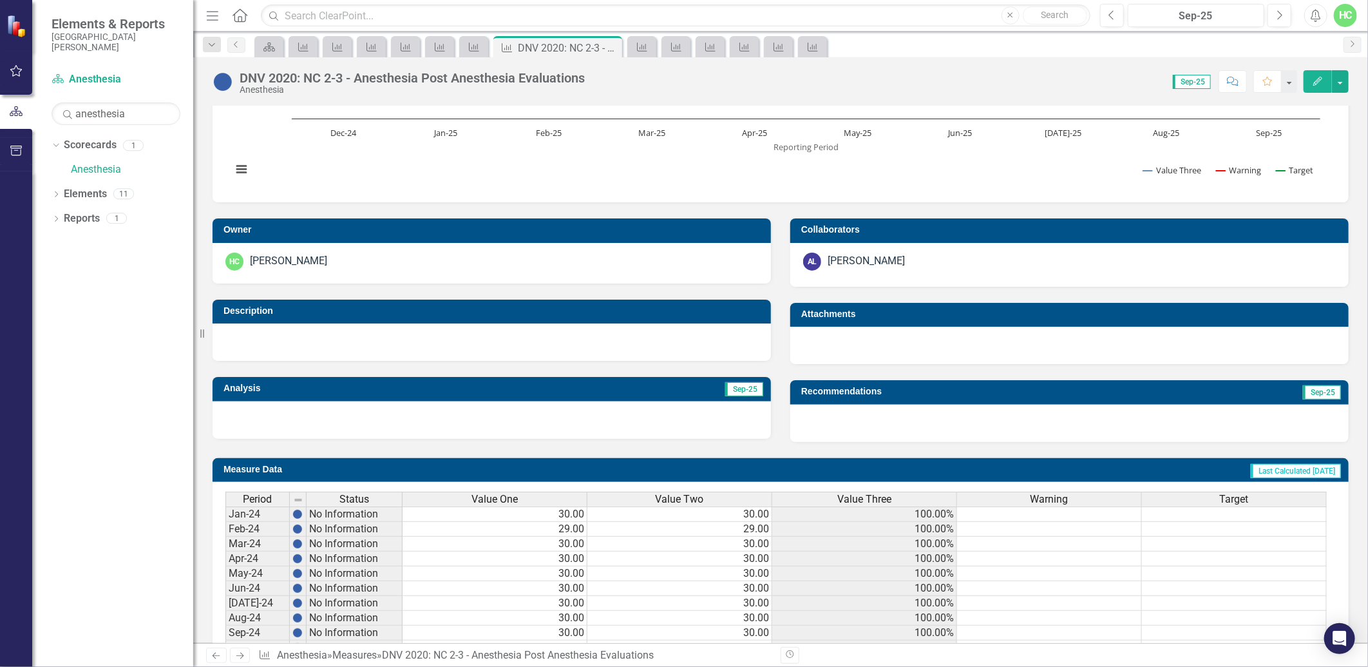
scroll to position [403, 0]
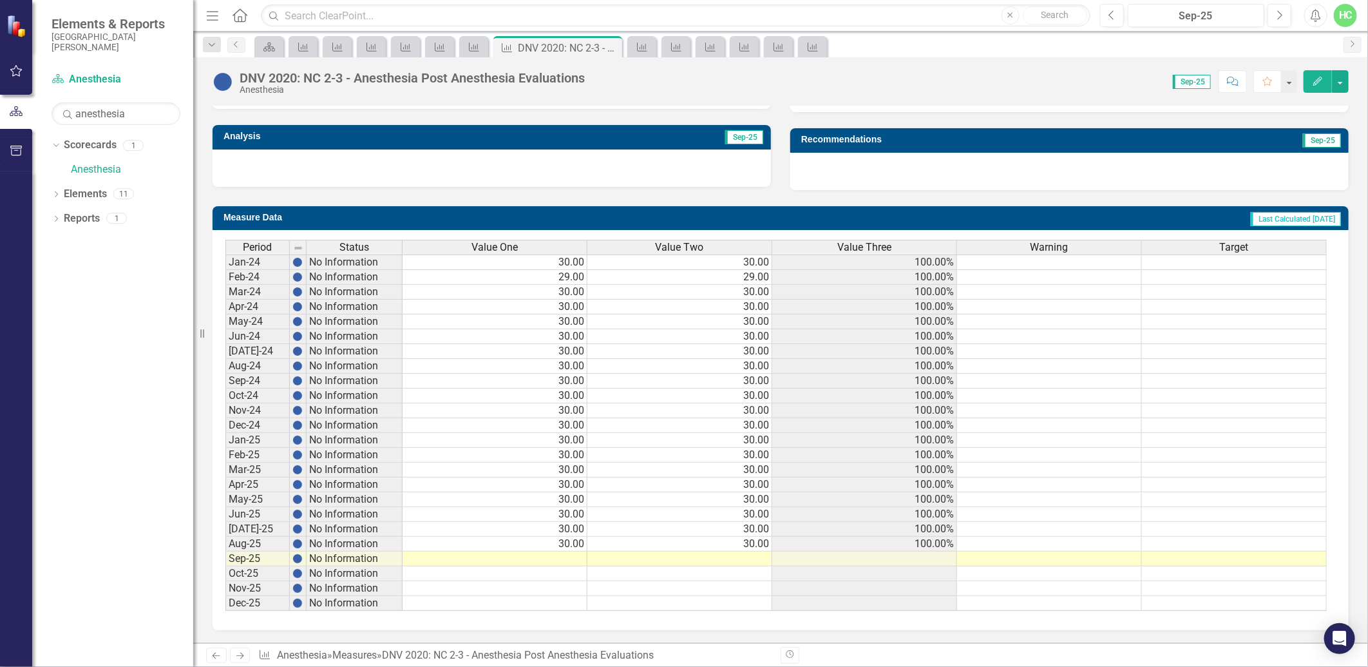
click at [568, 551] on td at bounding box center [495, 558] width 185 height 15
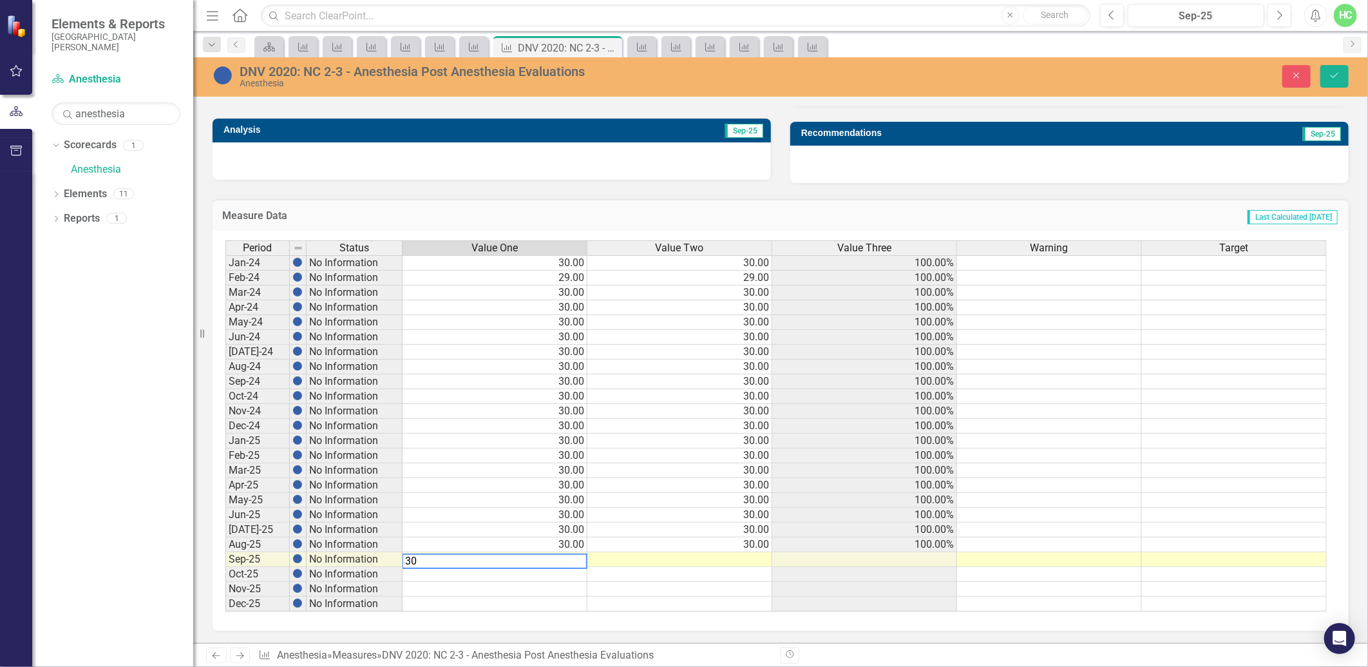
type textarea "30"
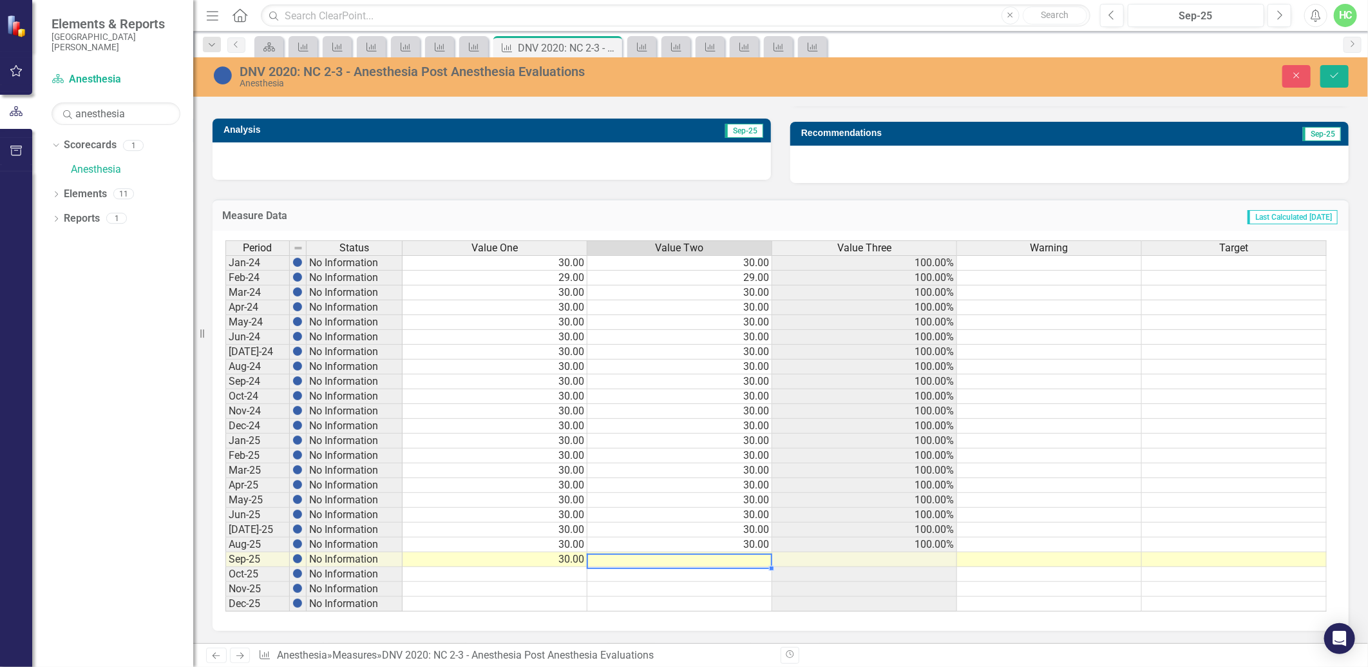
click at [642, 555] on td at bounding box center [680, 559] width 185 height 15
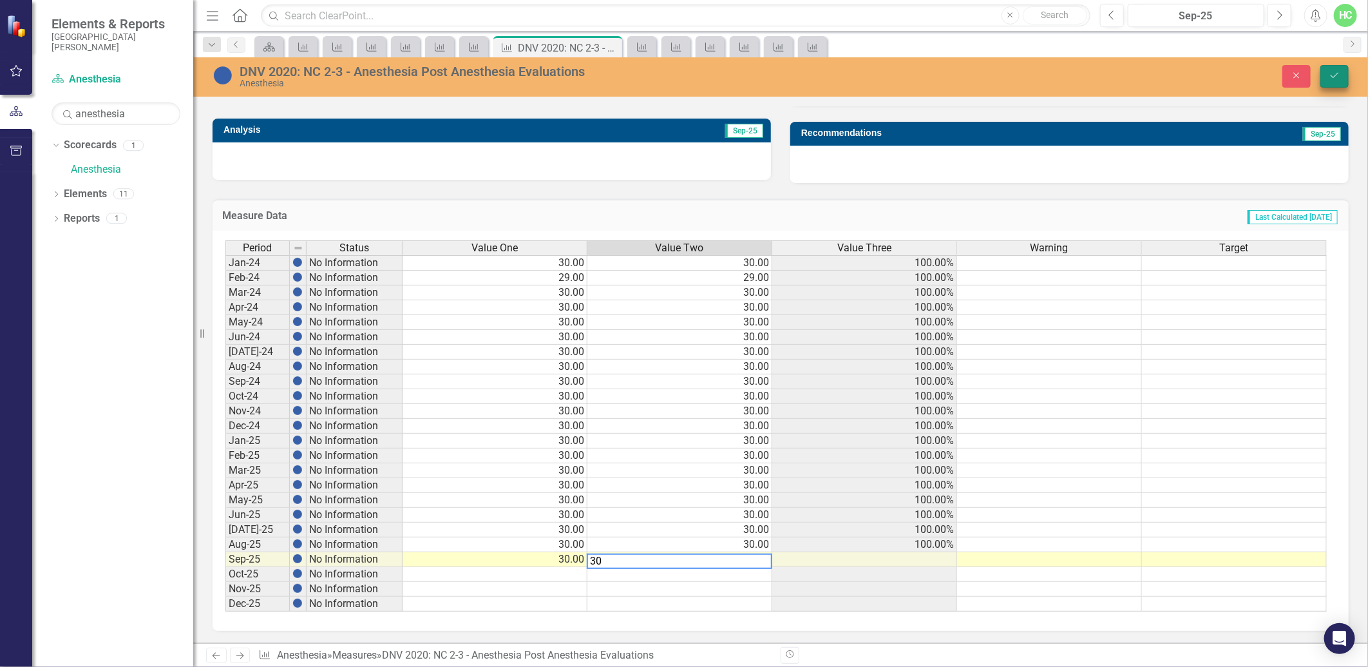
type textarea "30"
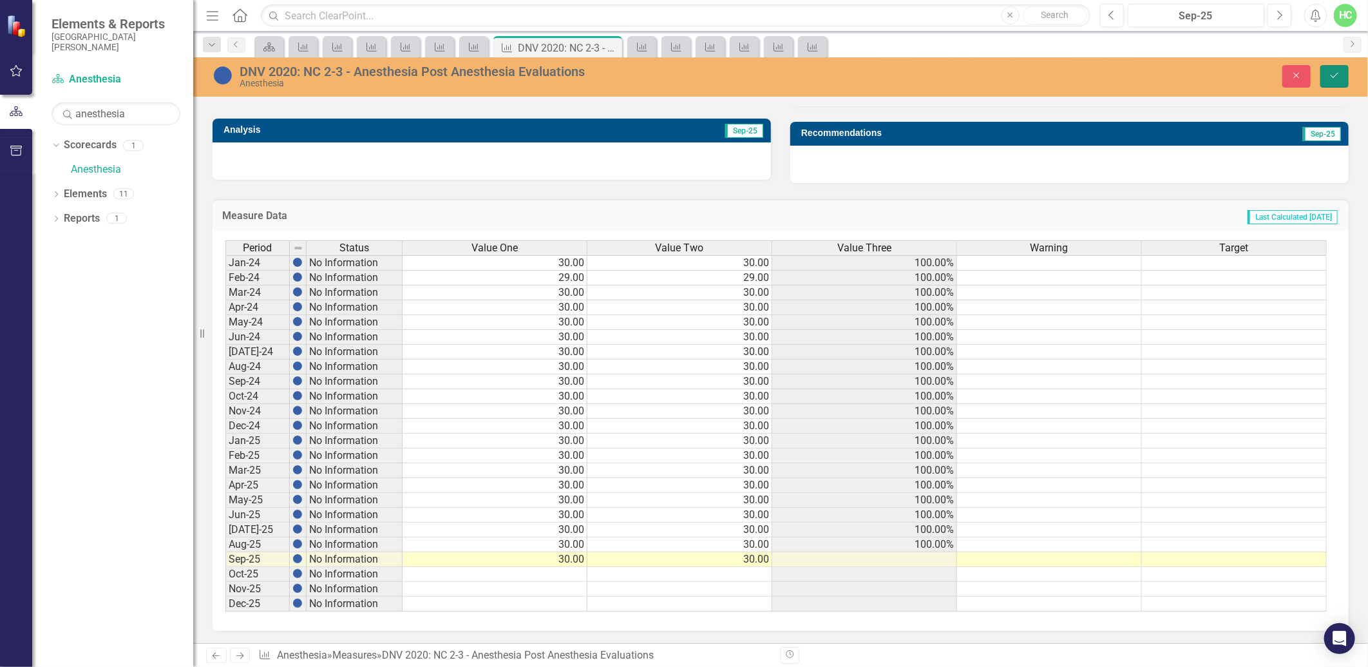
click at [1345, 86] on button "Save" at bounding box center [1335, 76] width 28 height 23
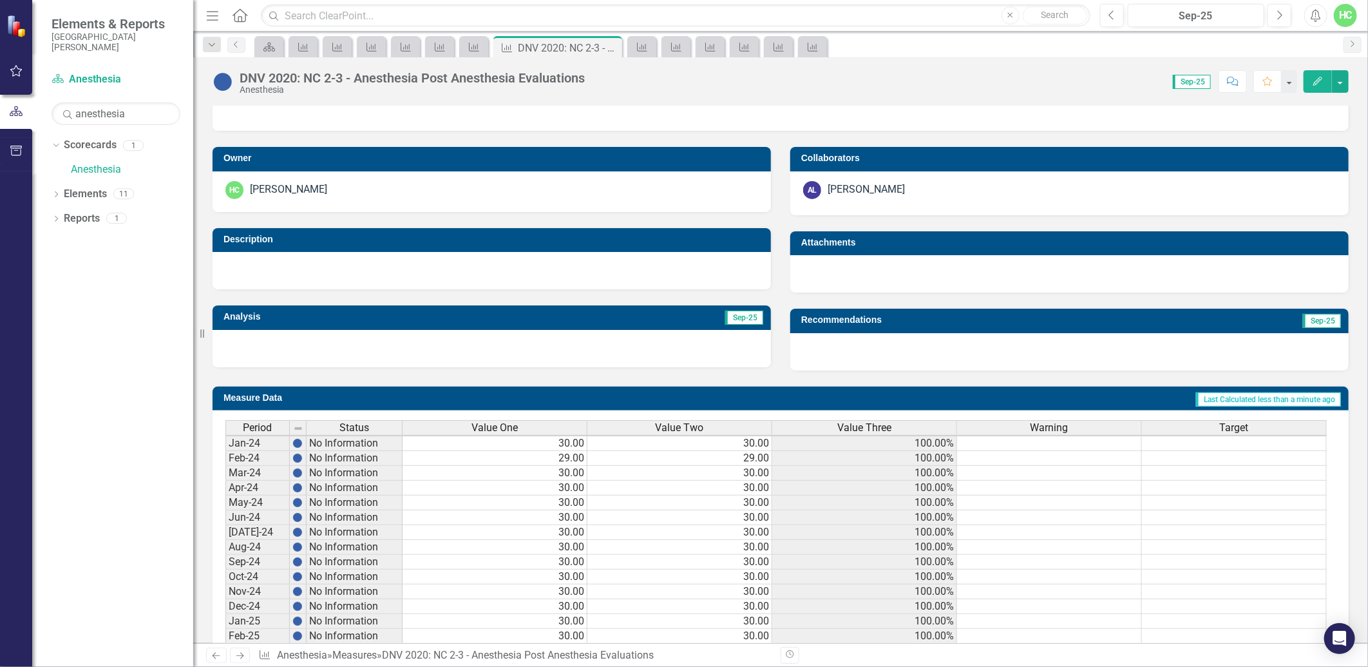
scroll to position [404, 0]
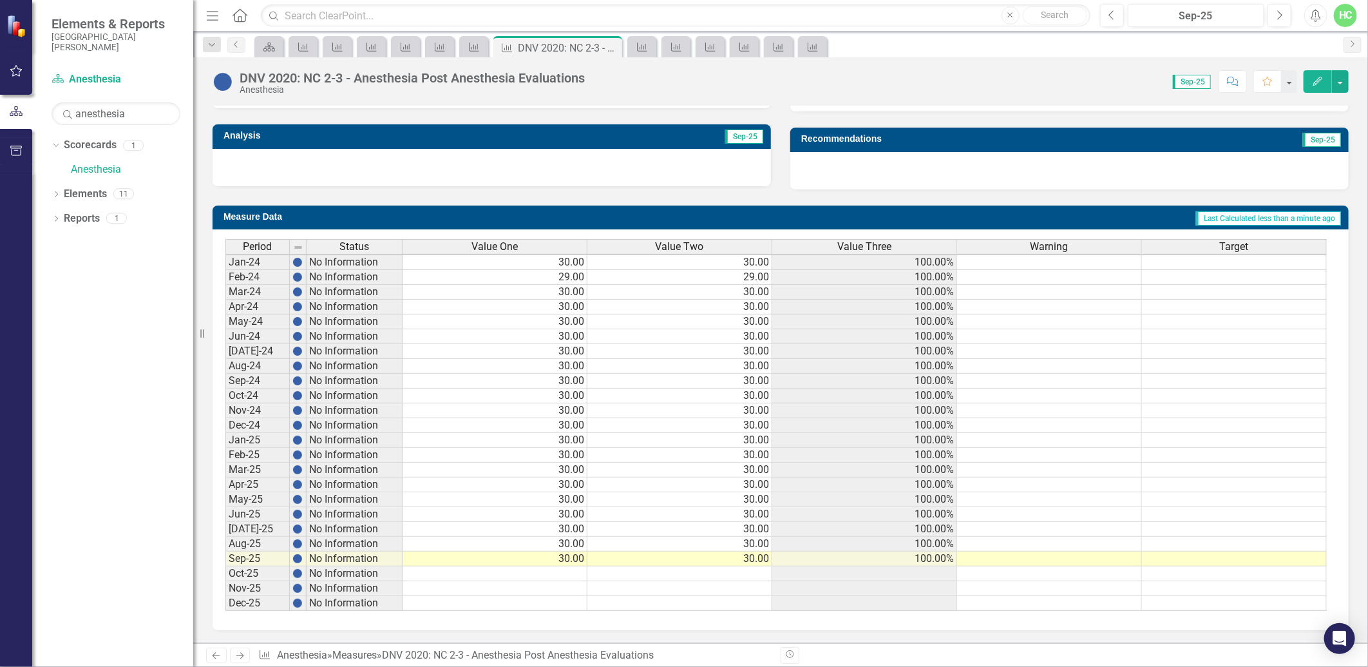
click at [244, 661] on link "Next" at bounding box center [240, 654] width 21 height 15
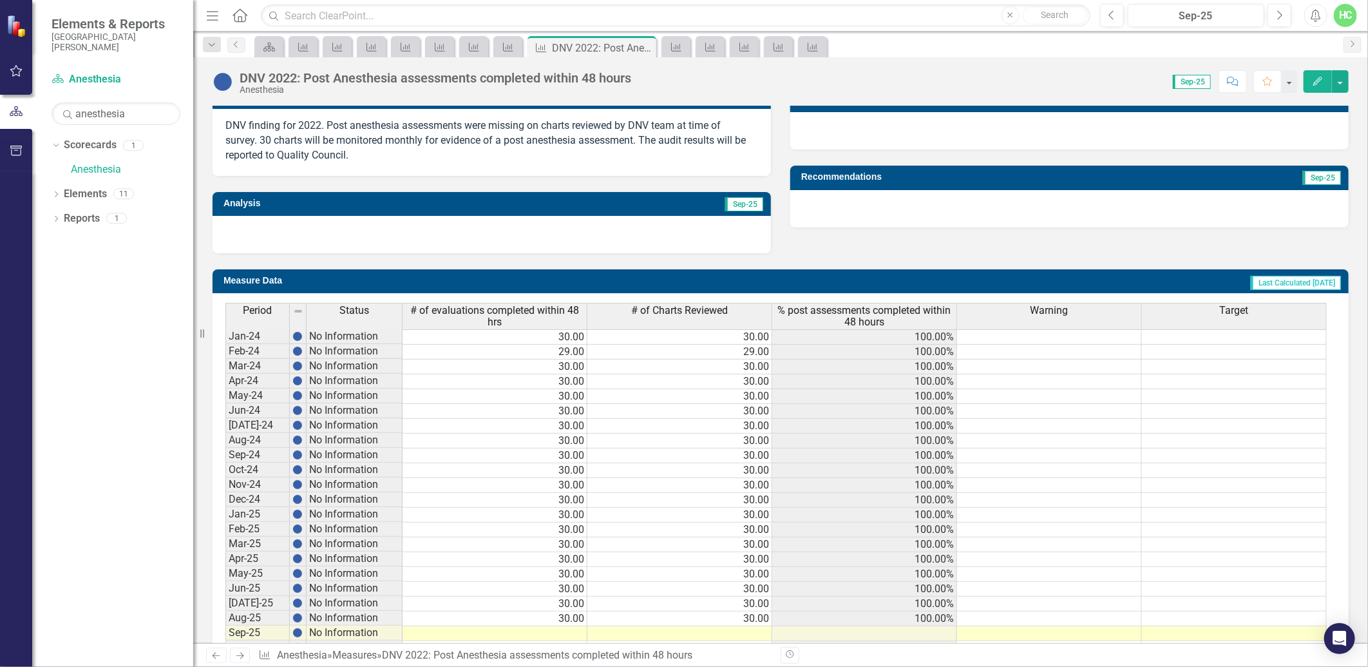
scroll to position [440, 0]
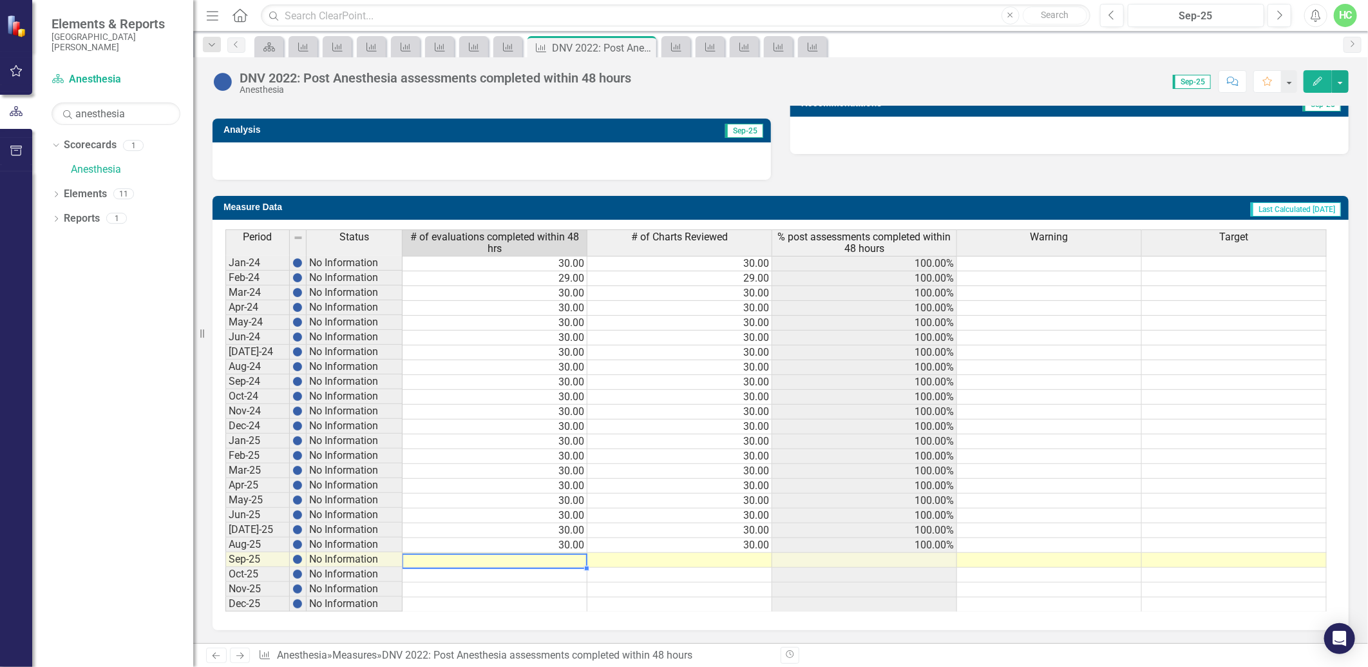
click at [555, 553] on td at bounding box center [495, 560] width 185 height 15
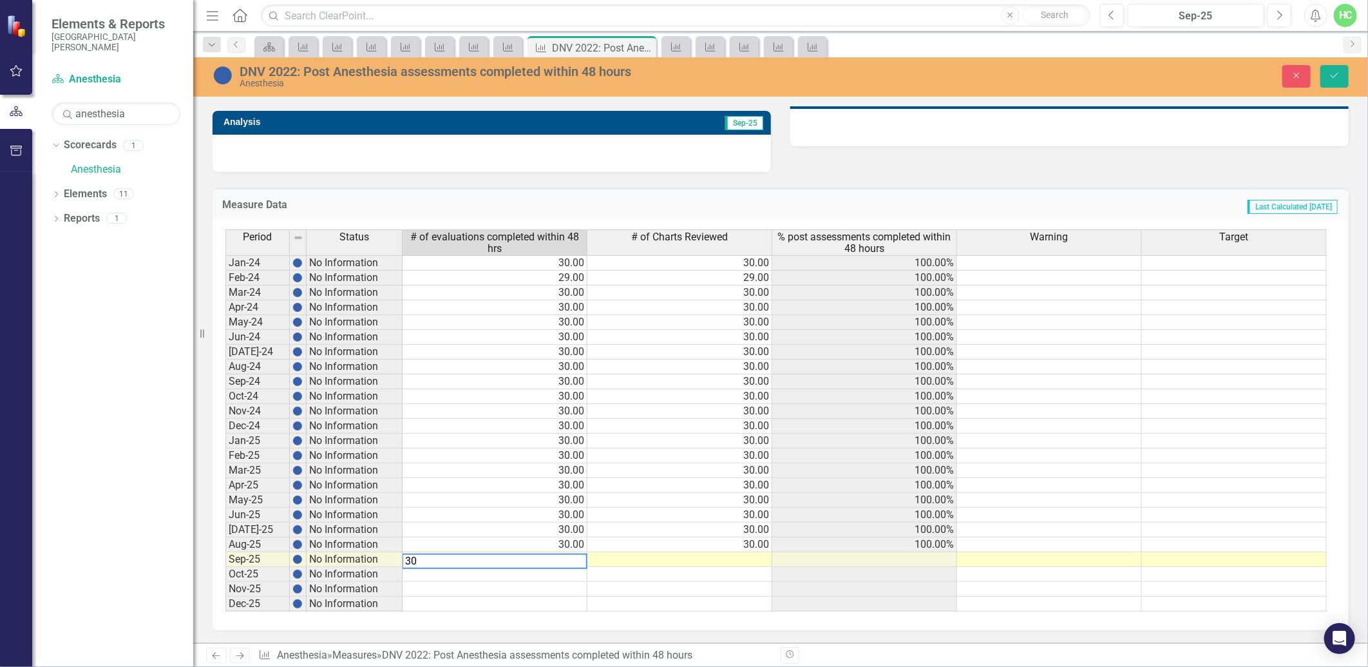
type textarea "30"
click at [649, 557] on td at bounding box center [680, 559] width 185 height 15
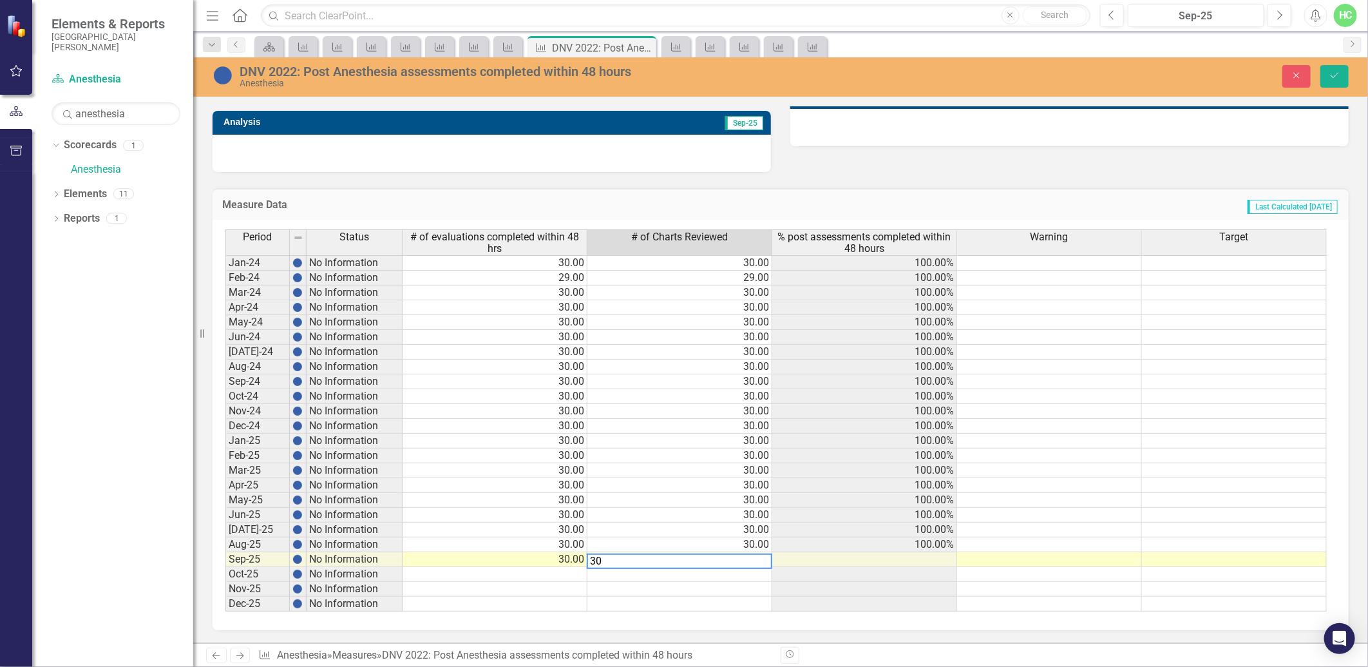
scroll to position [1, 0]
type textarea "30"
click at [1334, 77] on icon "submit" at bounding box center [1335, 75] width 8 height 5
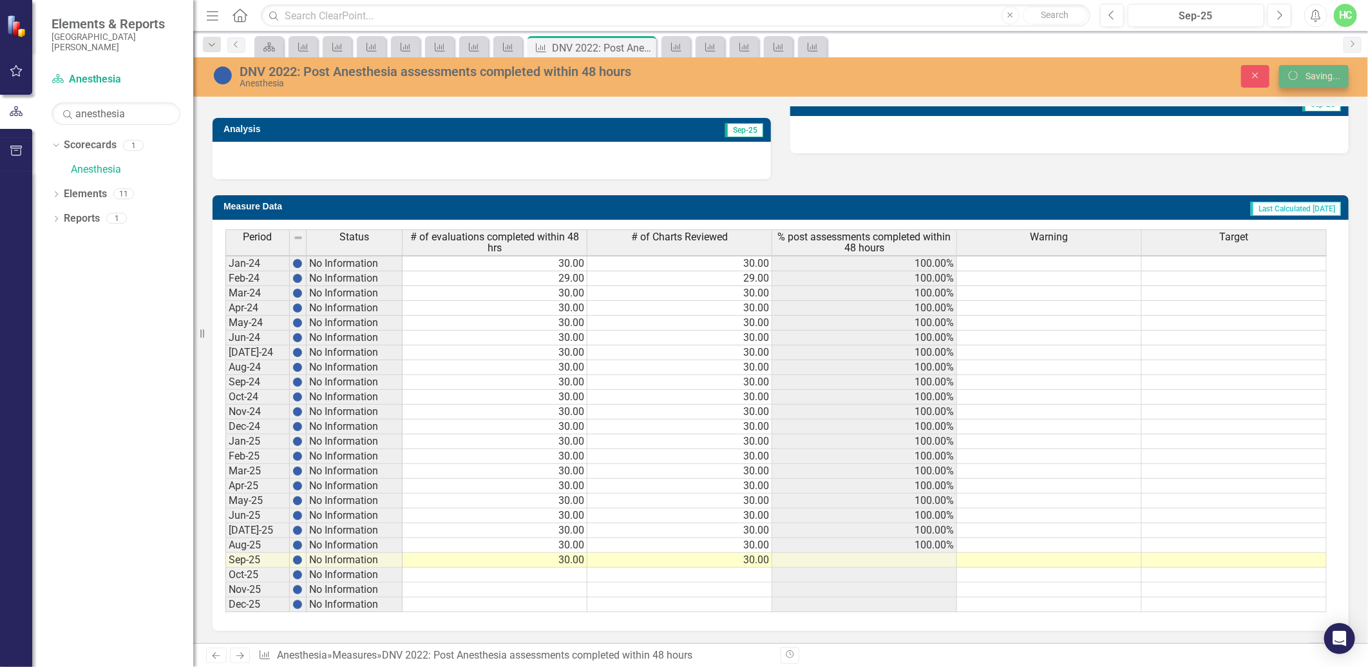
scroll to position [442, 0]
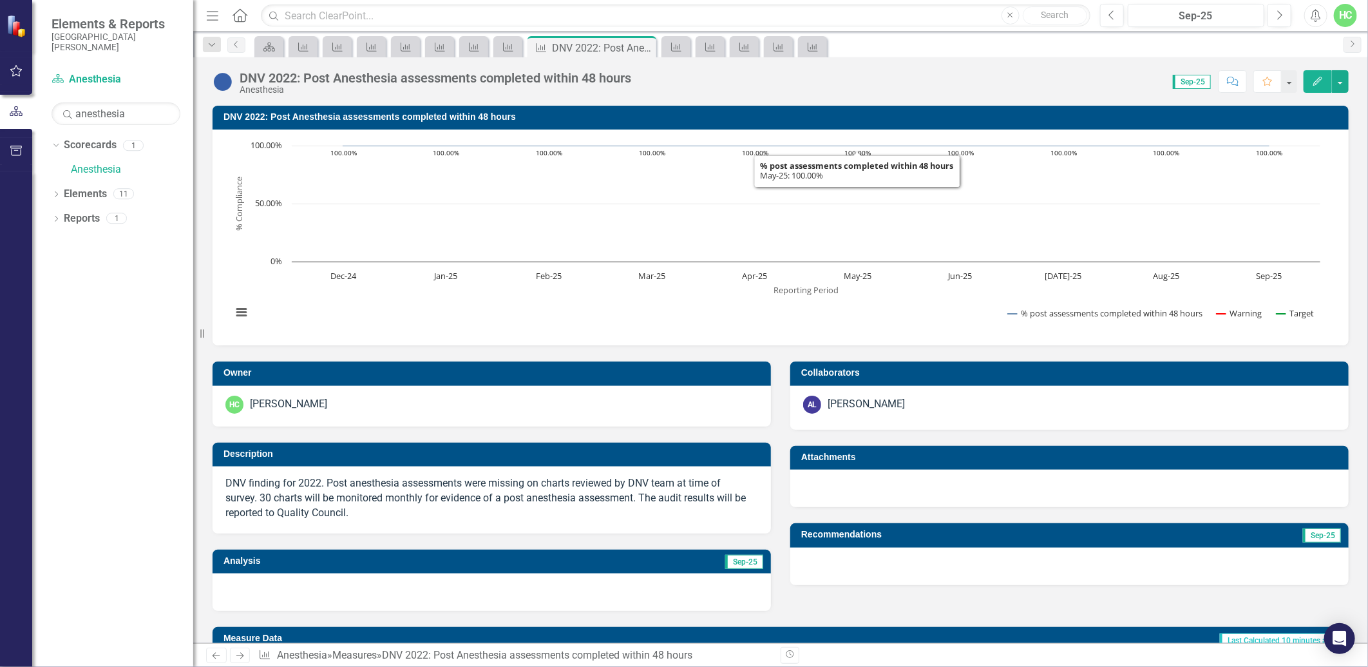
click at [886, 280] on rect "Interactive chart" at bounding box center [776, 235] width 1102 height 193
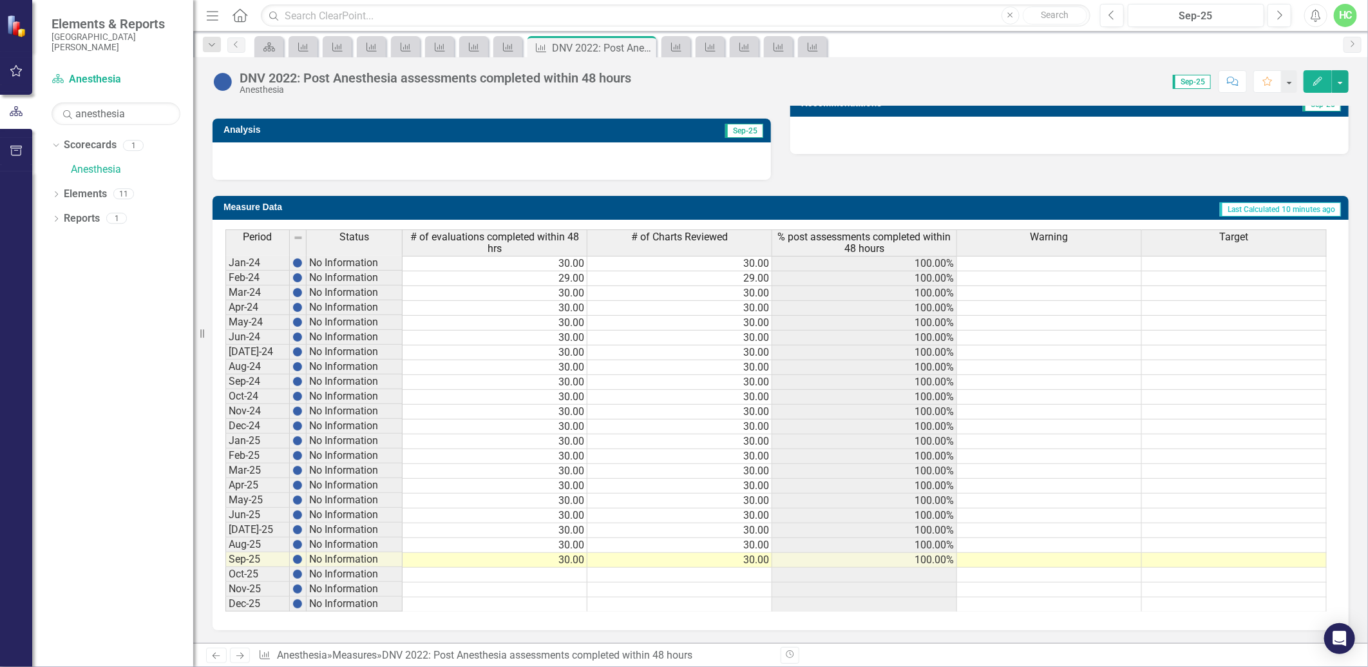
click at [241, 661] on link "Next" at bounding box center [240, 654] width 21 height 15
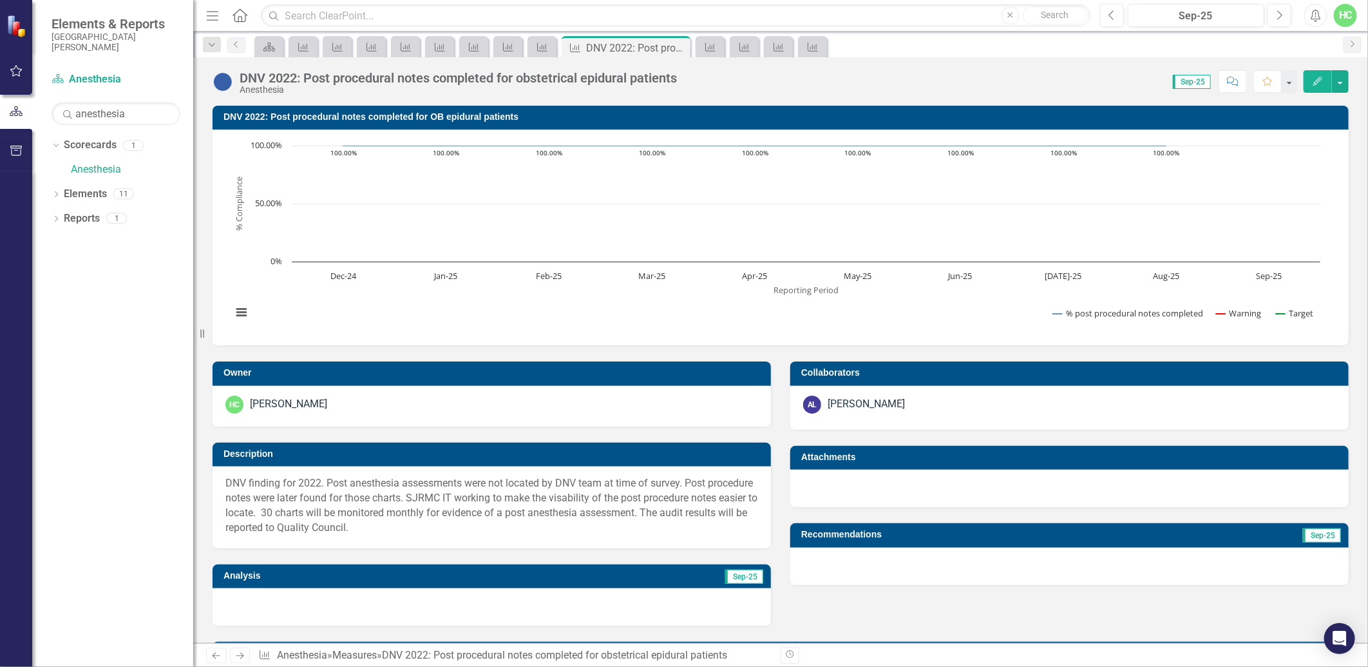
scroll to position [455, 0]
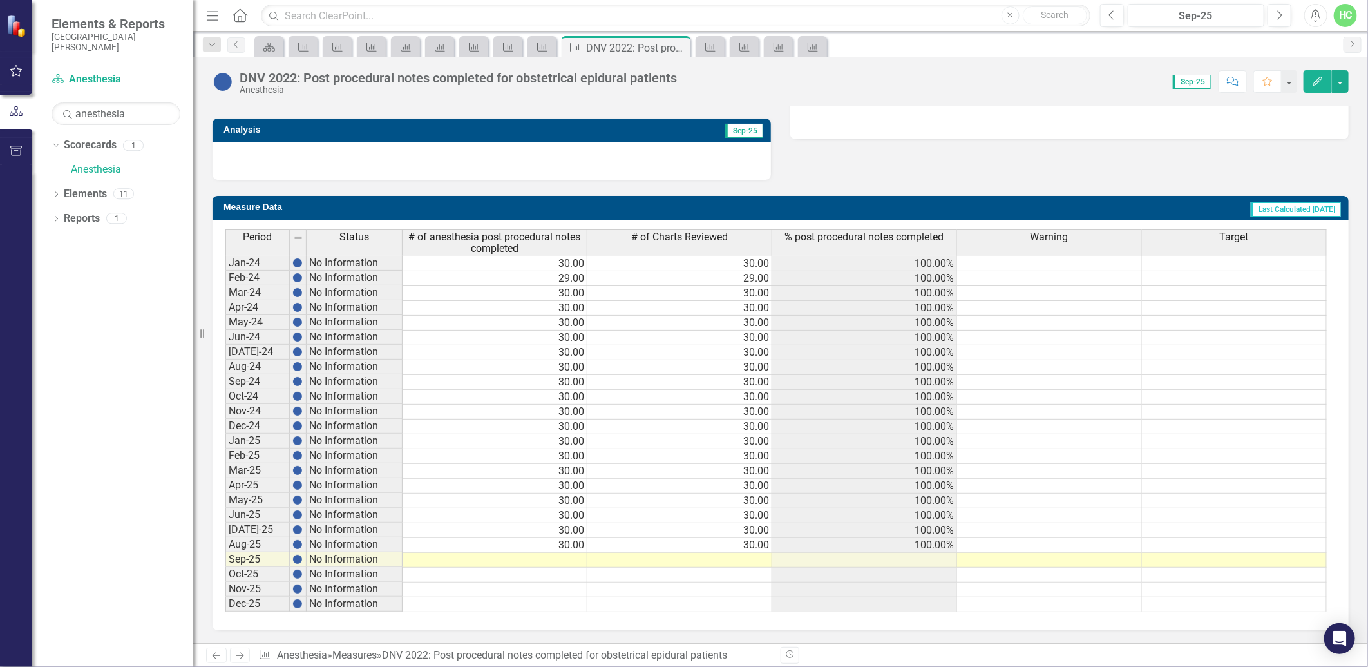
click at [522, 553] on td at bounding box center [495, 560] width 185 height 15
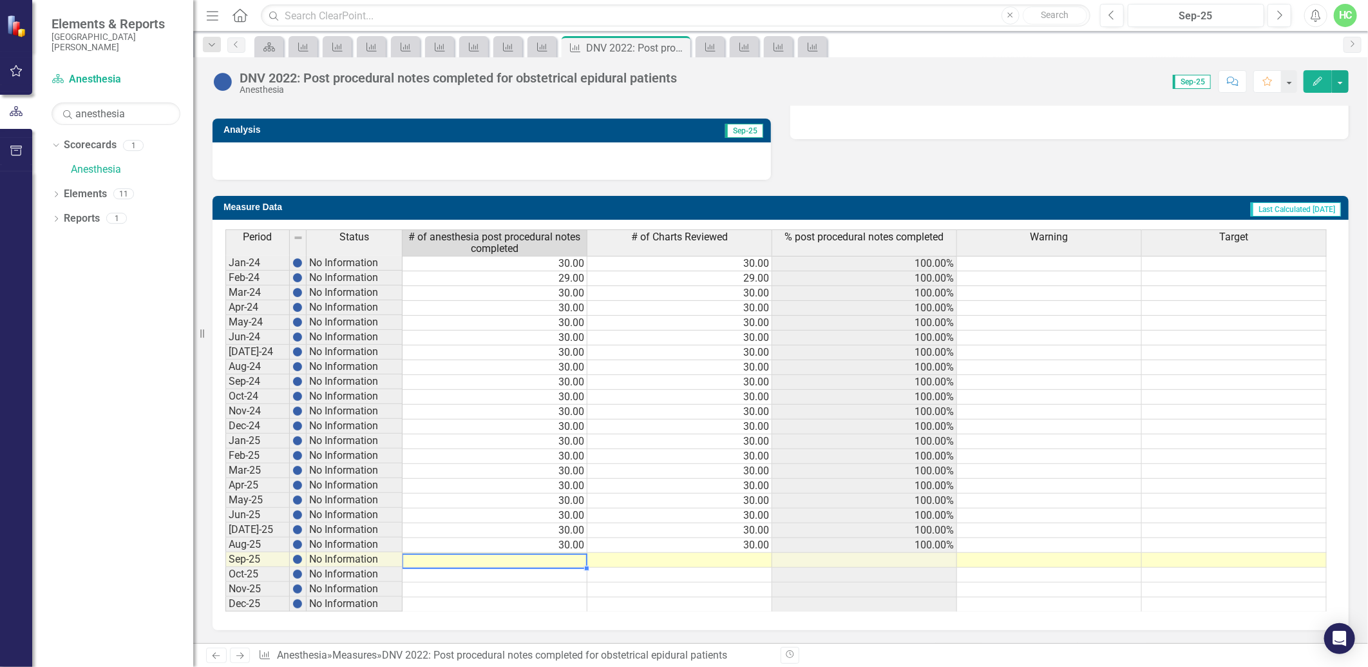
click at [555, 553] on td at bounding box center [495, 560] width 185 height 15
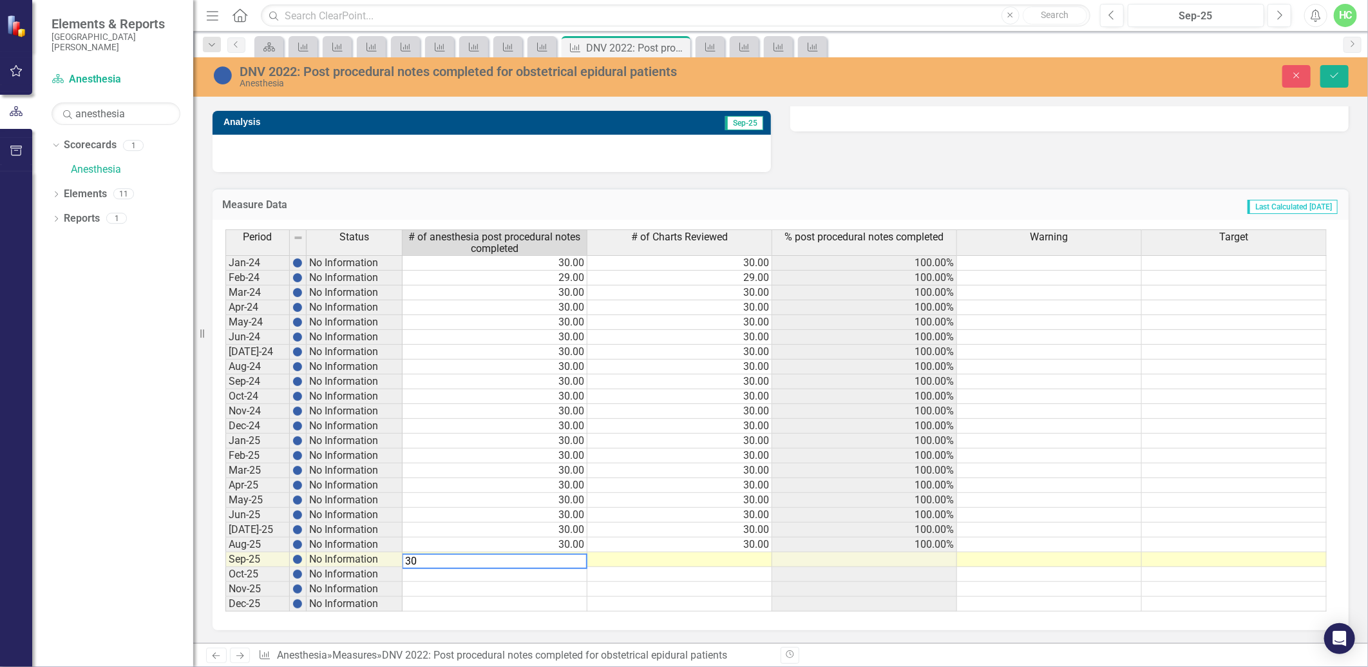
type textarea "30"
click at [733, 555] on td at bounding box center [680, 559] width 185 height 15
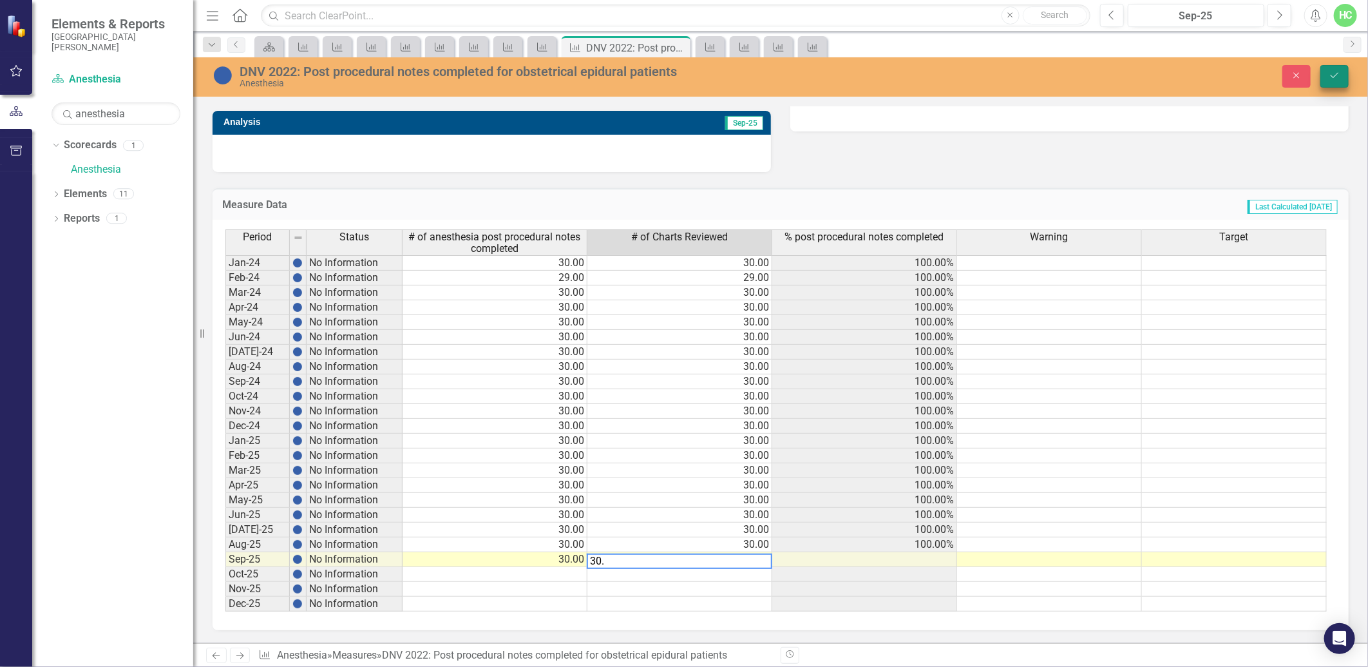
type textarea "30."
click at [1340, 75] on icon "Save" at bounding box center [1335, 75] width 12 height 9
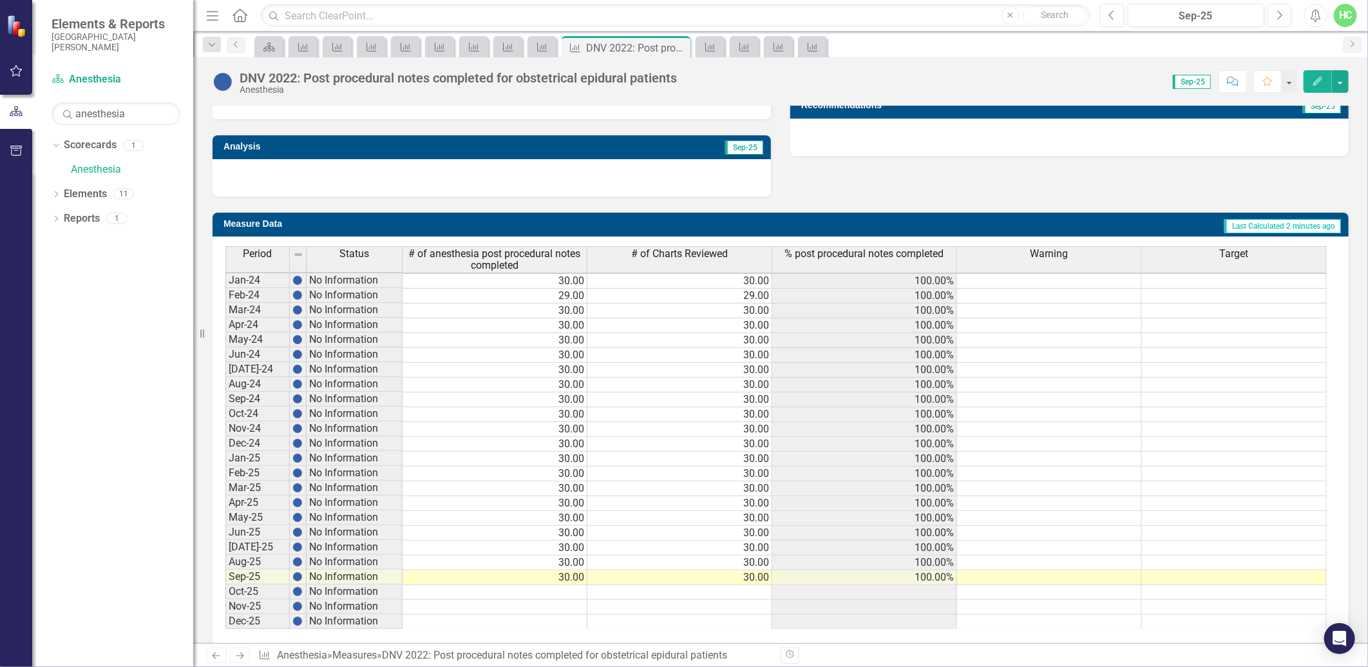
scroll to position [455, 0]
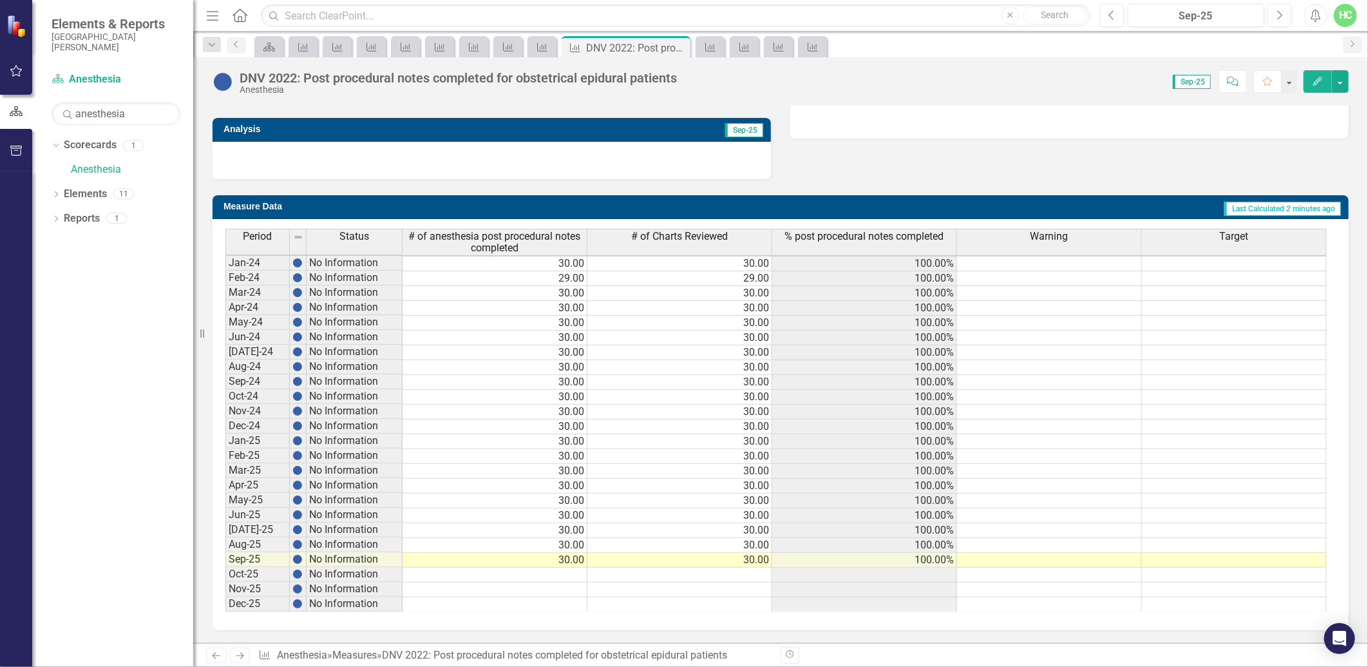
click at [241, 660] on link "Next" at bounding box center [240, 654] width 21 height 15
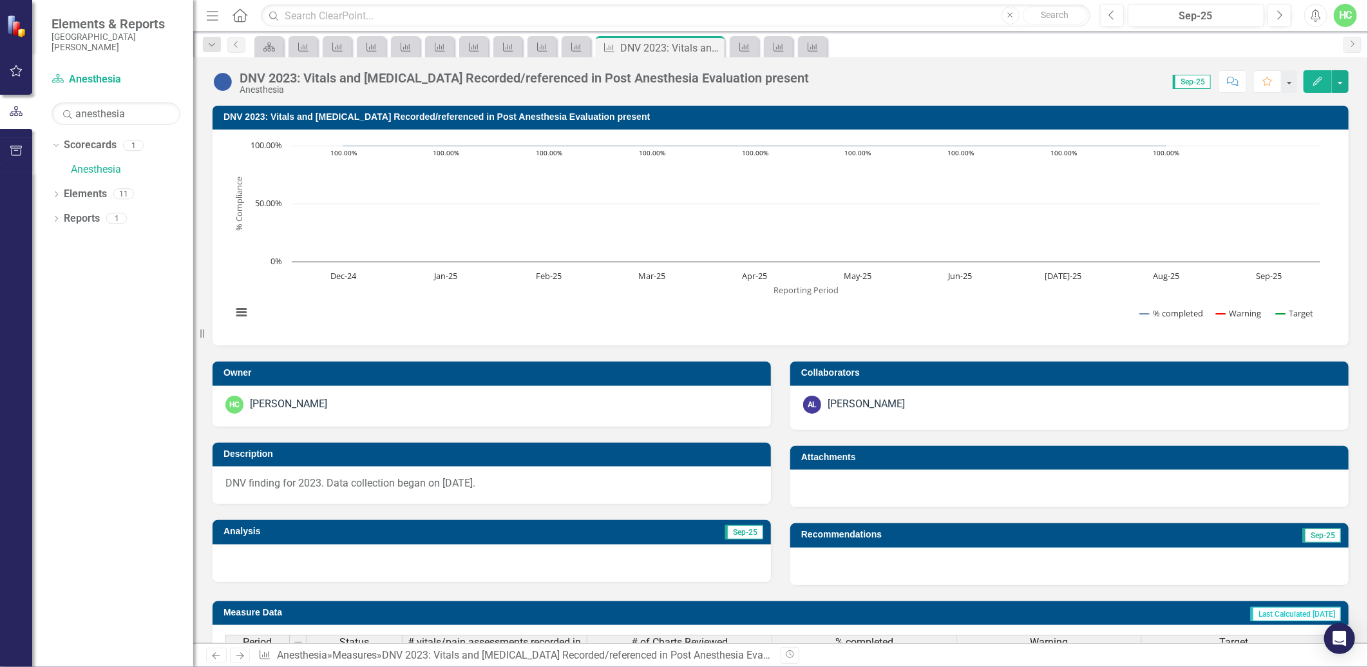
scroll to position [414, 0]
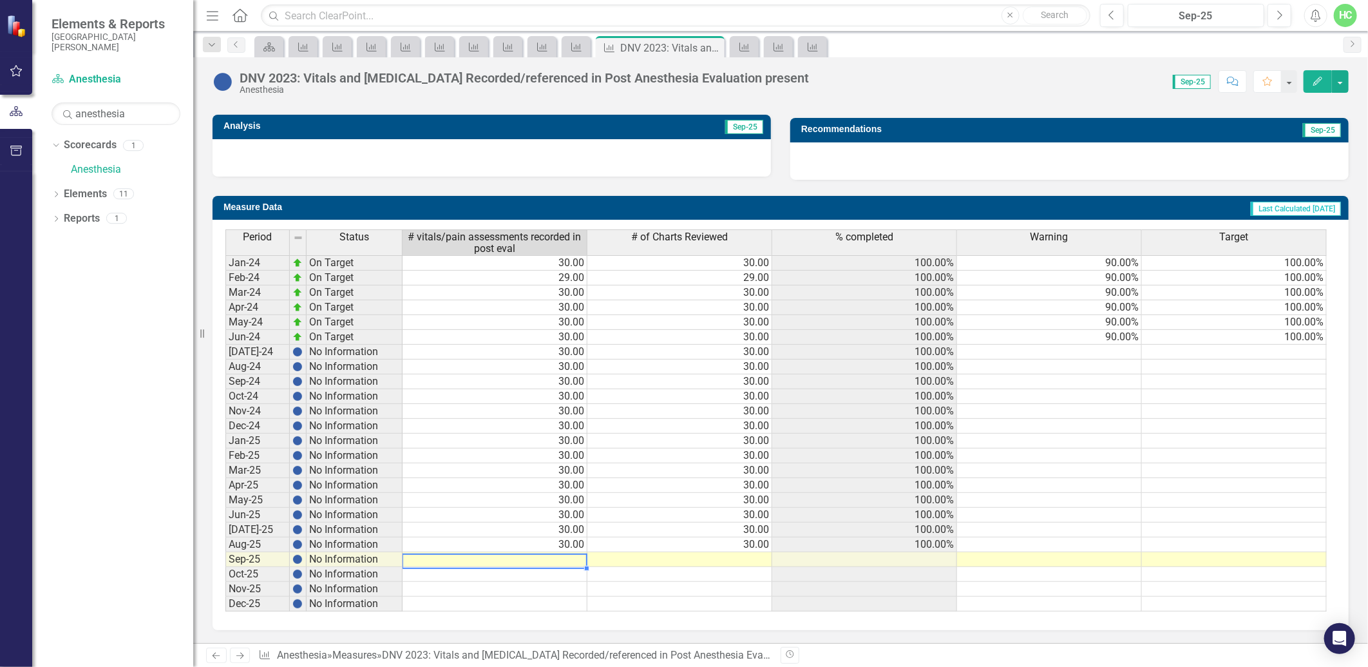
click at [559, 552] on td at bounding box center [495, 559] width 185 height 15
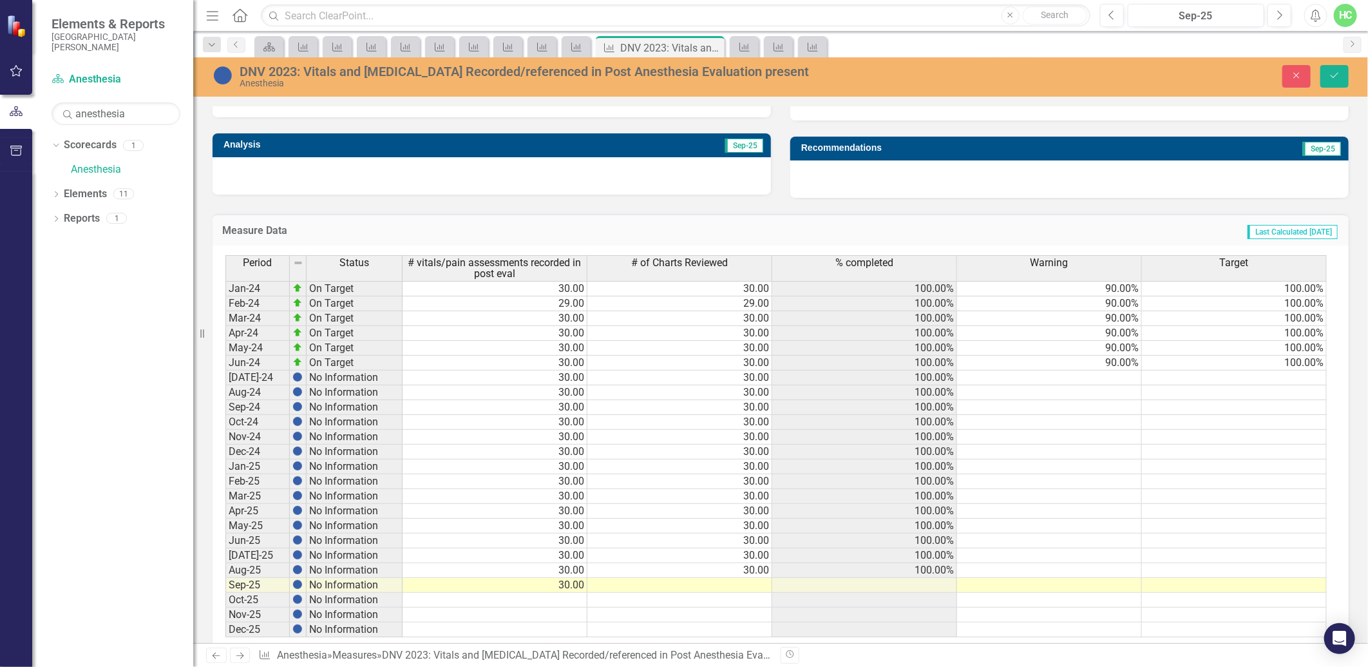
scroll to position [422, 0]
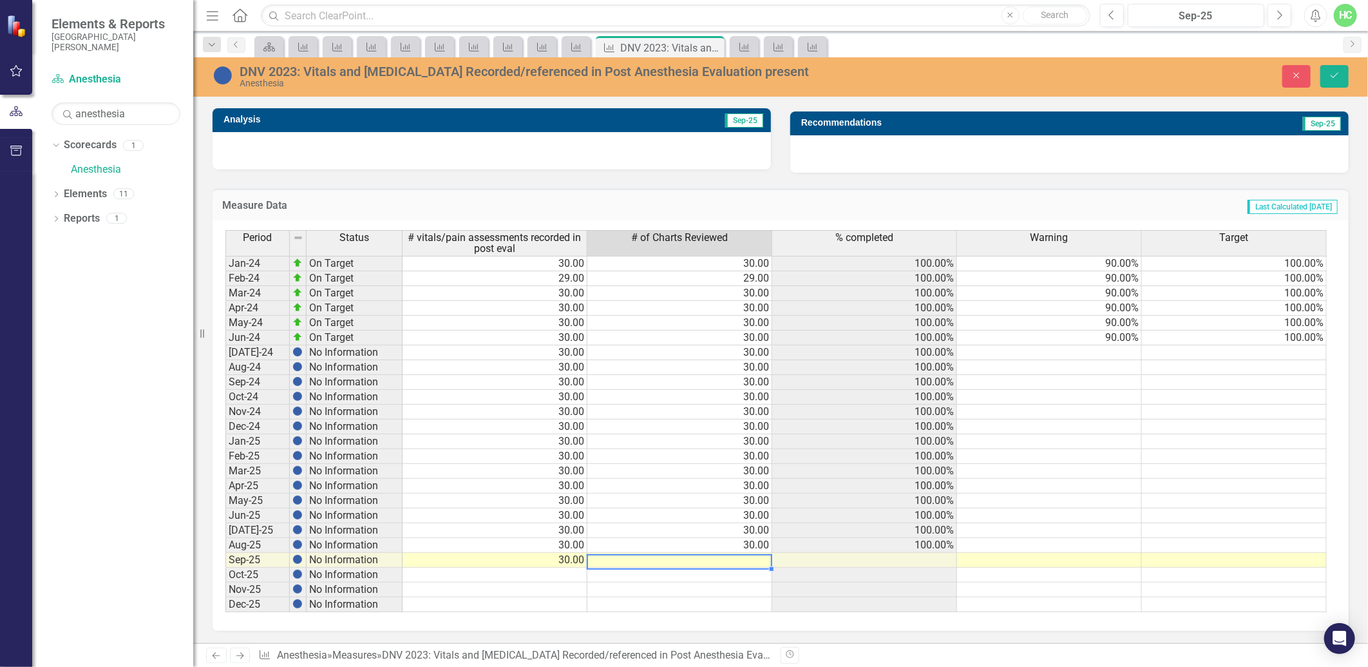
click at [762, 553] on td at bounding box center [680, 560] width 185 height 15
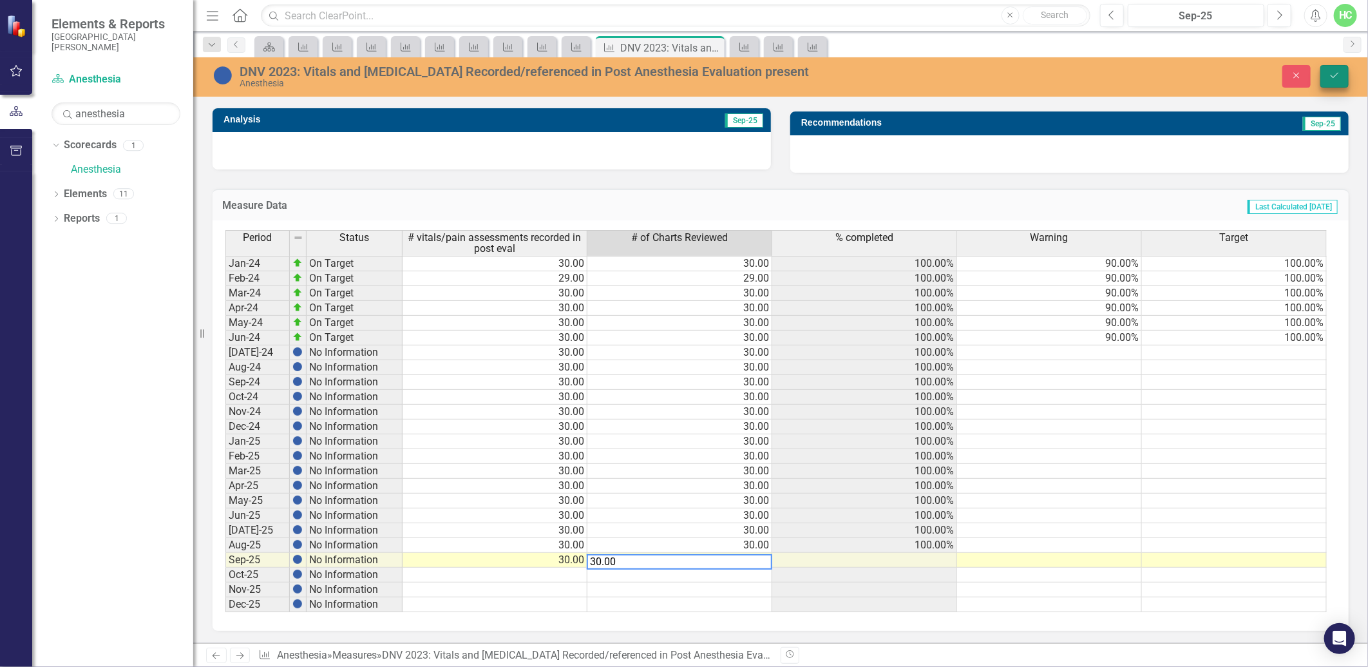
type textarea "30.00"
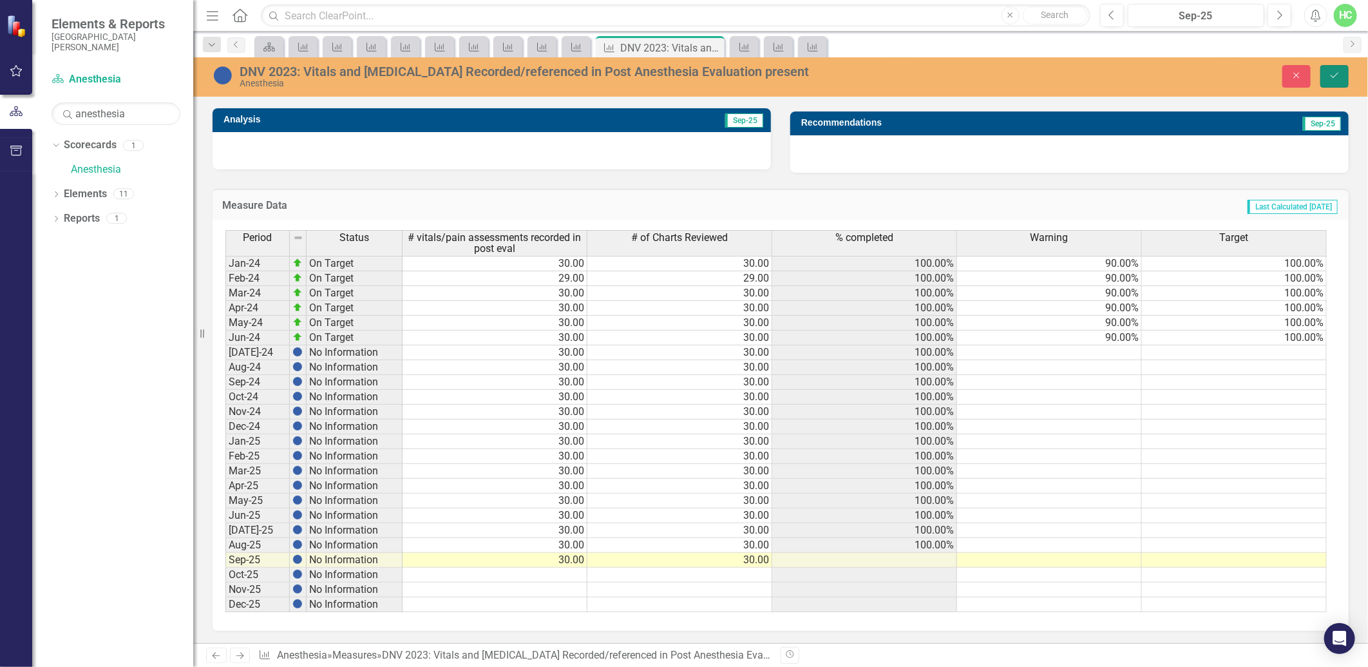
click at [1328, 71] on button "Save" at bounding box center [1335, 76] width 28 height 23
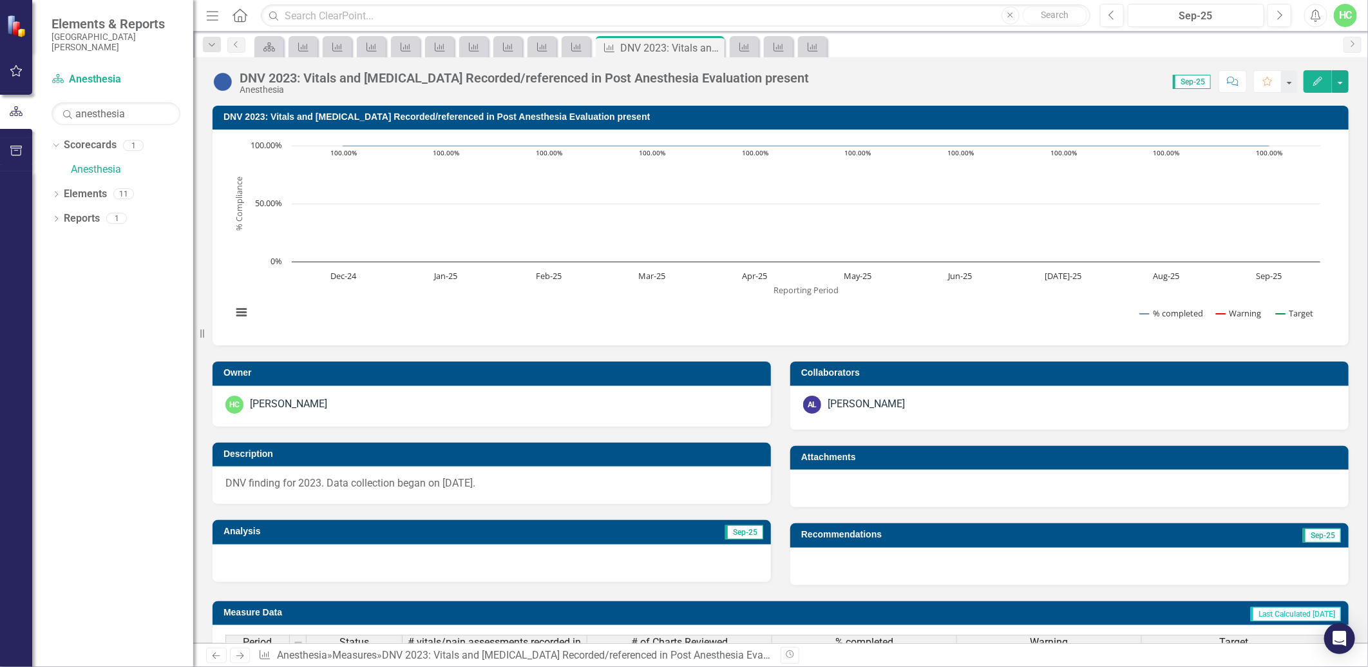
scroll to position [414, 0]
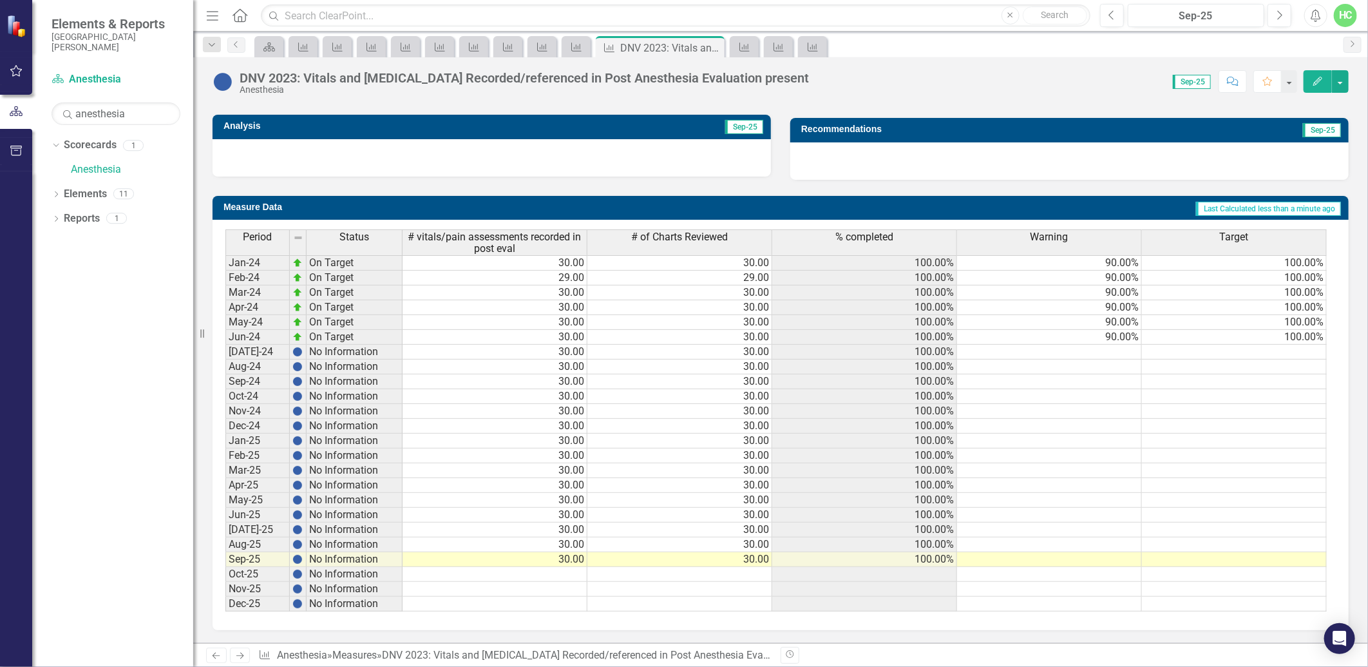
click at [239, 655] on icon "Next" at bounding box center [239, 655] width 11 height 8
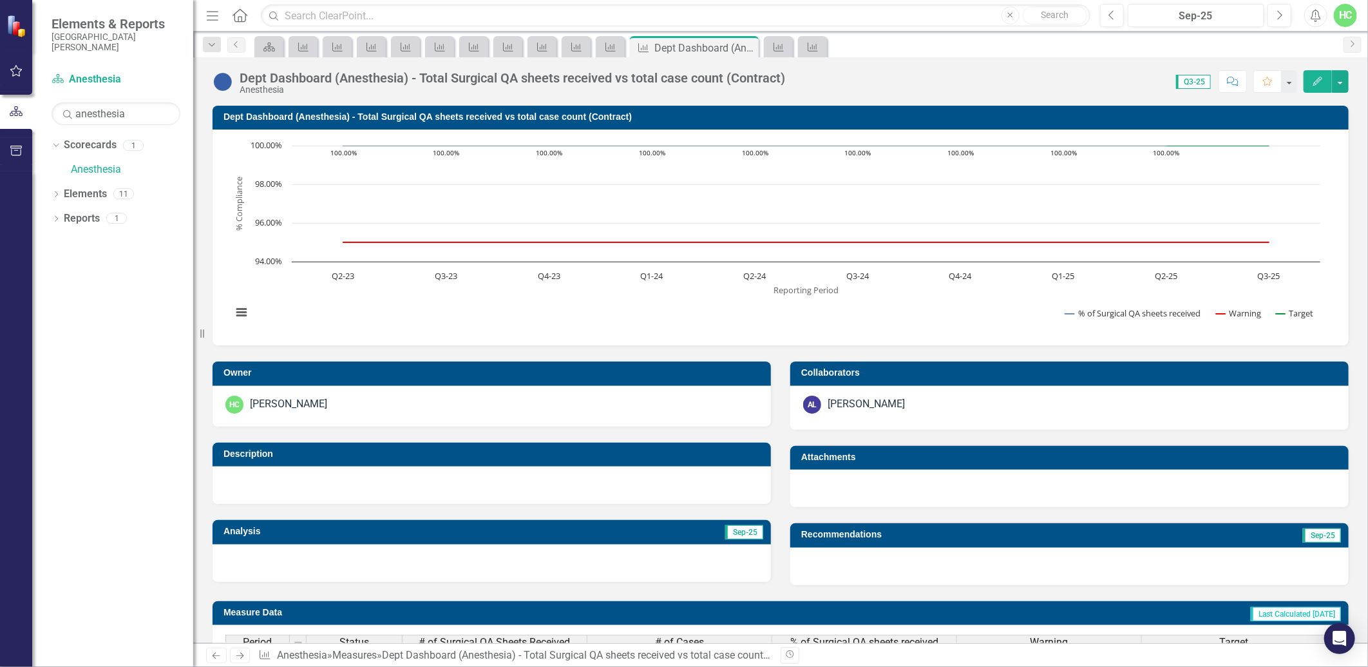
scroll to position [226, 0]
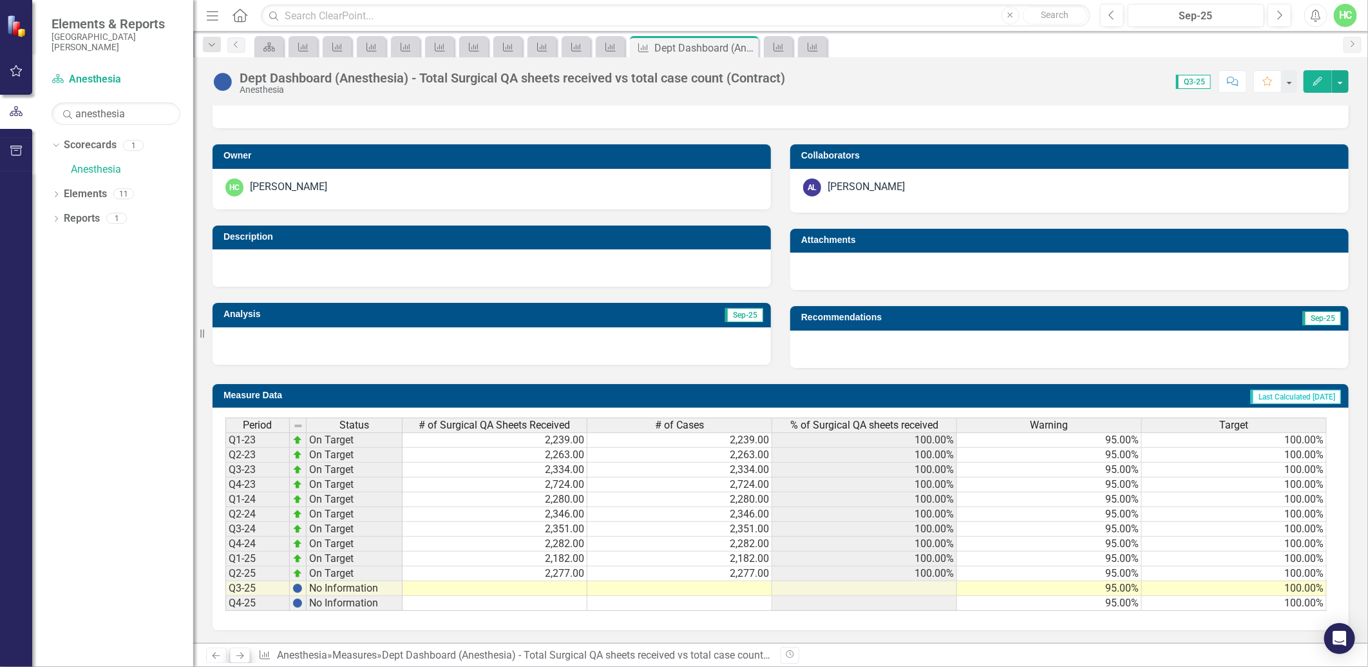
click at [244, 657] on icon "Next" at bounding box center [239, 655] width 11 height 8
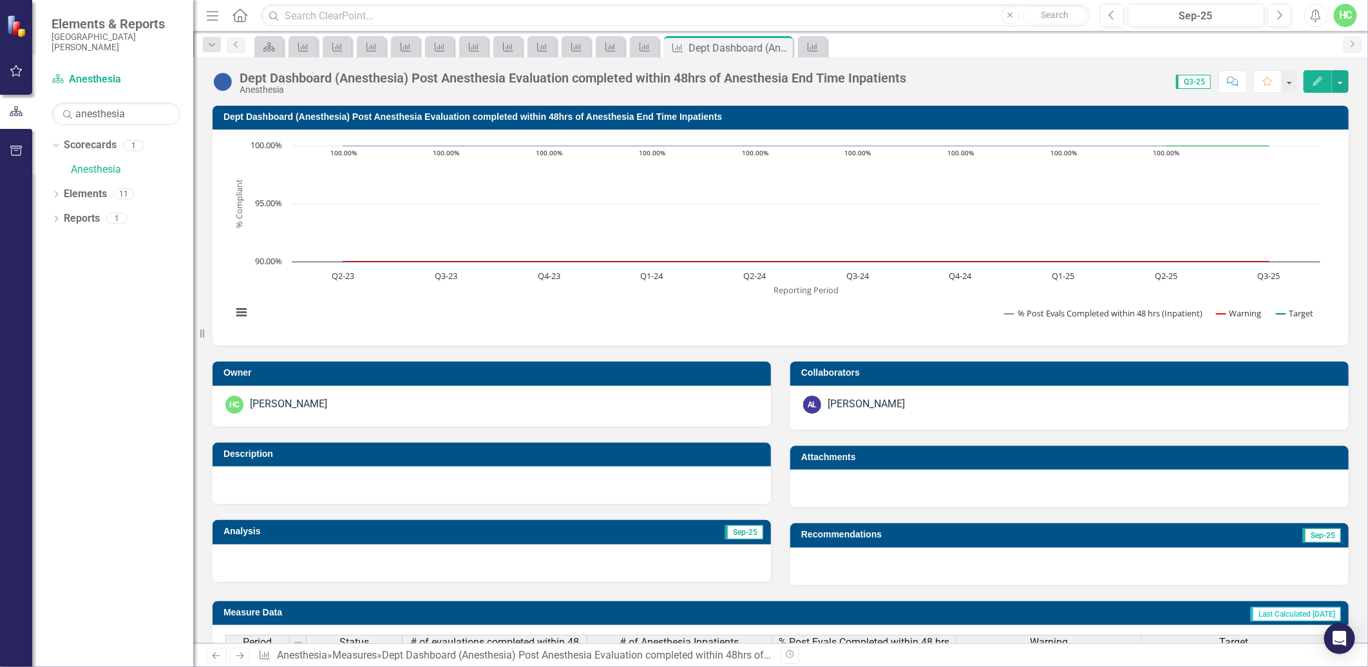
scroll to position [236, 0]
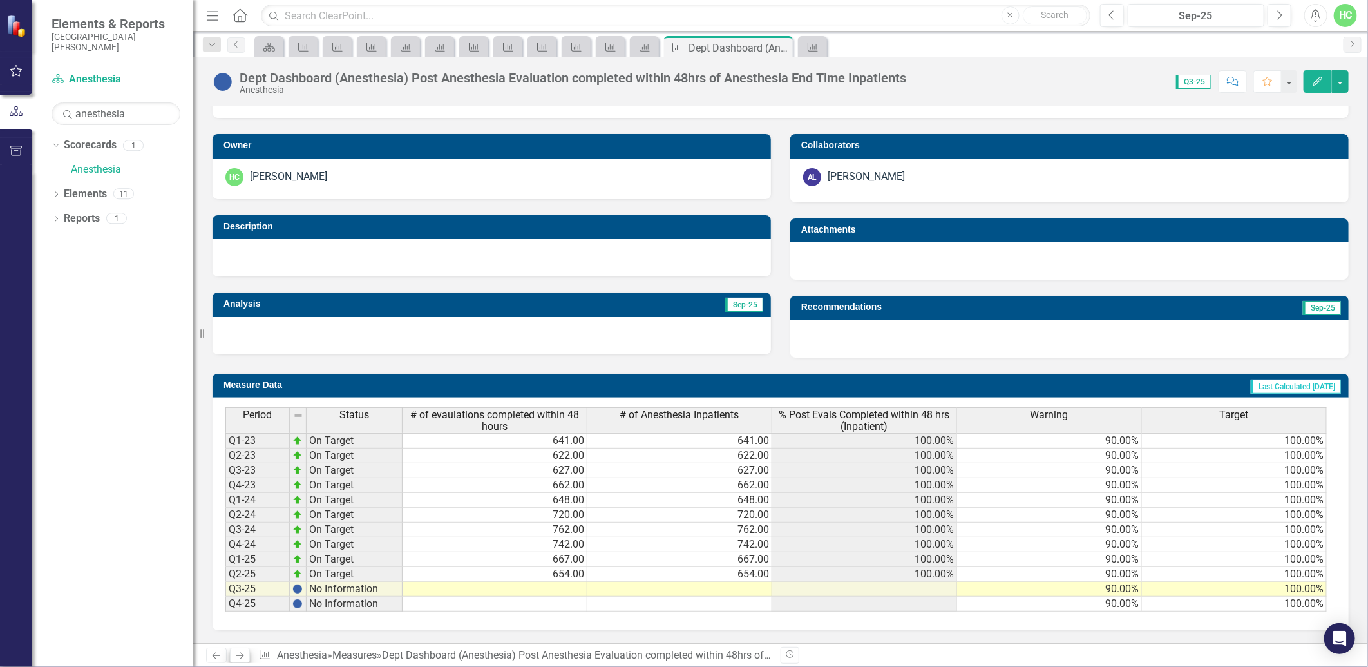
click at [234, 660] on icon "Next" at bounding box center [239, 655] width 11 height 8
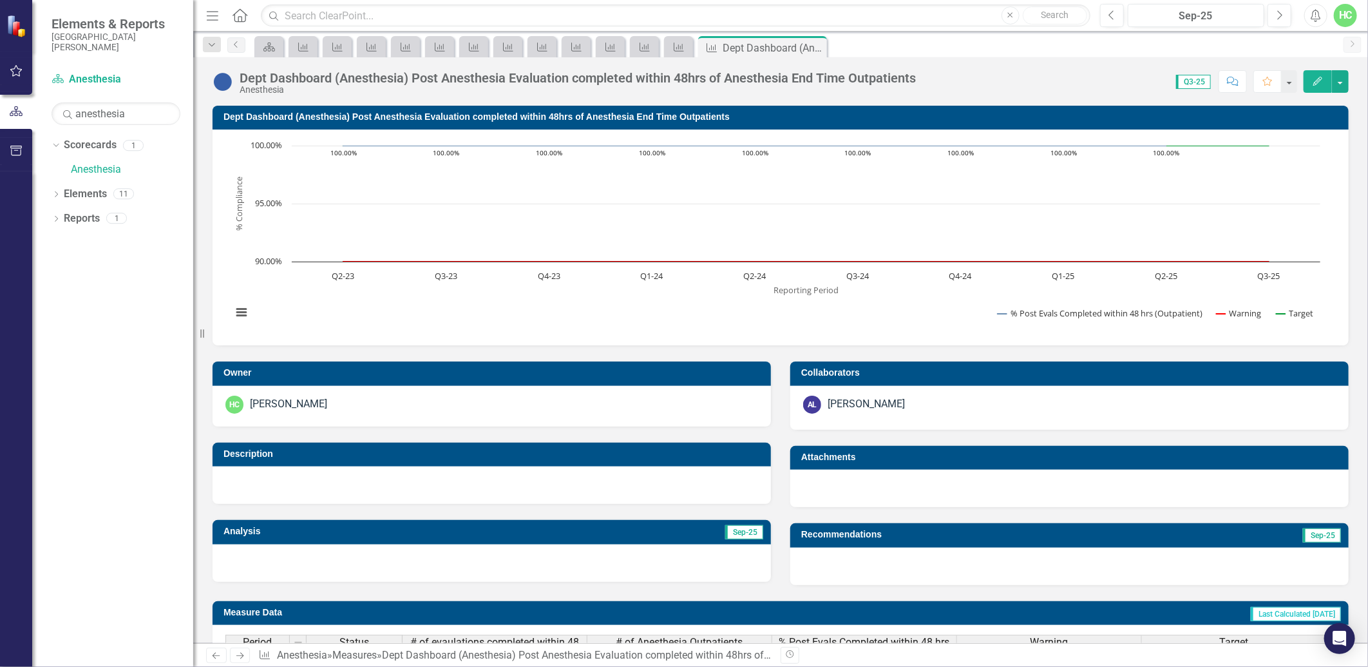
scroll to position [236, 0]
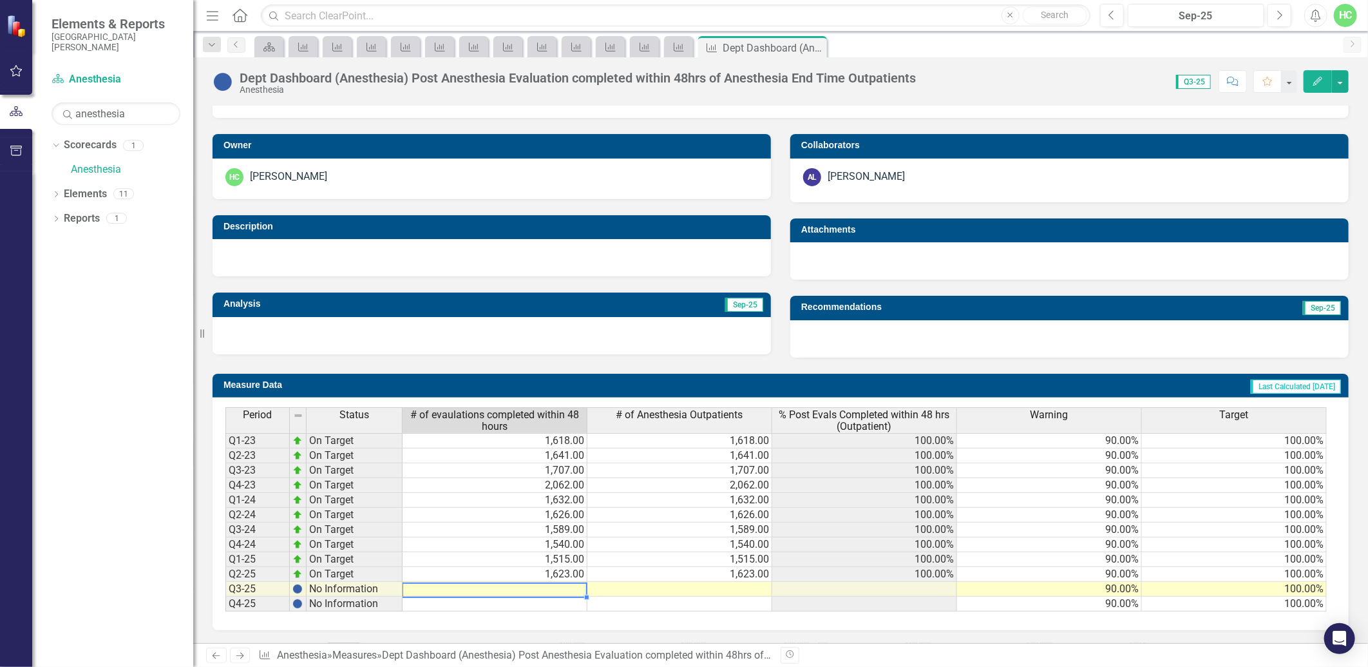
click at [572, 584] on td at bounding box center [495, 589] width 185 height 15
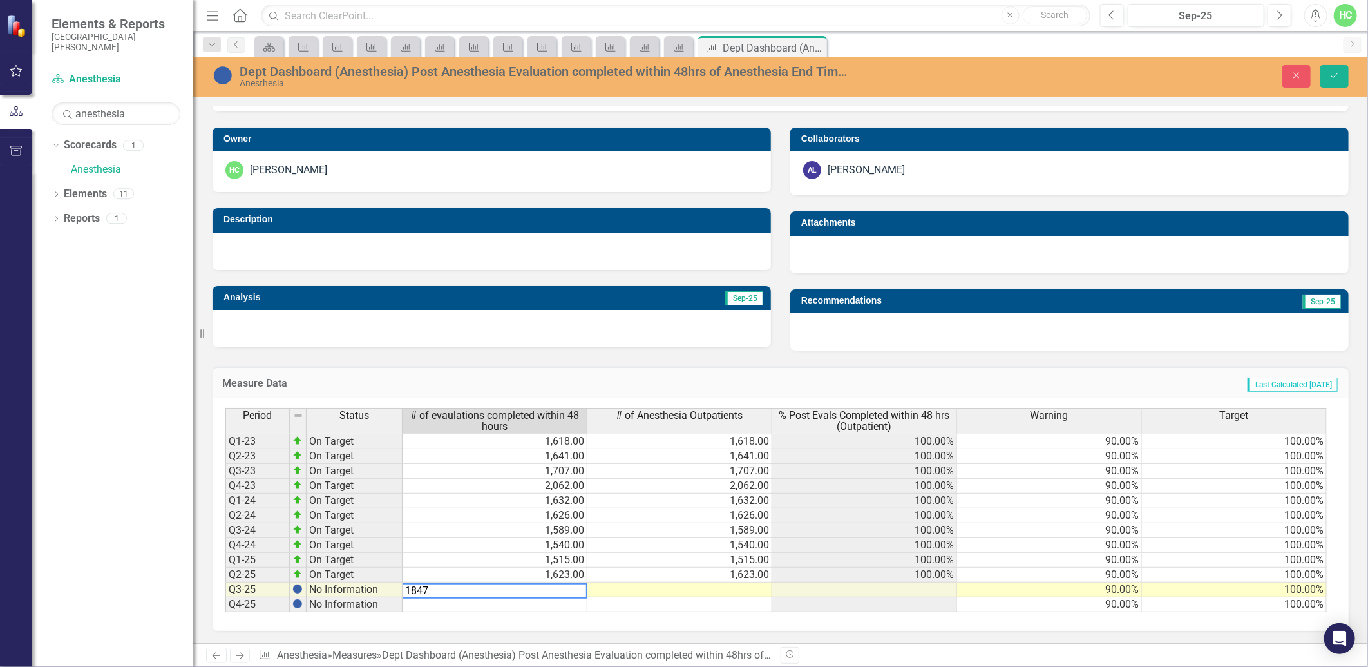
type textarea "1847"
click at [655, 593] on td at bounding box center [680, 589] width 185 height 15
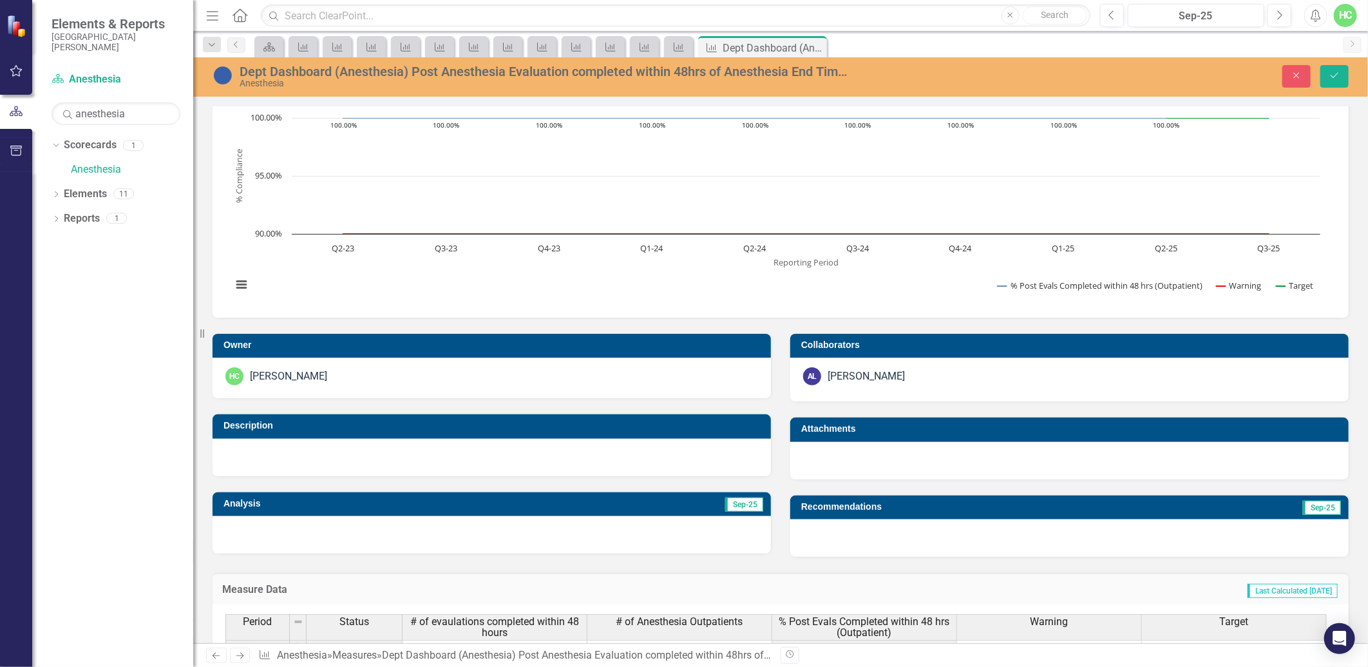
scroll to position [0, 0]
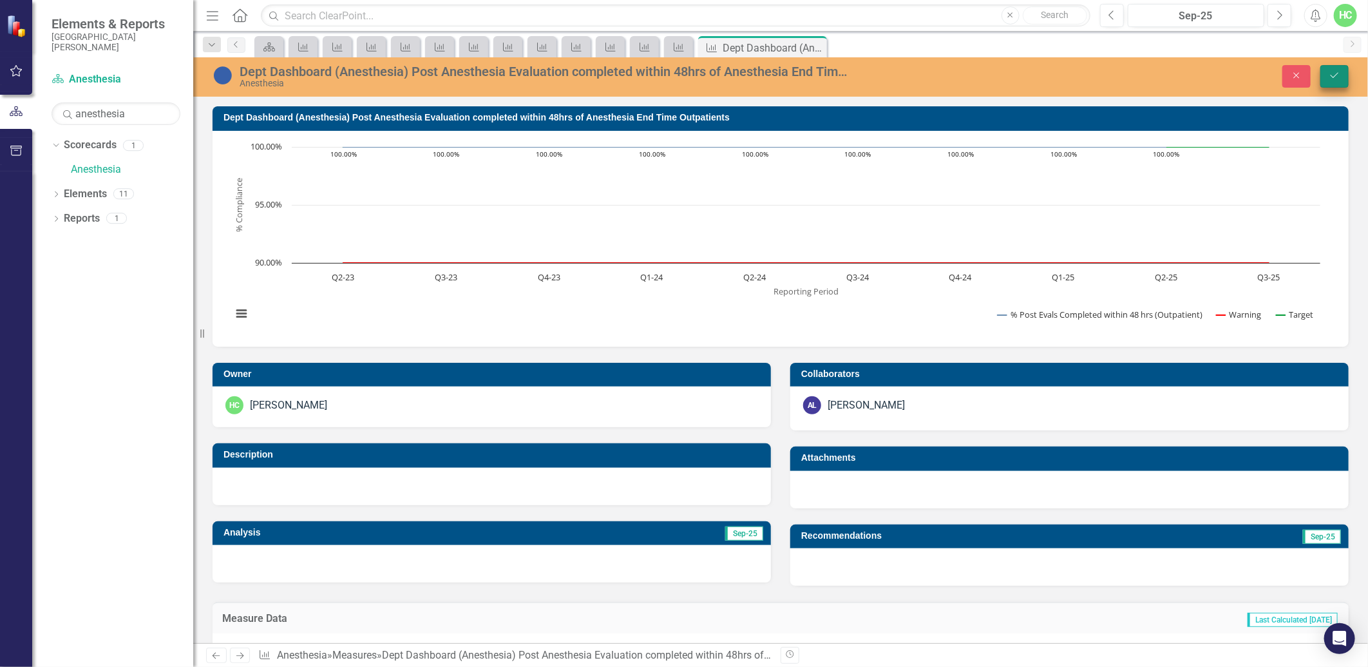
type textarea "1847"
click at [1330, 72] on icon "Save" at bounding box center [1335, 75] width 12 height 9
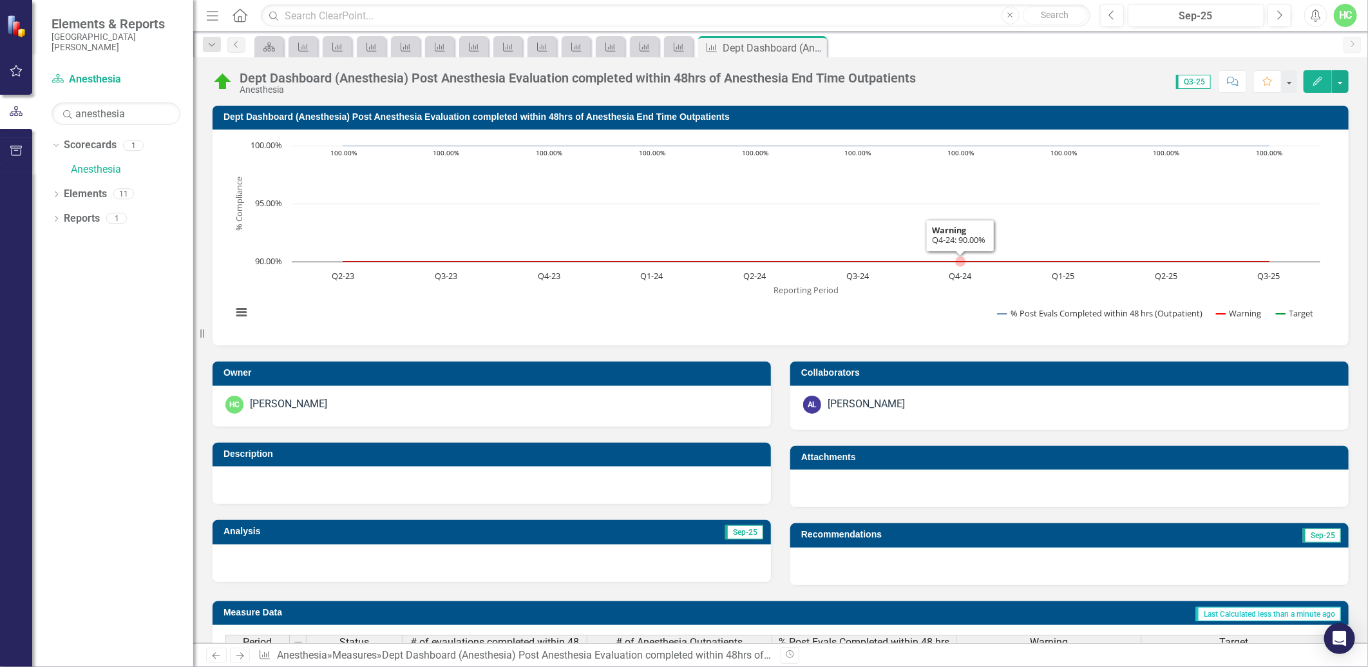
scroll to position [236, 0]
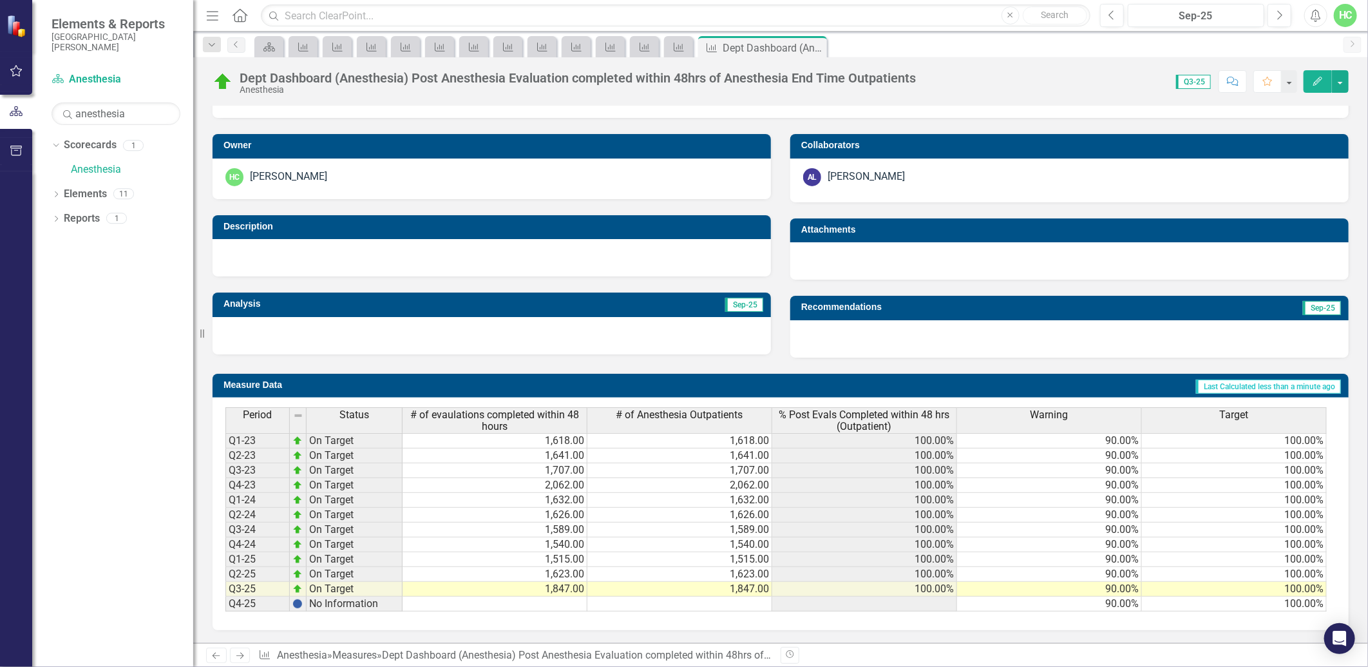
click at [242, 660] on icon "Next" at bounding box center [239, 655] width 11 height 8
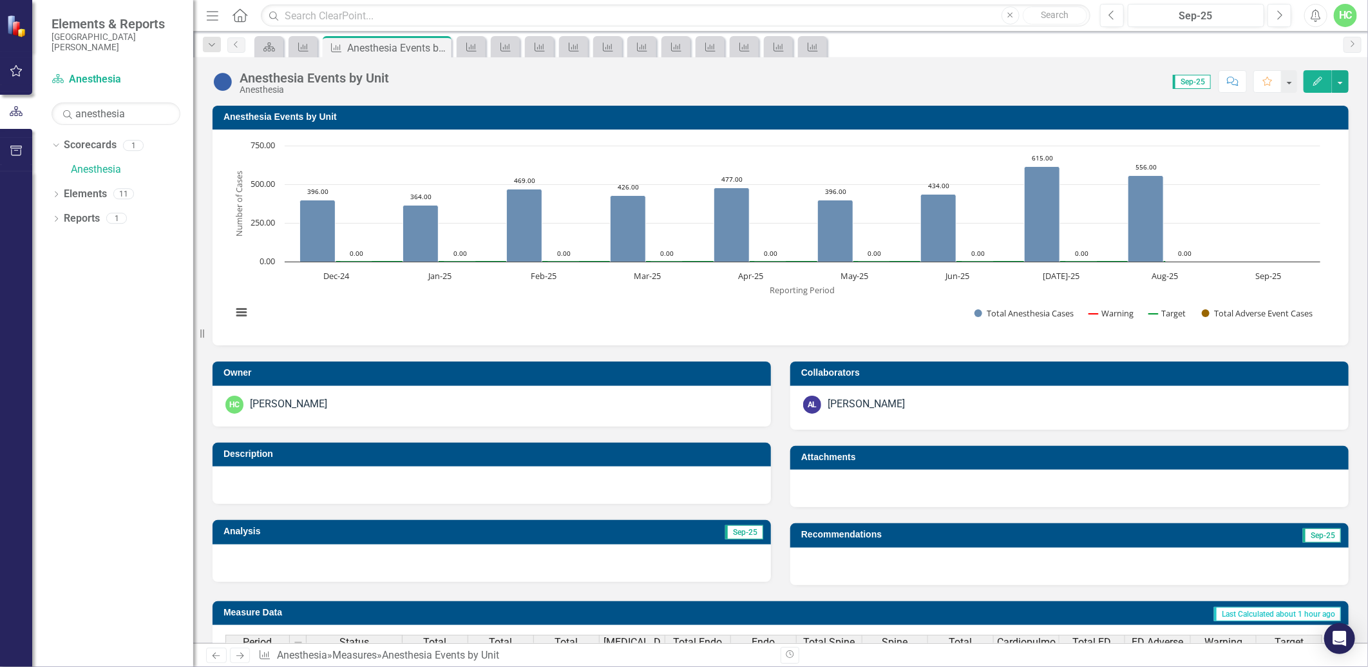
scroll to position [448, 0]
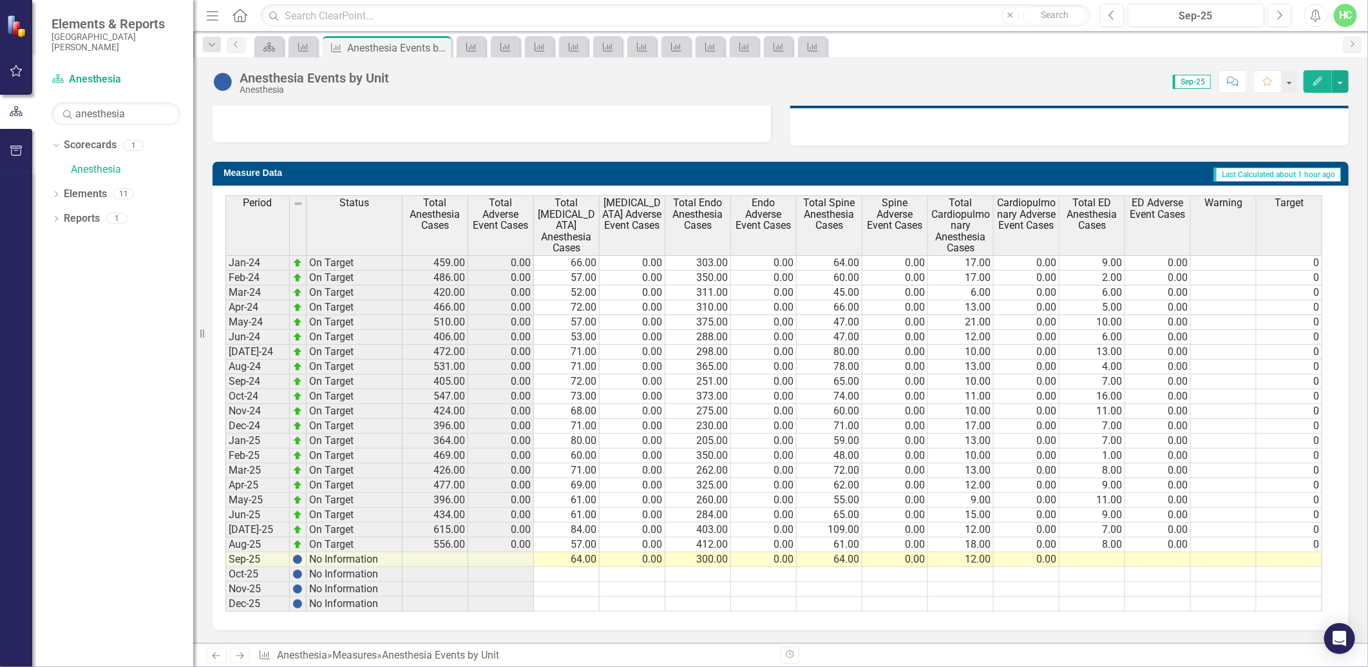
click at [243, 660] on link "Next" at bounding box center [240, 654] width 21 height 15
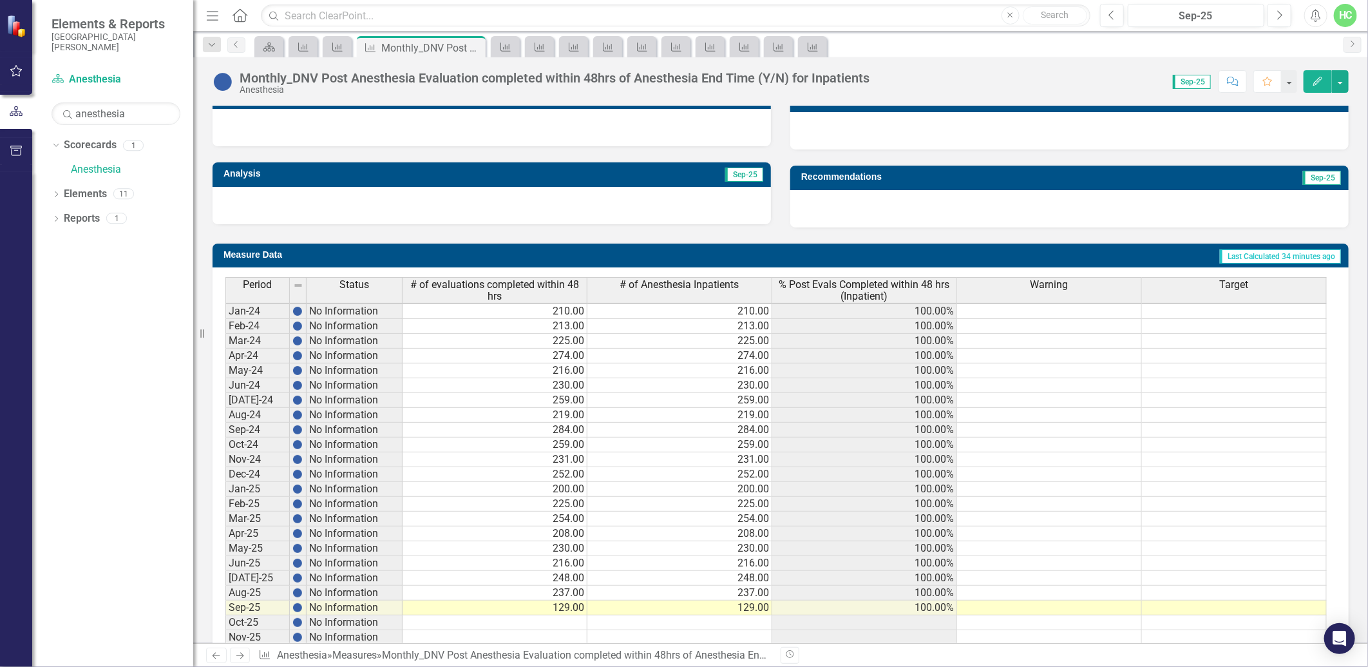
scroll to position [414, 0]
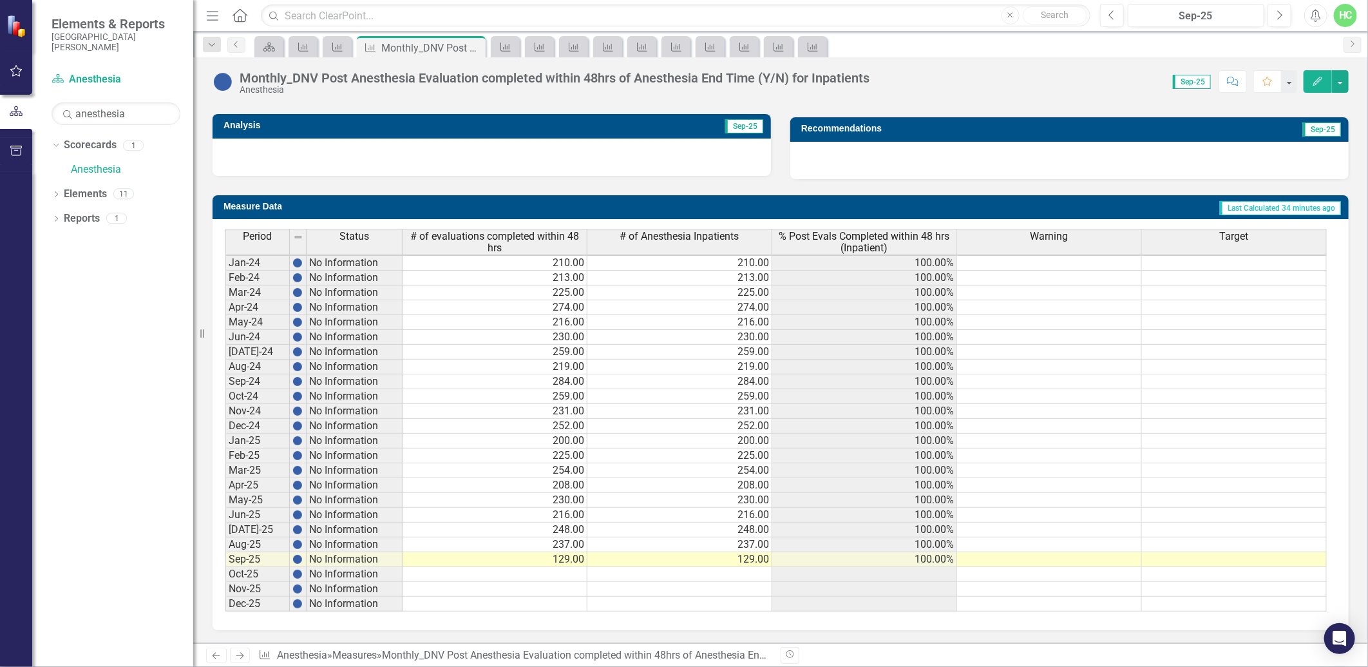
click at [242, 660] on icon "Next" at bounding box center [239, 655] width 11 height 8
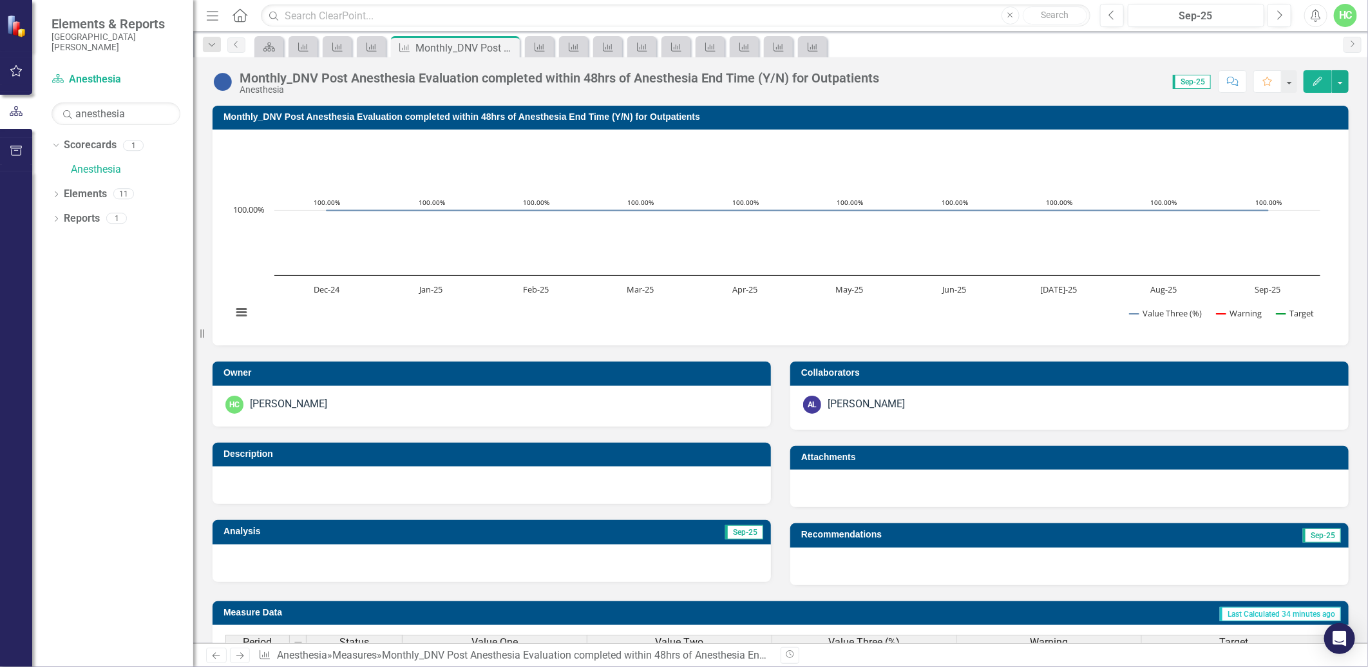
scroll to position [1, 0]
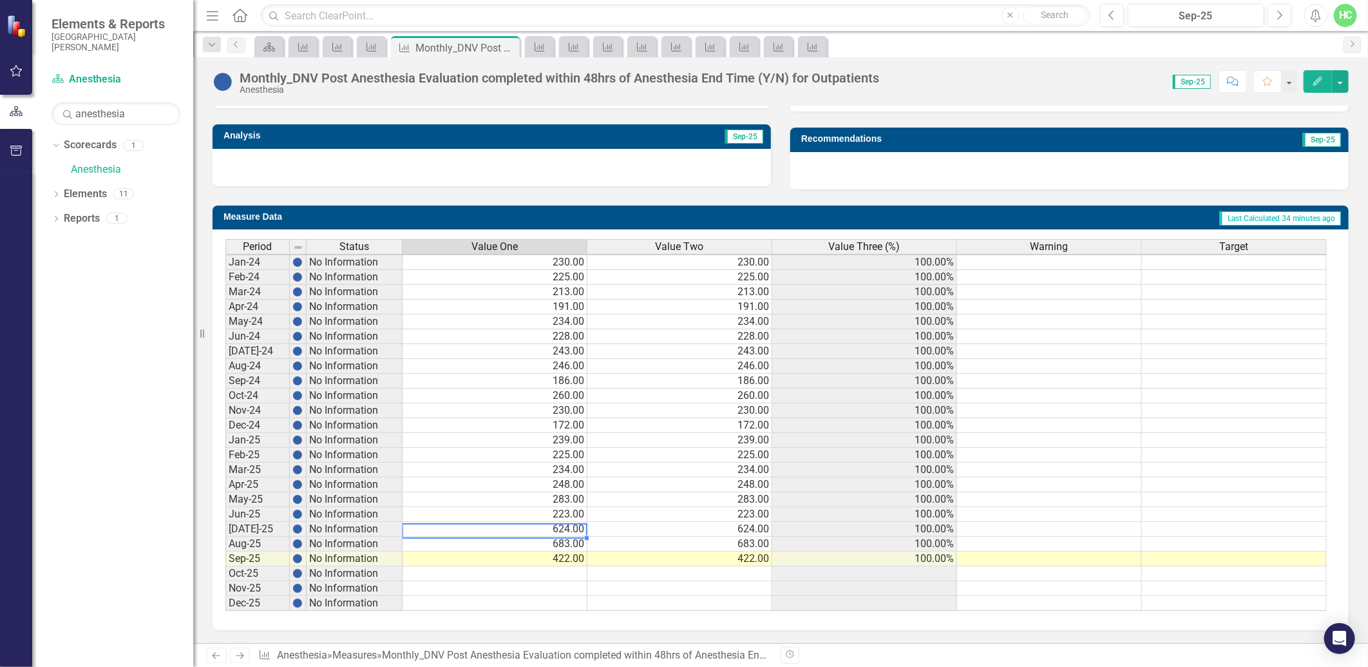
click at [574, 523] on td "624.00" at bounding box center [495, 529] width 185 height 15
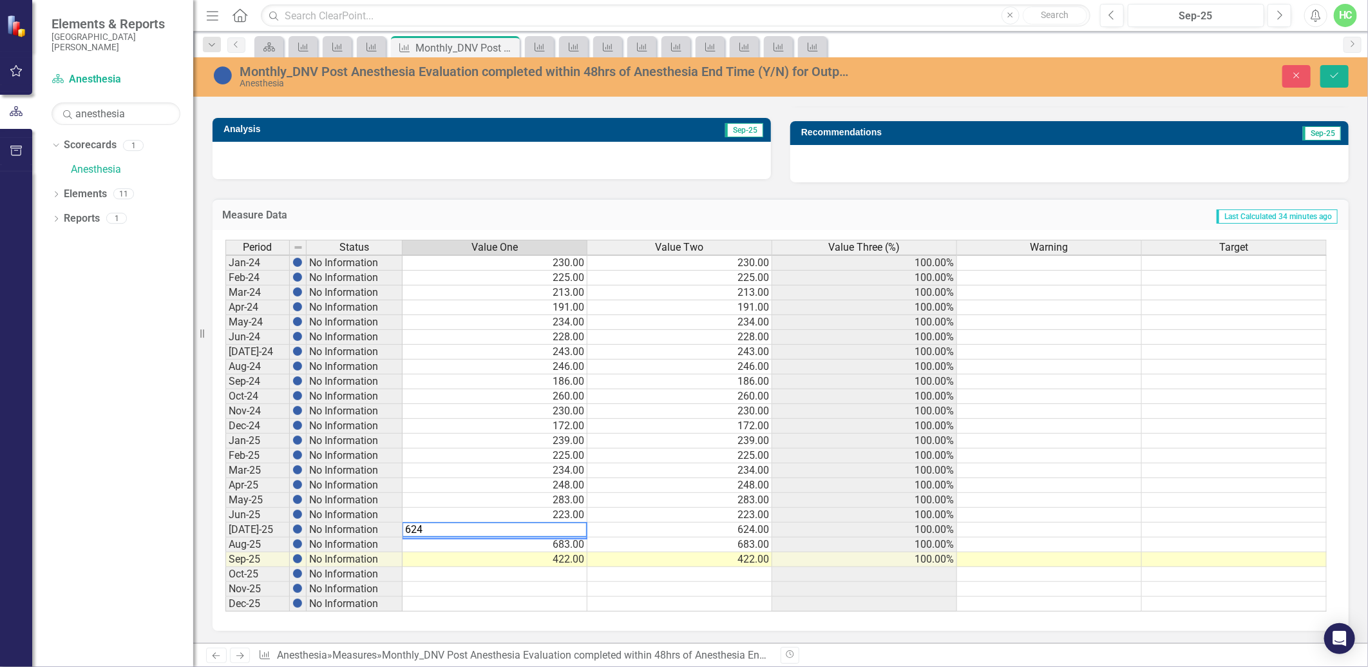
click at [754, 526] on td "624.00" at bounding box center [680, 529] width 185 height 15
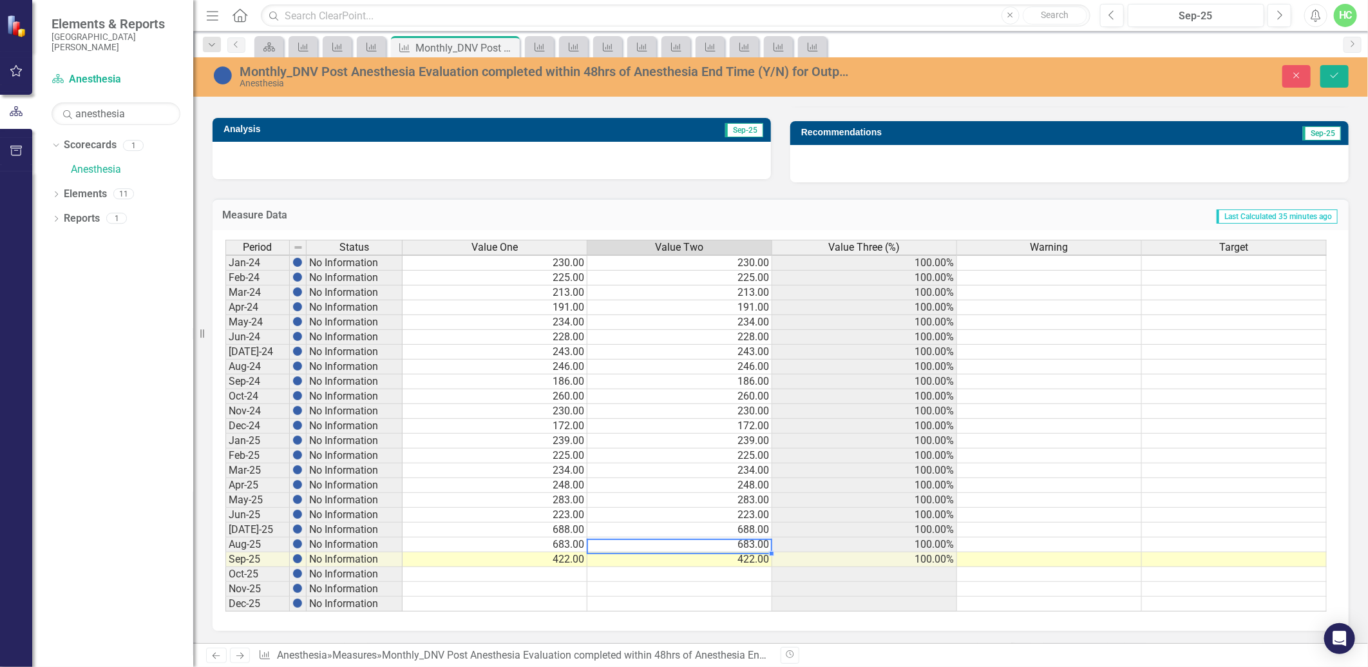
click at [575, 562] on td "422.00" at bounding box center [495, 559] width 185 height 15
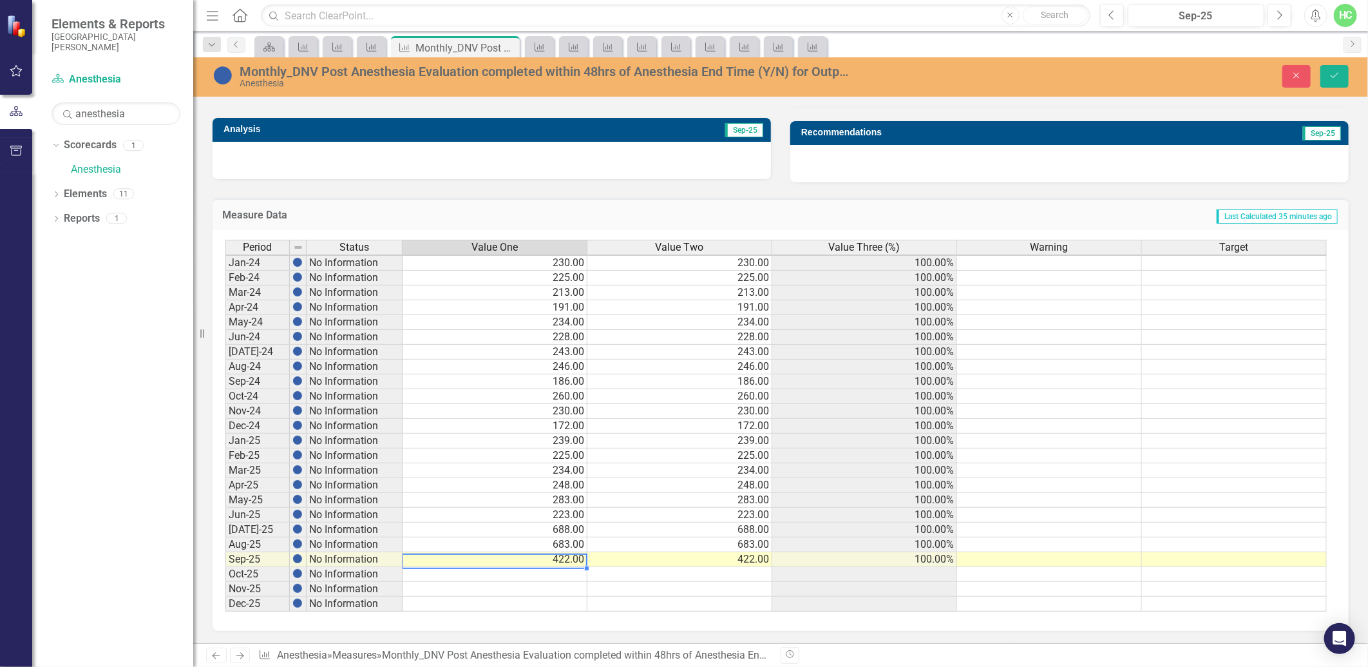
click at [578, 543] on td "683.00" at bounding box center [495, 544] width 185 height 15
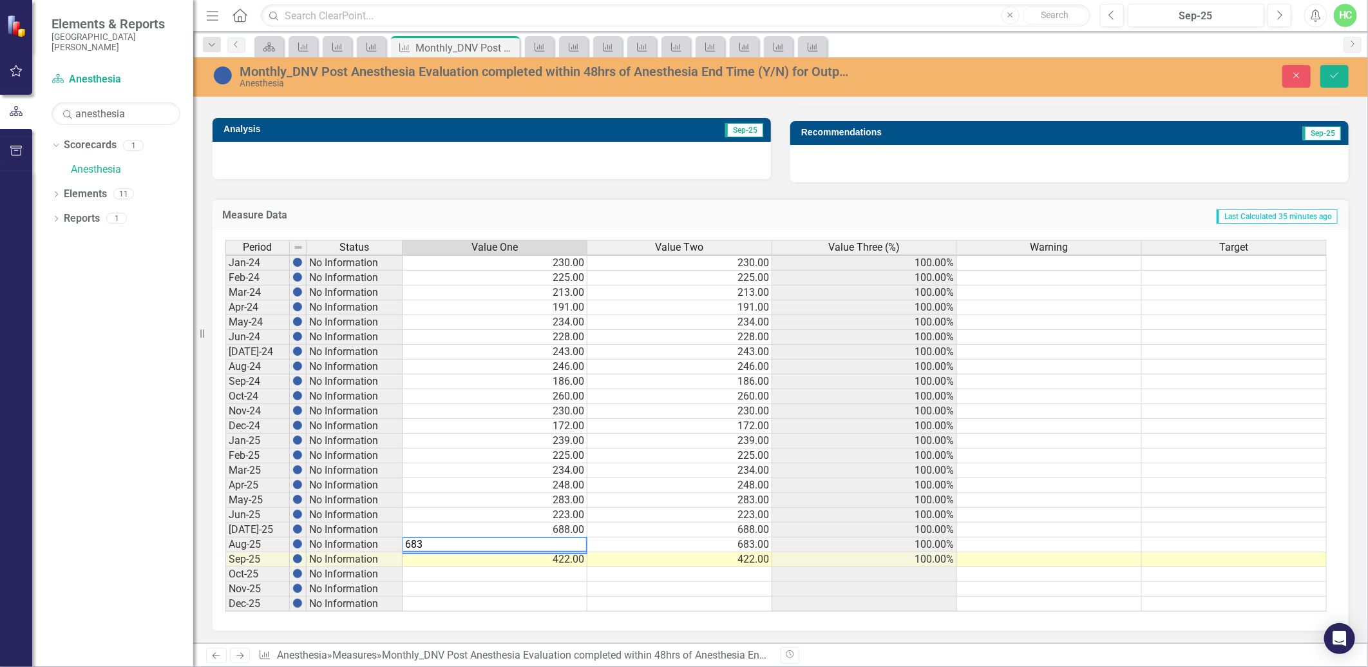
click at [649, 544] on td "683.00" at bounding box center [680, 544] width 185 height 15
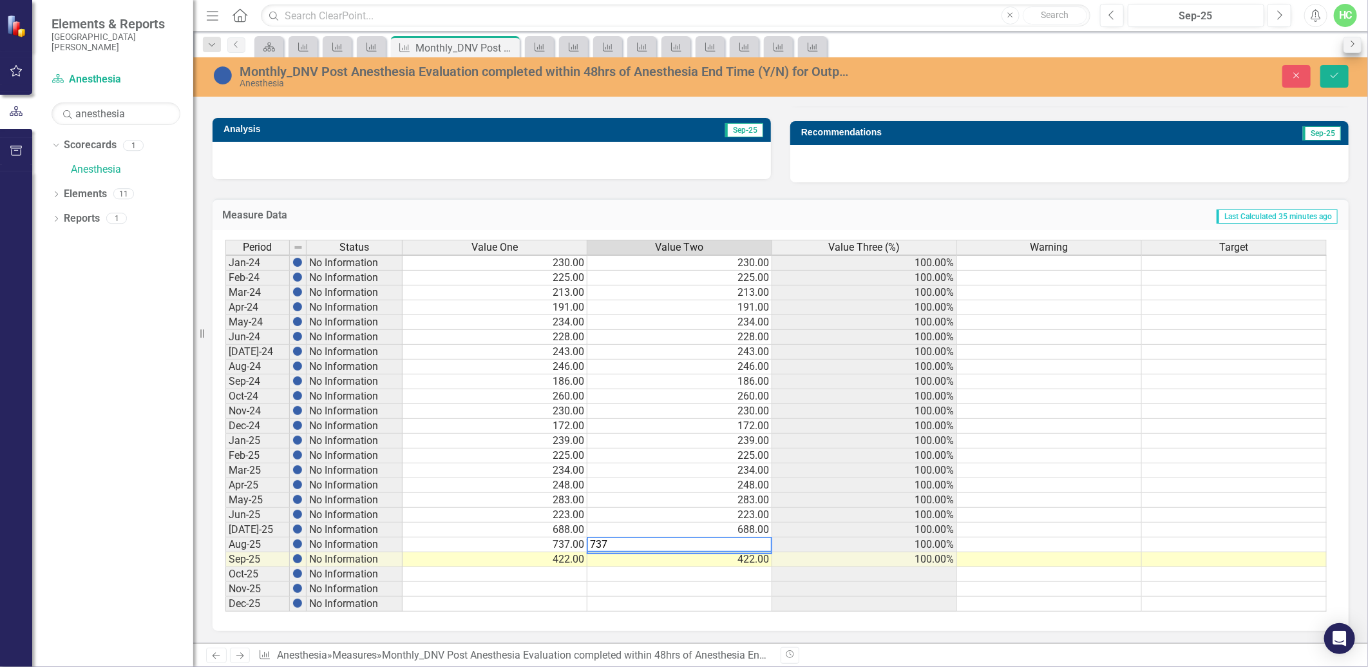
type textarea "737"
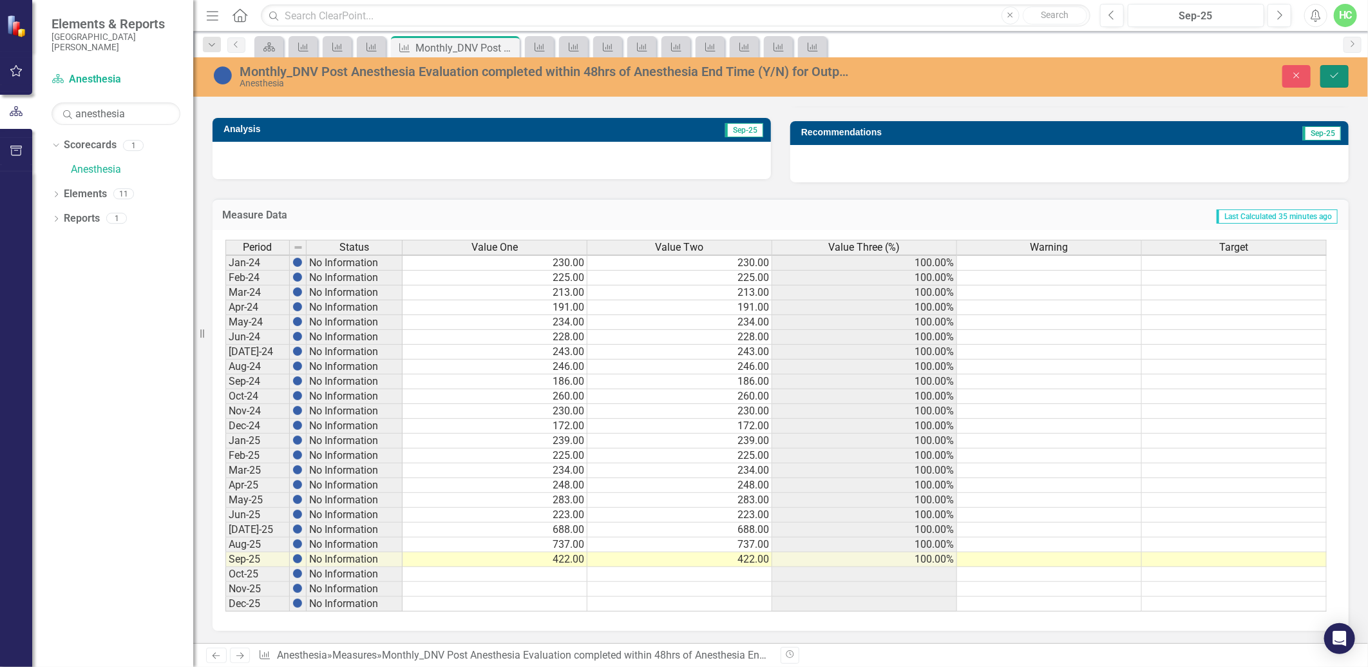
click at [1323, 72] on button "Save" at bounding box center [1335, 76] width 28 height 23
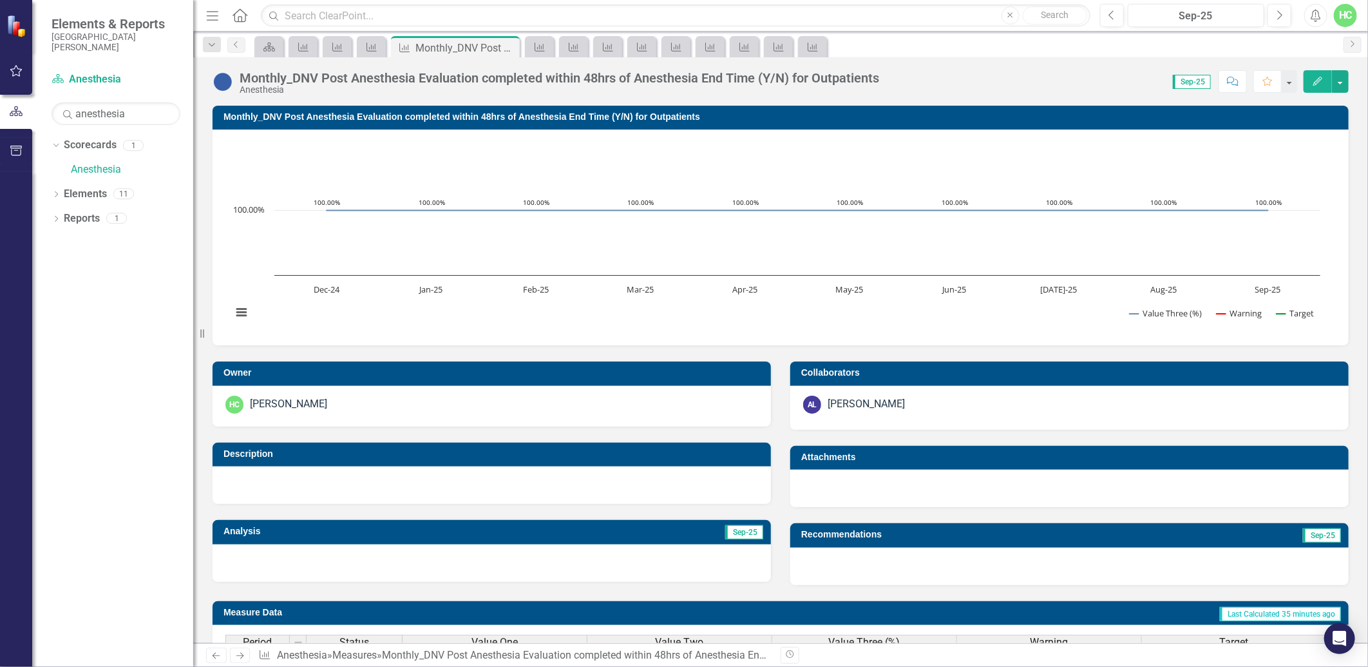
scroll to position [403, 0]
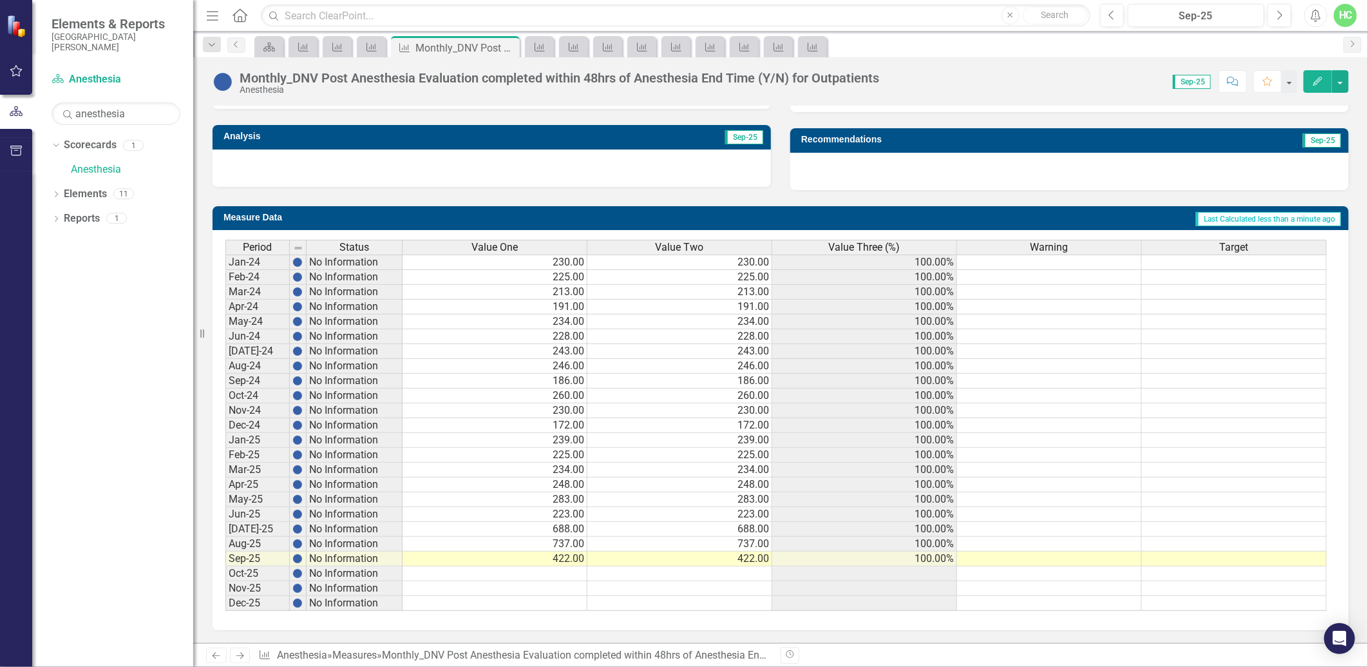
click at [245, 655] on icon "Next" at bounding box center [239, 655] width 11 height 8
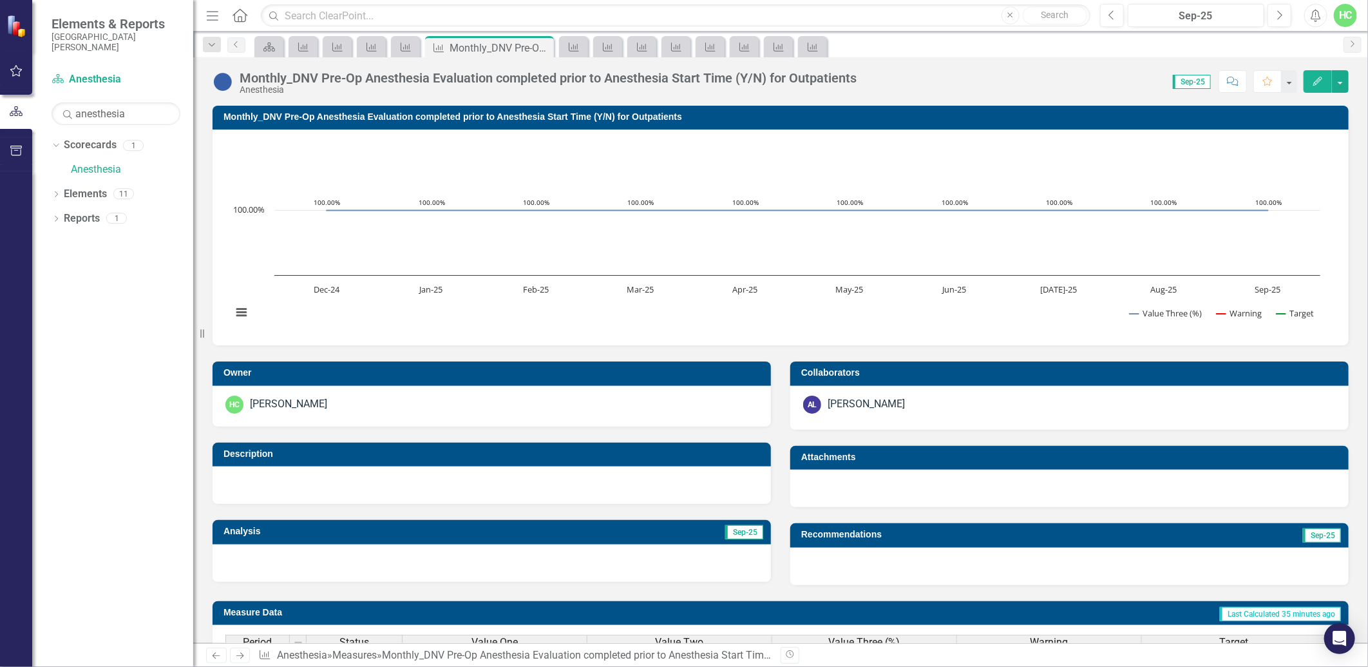
scroll to position [403, 0]
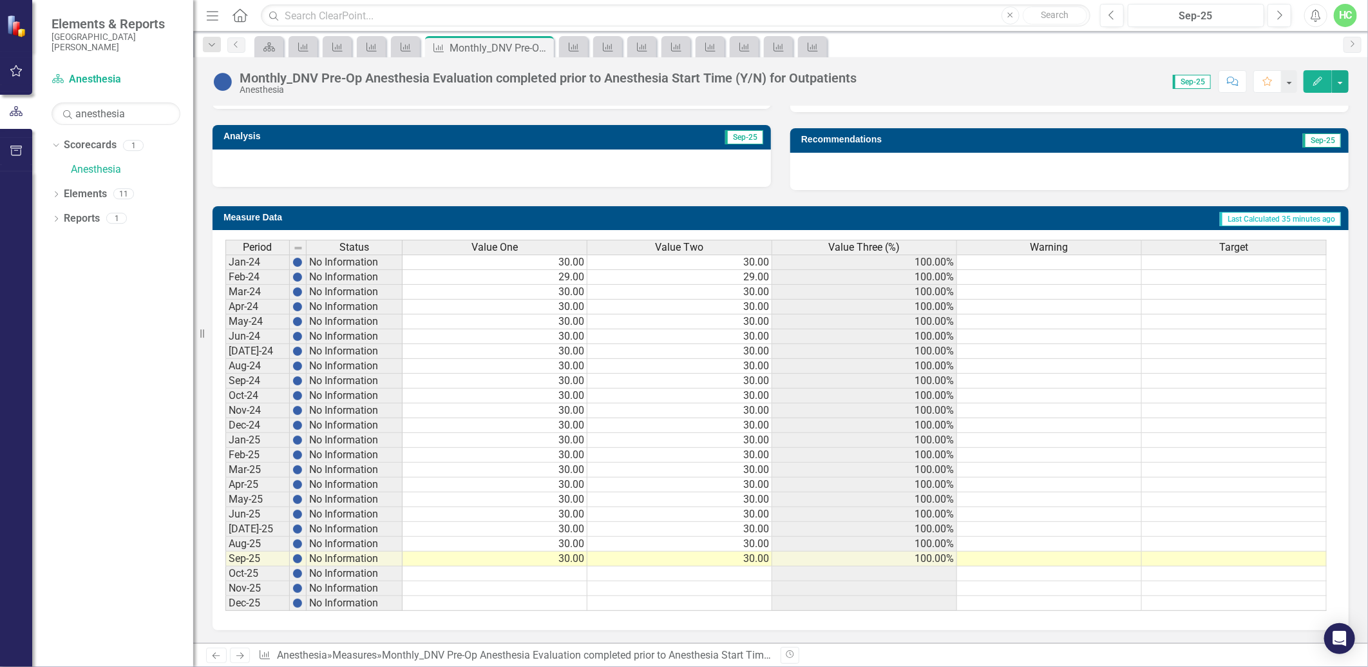
click at [243, 657] on icon at bounding box center [240, 656] width 8 height 6
